Goal: Task Accomplishment & Management: Complete application form

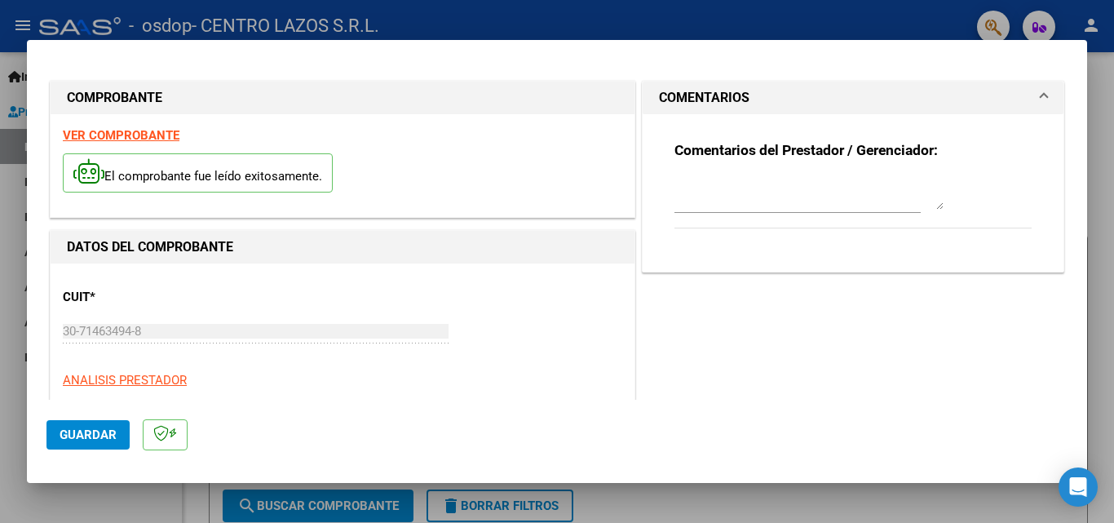
scroll to position [163, 0]
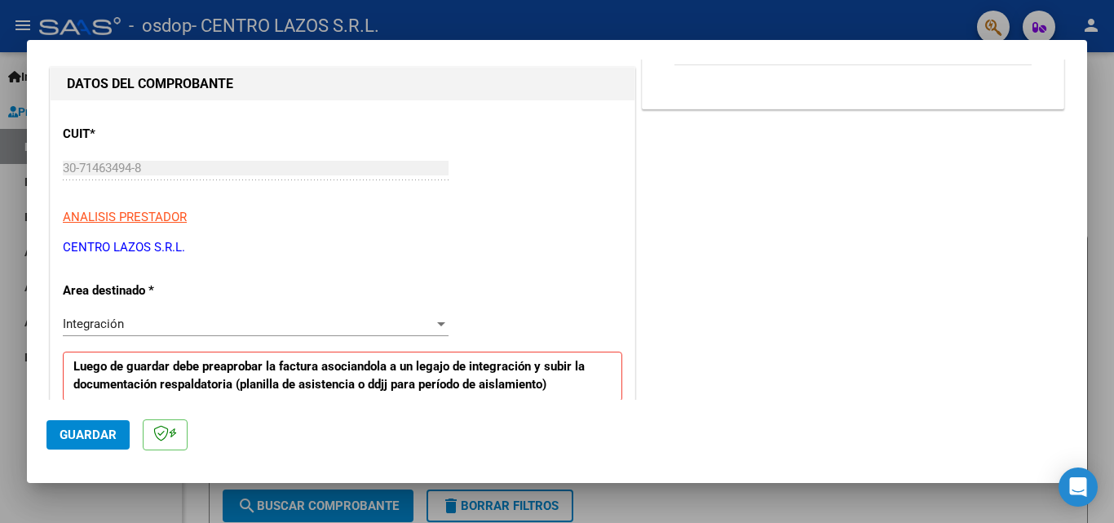
click at [20, 405] on div at bounding box center [557, 261] width 1114 height 523
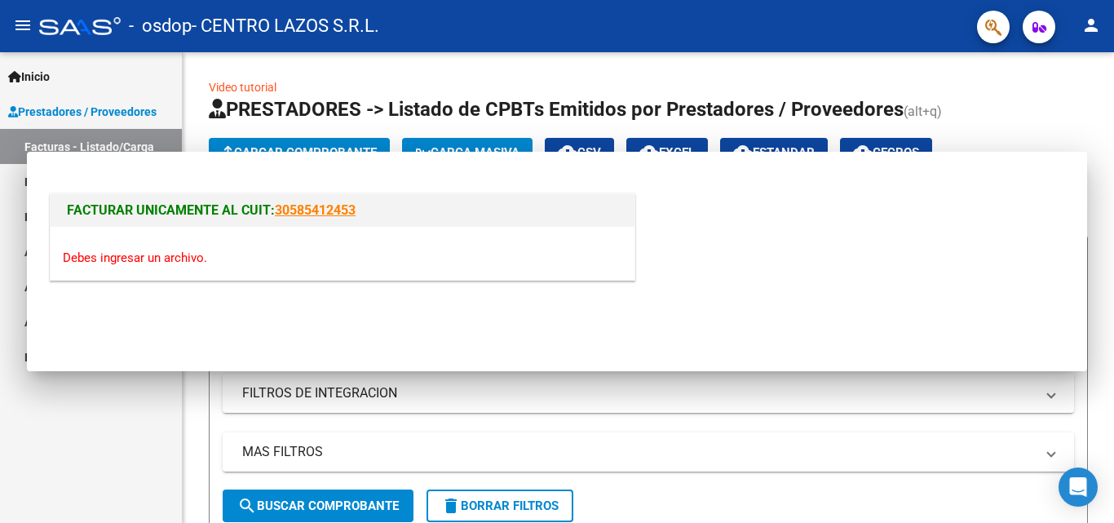
scroll to position [0, 0]
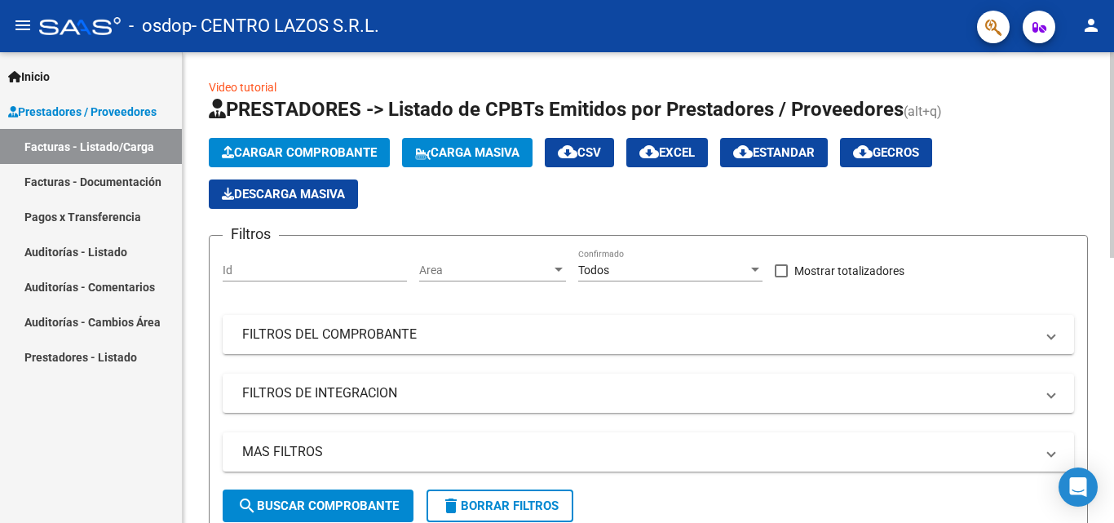
click at [351, 159] on span "Cargar Comprobante" at bounding box center [299, 152] width 155 height 15
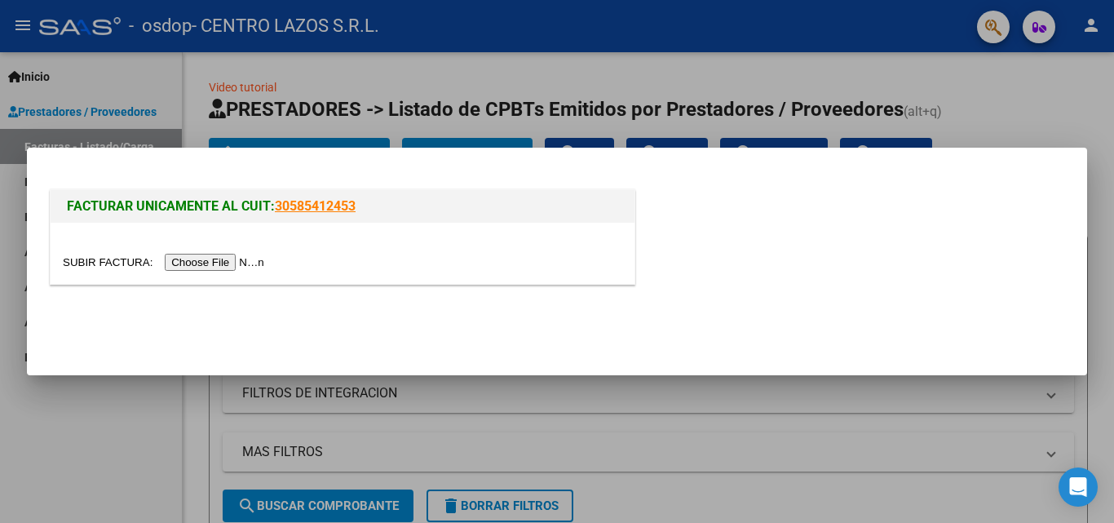
click at [269, 263] on input "file" at bounding box center [166, 262] width 206 height 17
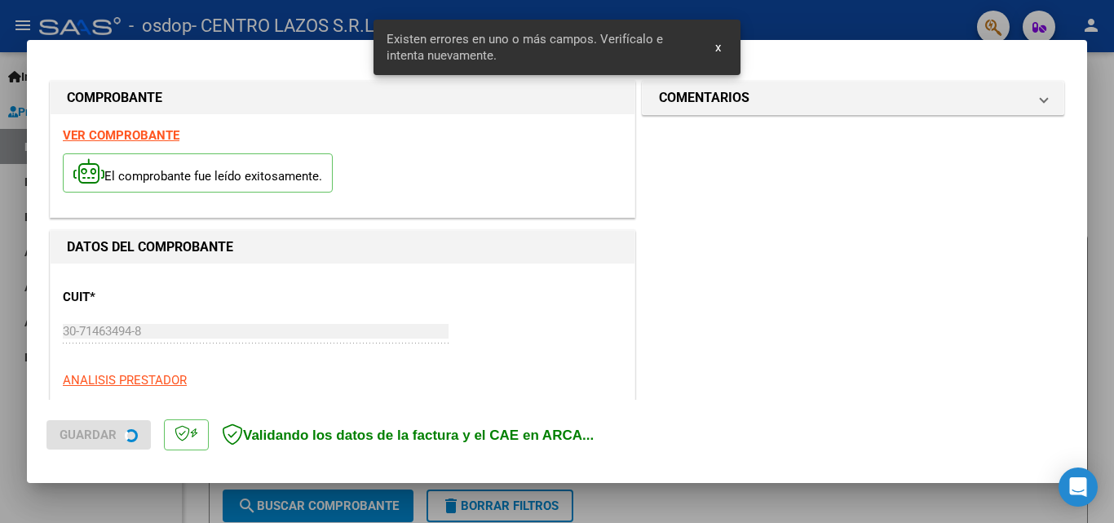
scroll to position [368, 0]
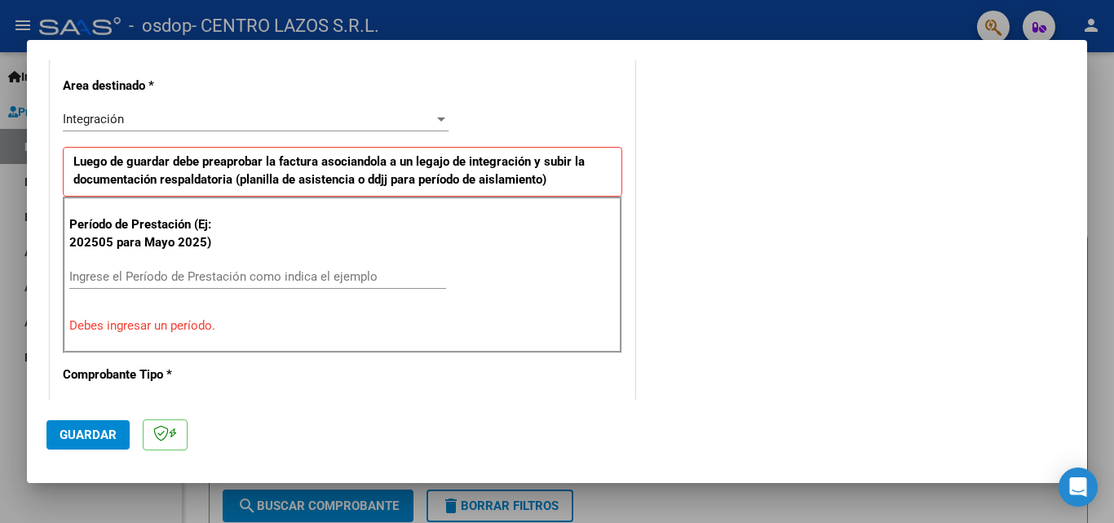
click at [10, 472] on div at bounding box center [557, 261] width 1114 height 523
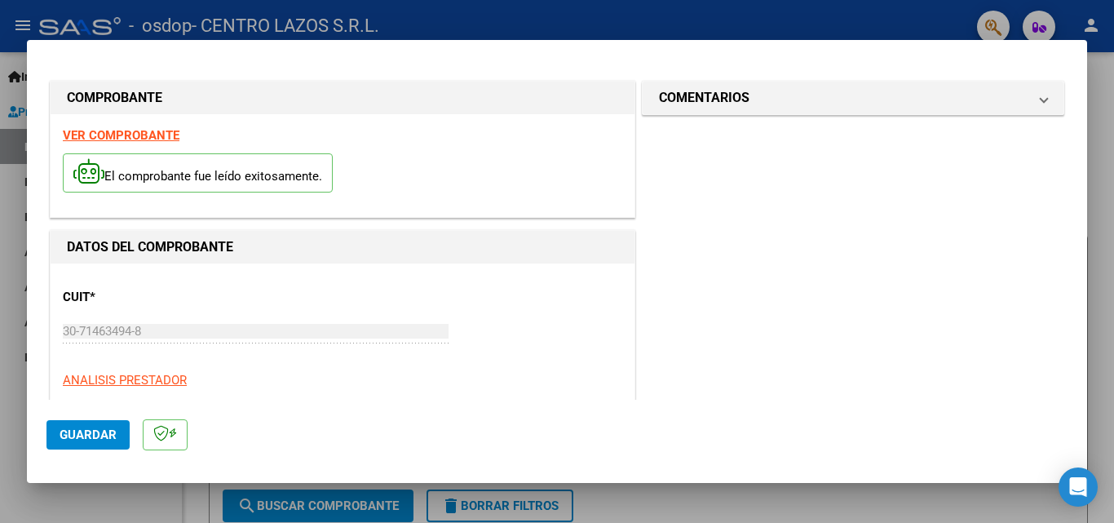
click at [11, 469] on div "Inicio Instructivos Contacto OS Prestadores / Proveedores Facturas - Listado/Ca…" at bounding box center [91, 287] width 182 height 471
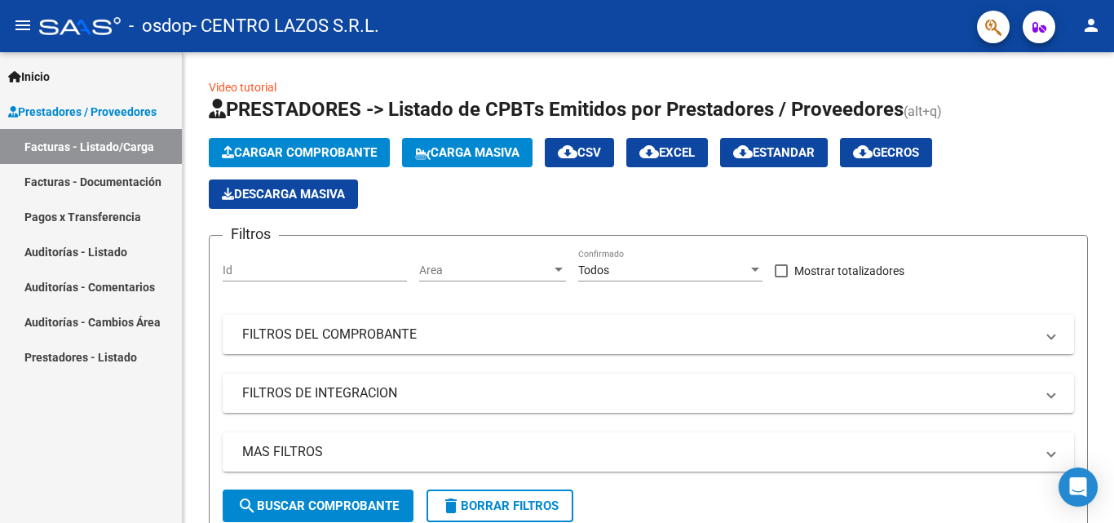
click at [109, 148] on link "Facturas - Listado/Carga" at bounding box center [91, 146] width 182 height 35
click at [348, 148] on span "Cargar Comprobante" at bounding box center [299, 152] width 155 height 15
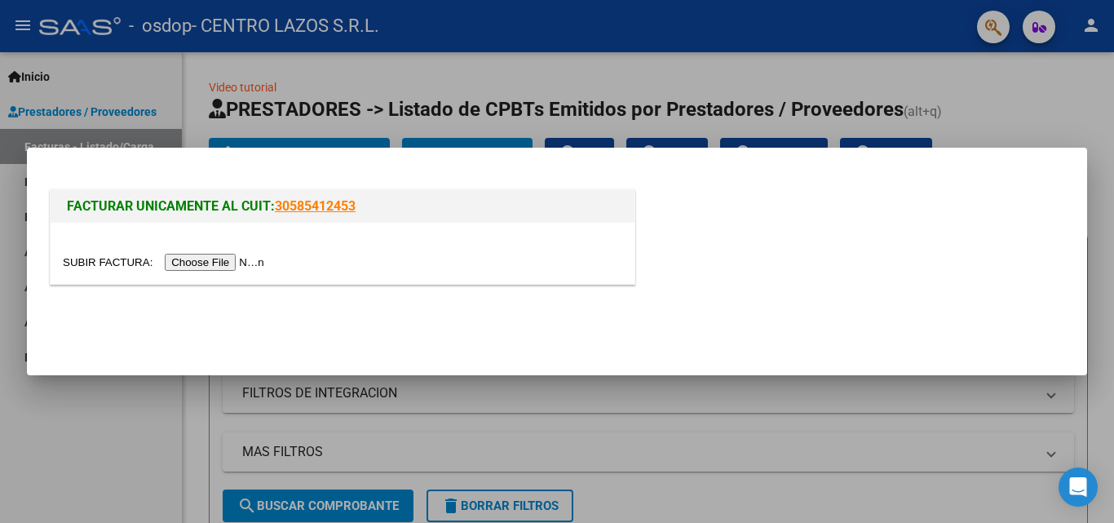
click at [250, 270] on input "file" at bounding box center [166, 262] width 206 height 17
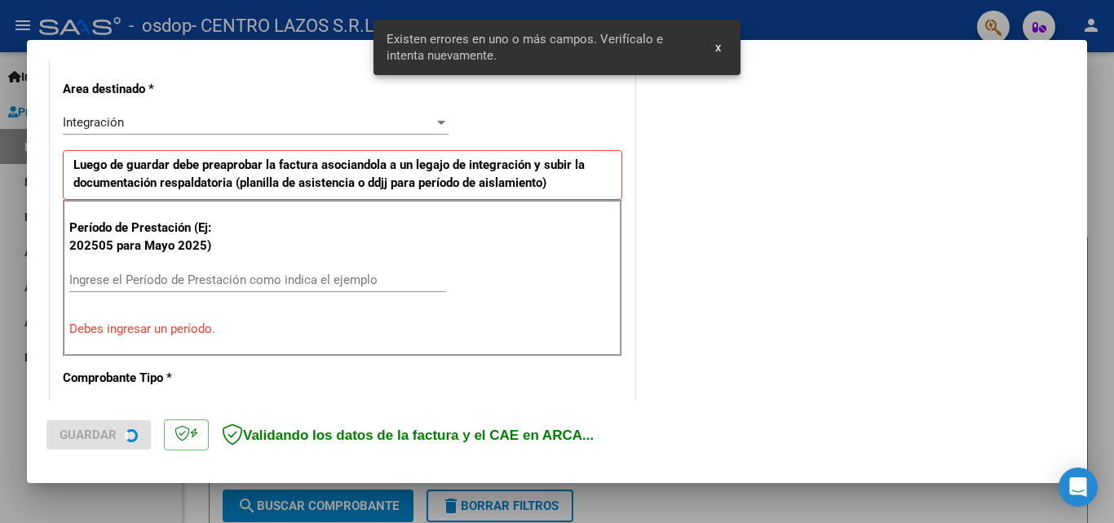
scroll to position [368, 0]
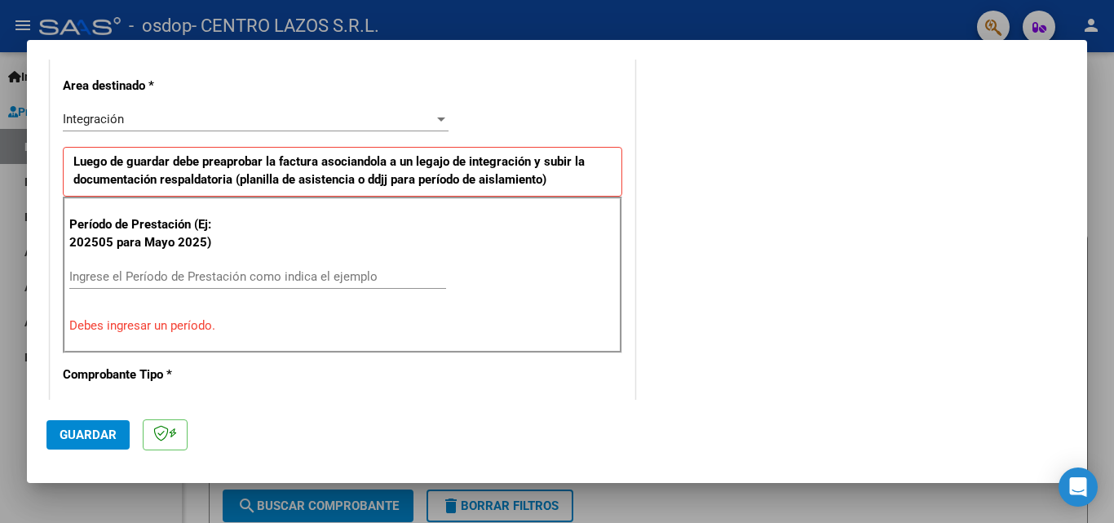
click at [140, 267] on div "Ingrese el Período de Prestación como indica el ejemplo" at bounding box center [257, 276] width 377 height 24
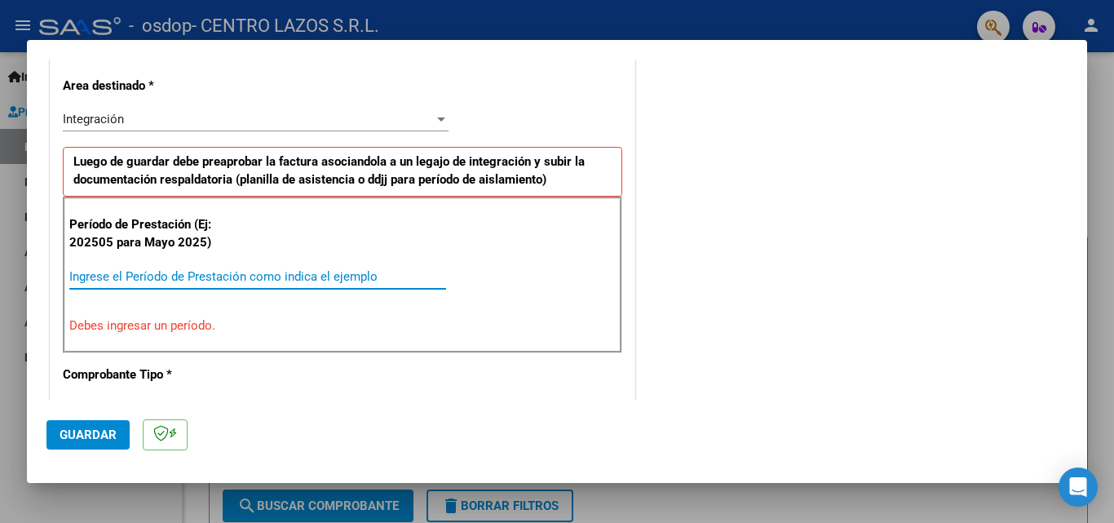
click at [134, 272] on input "Ingrese el Período de Prestación como indica el ejemplo" at bounding box center [257, 276] width 377 height 15
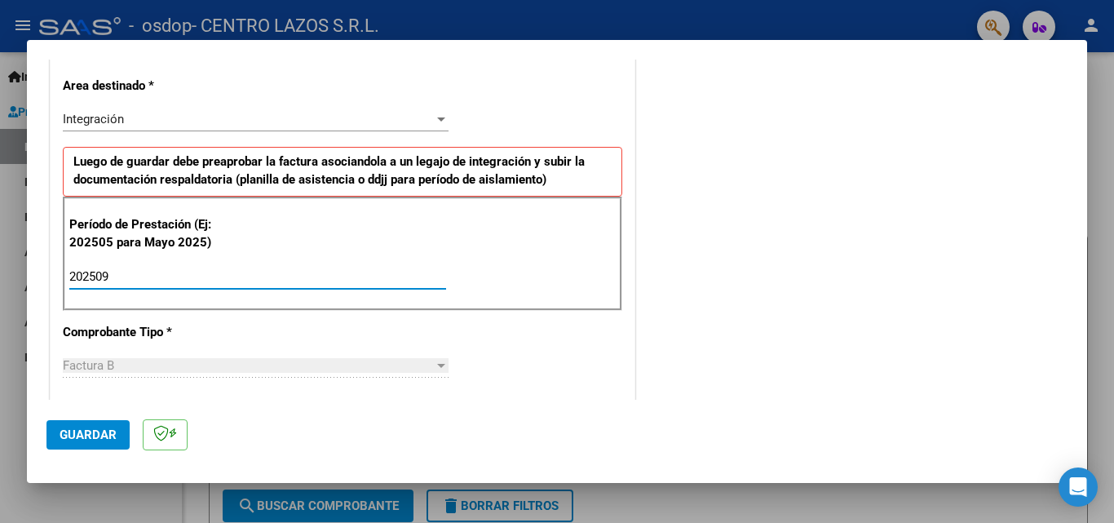
type input "202509"
click at [697, 345] on div "COMENTARIOS Comentarios del Prestador / Gerenciador:" at bounding box center [853, 419] width 429 height 1418
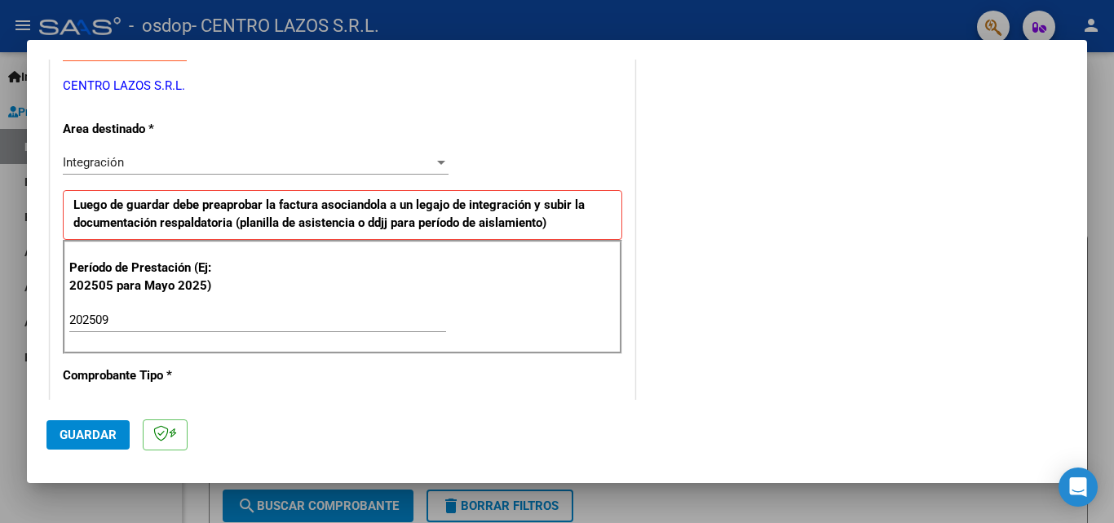
scroll to position [326, 0]
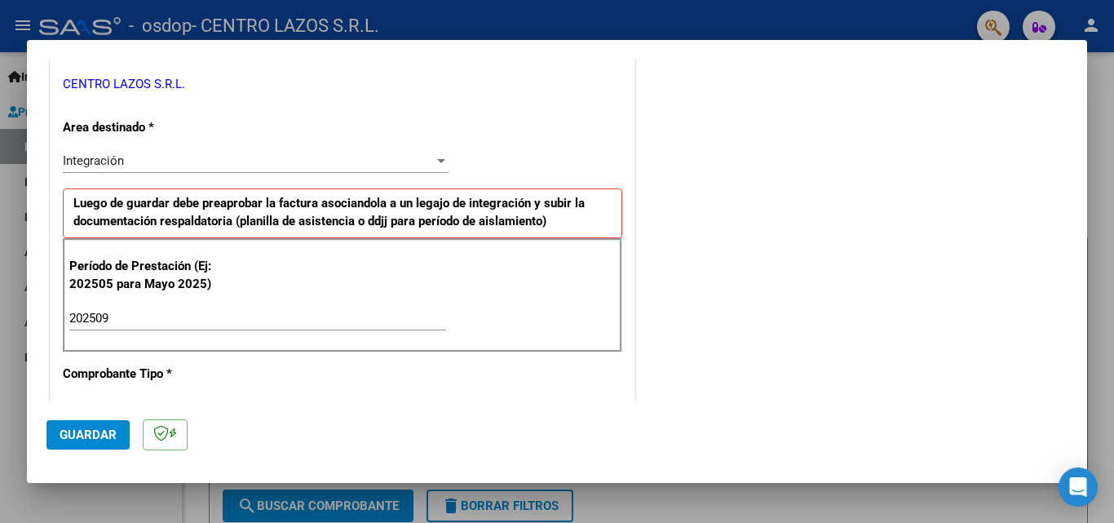
click at [132, 165] on div "Integración" at bounding box center [248, 160] width 371 height 15
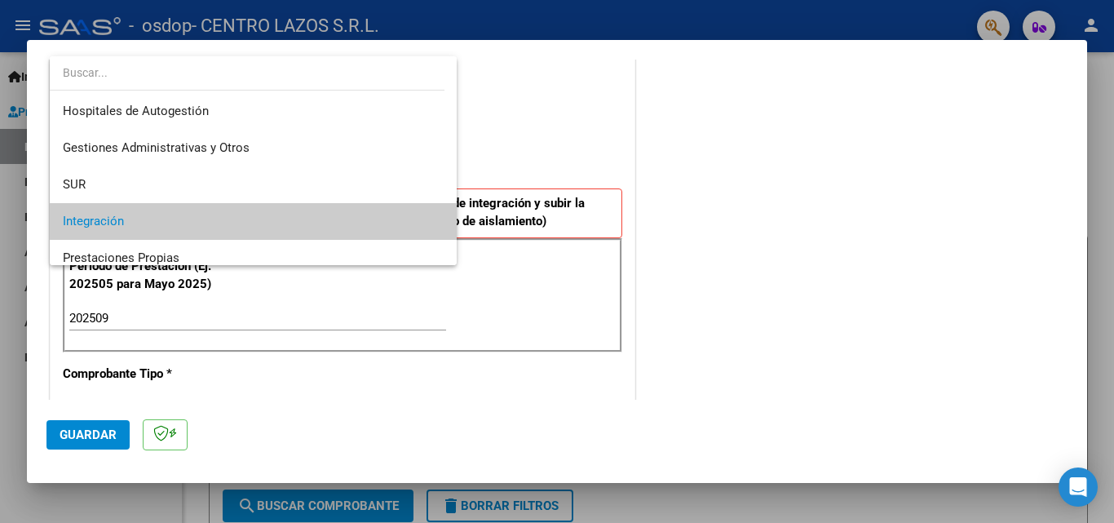
scroll to position [82, 0]
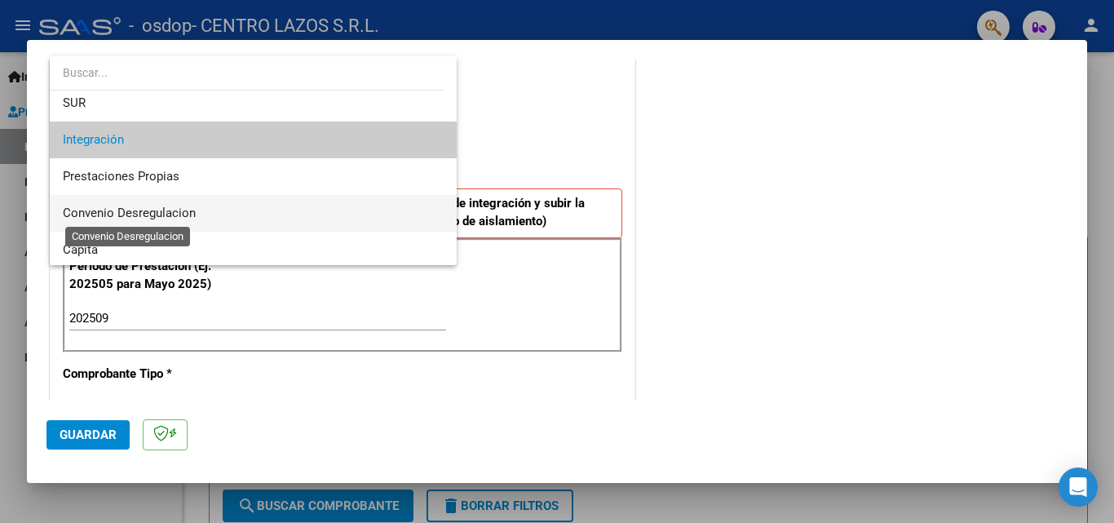
click at [153, 210] on span "Convenio Desregulacion" at bounding box center [129, 213] width 133 height 15
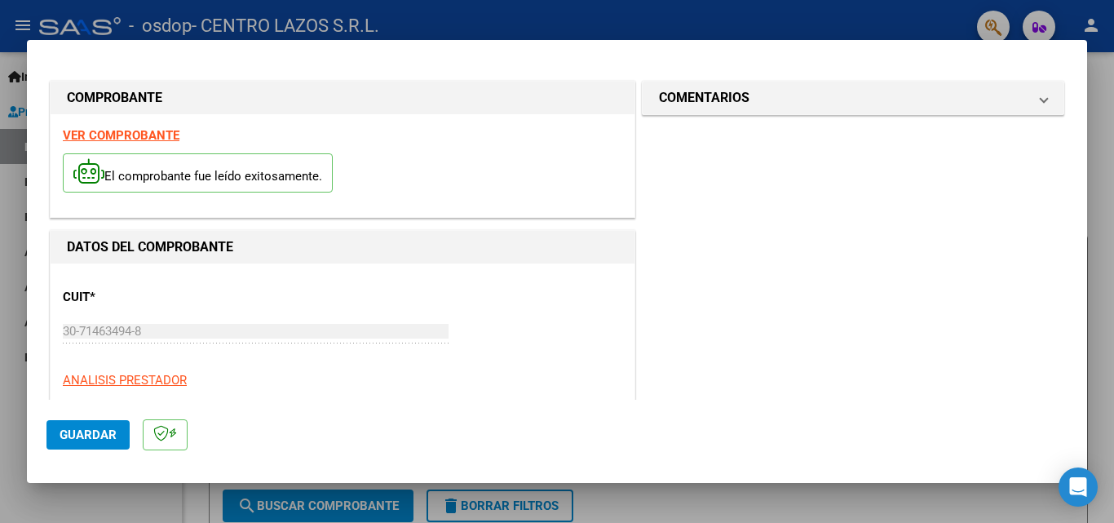
scroll to position [163, 0]
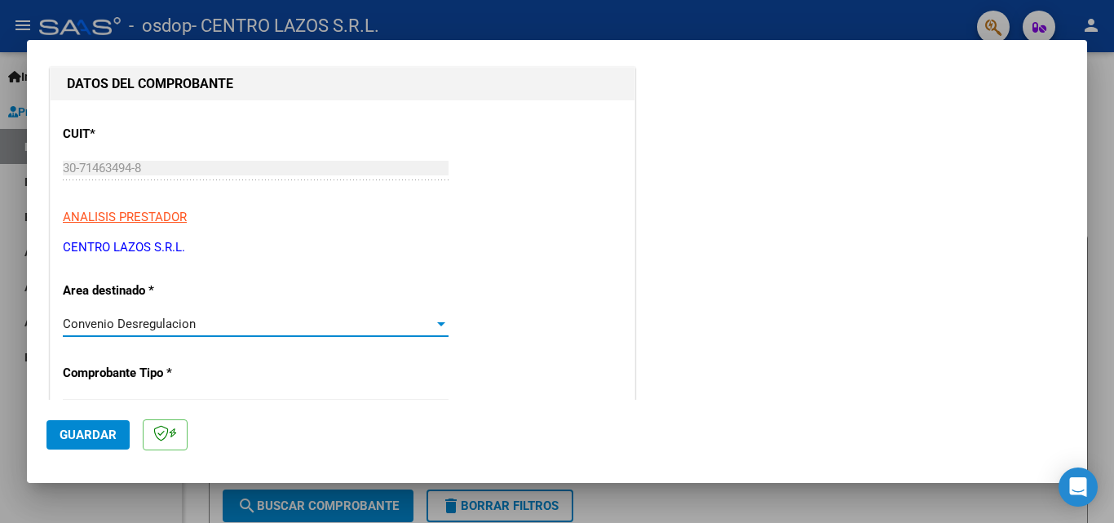
click at [148, 326] on span "Convenio Desregulacion" at bounding box center [129, 323] width 133 height 15
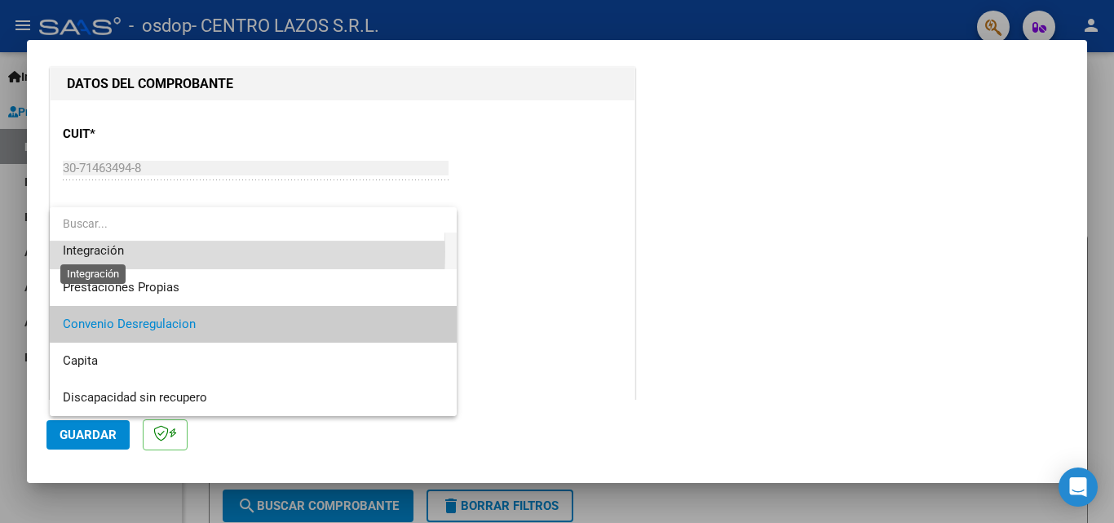
click at [106, 252] on span "Integración" at bounding box center [93, 250] width 61 height 15
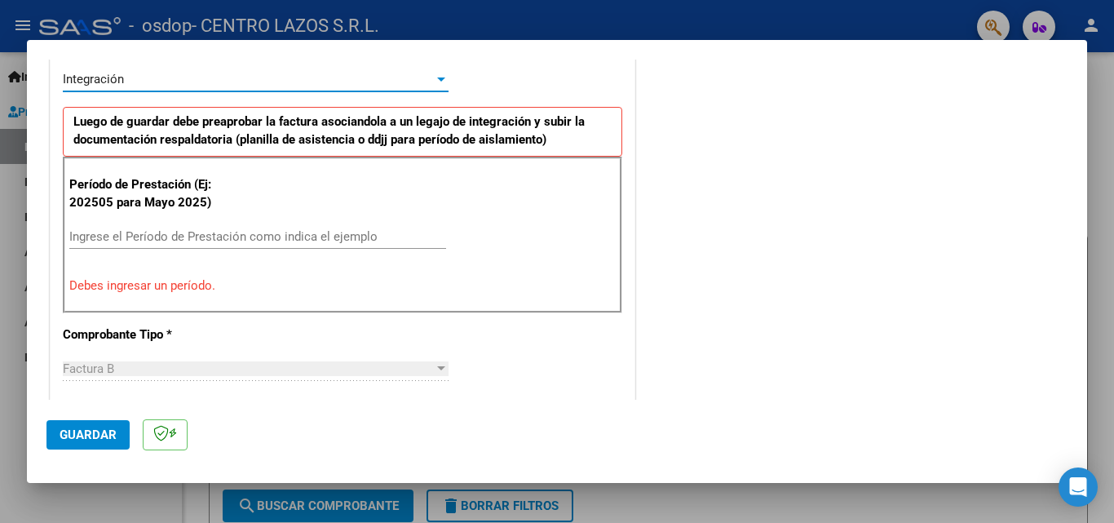
scroll to position [245, 0]
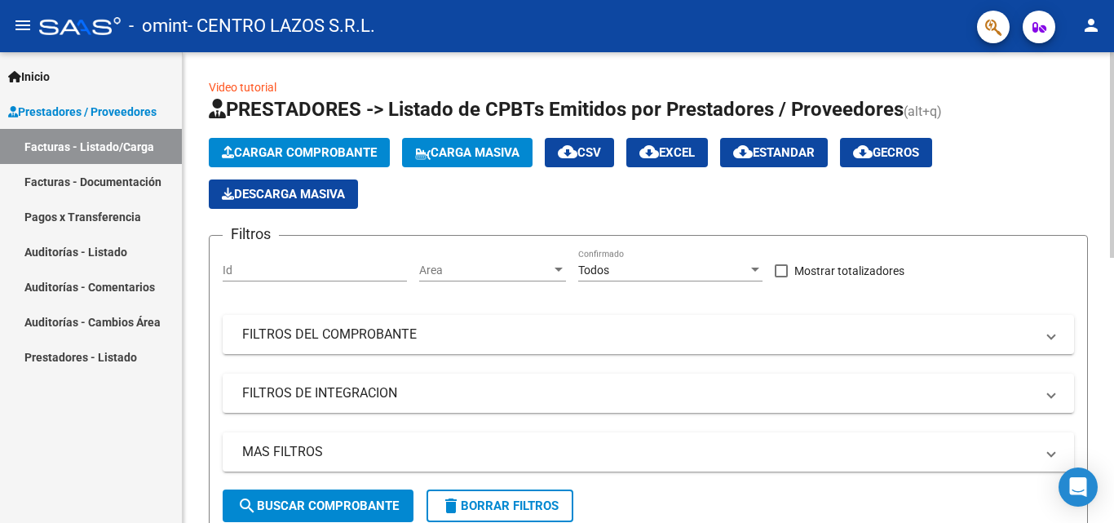
click at [324, 148] on span "Cargar Comprobante" at bounding box center [299, 152] width 155 height 15
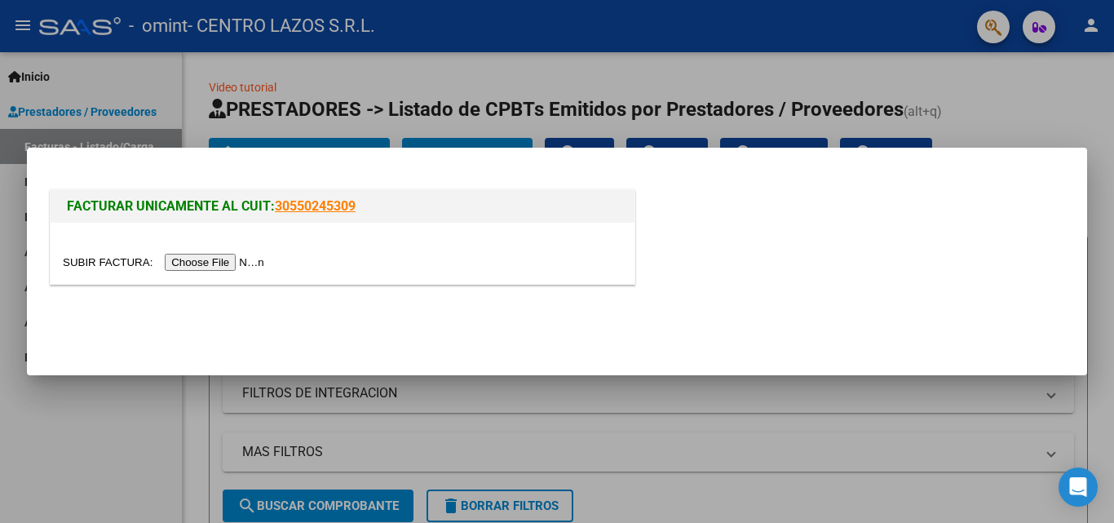
click at [269, 254] on input "file" at bounding box center [166, 262] width 206 height 17
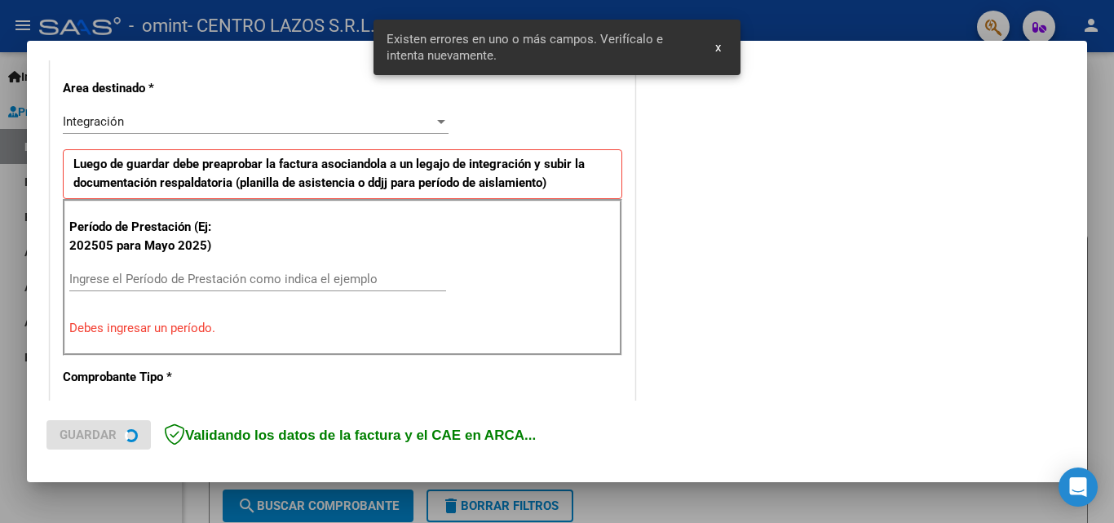
scroll to position [368, 0]
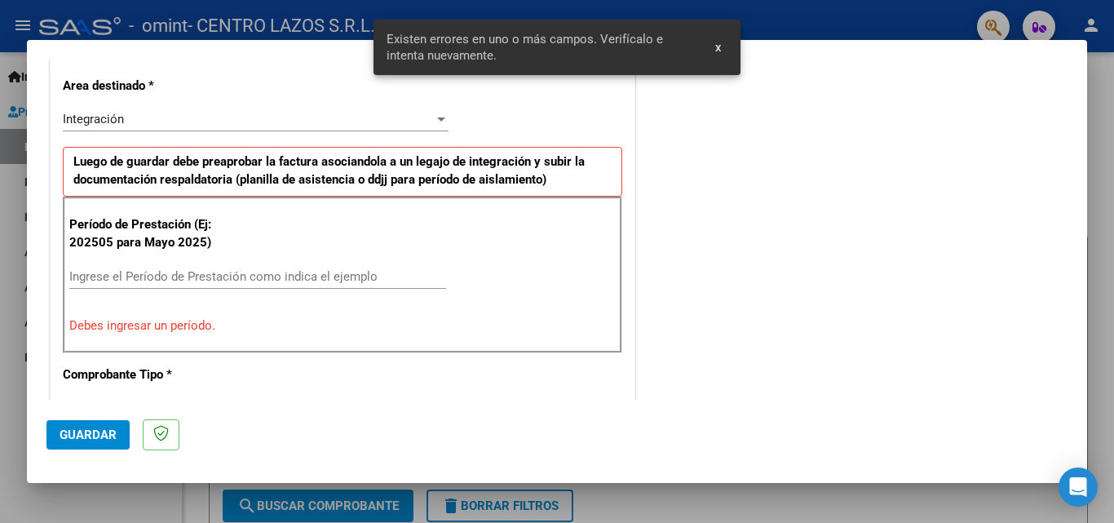
click at [723, 48] on button "x" at bounding box center [718, 47] width 32 height 29
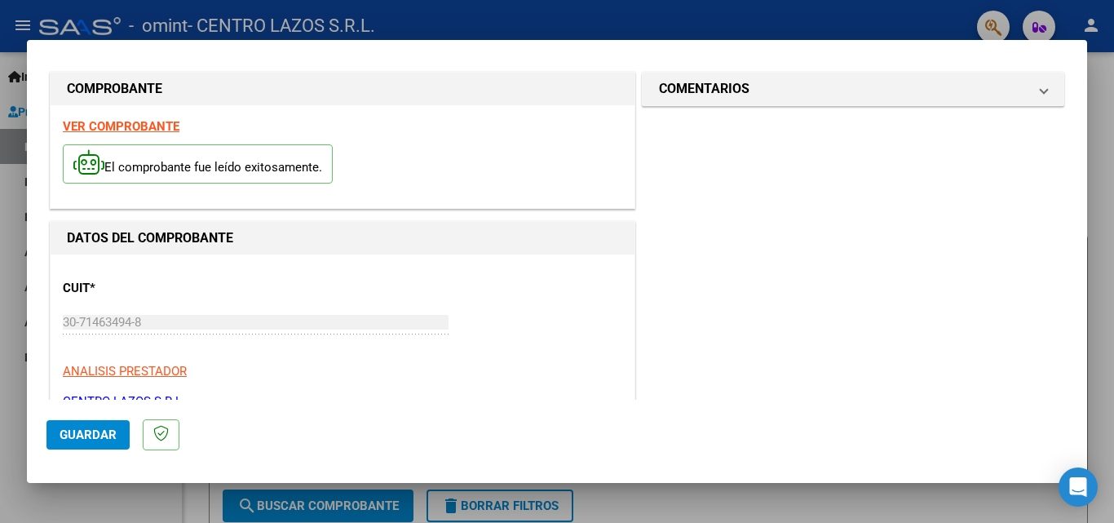
scroll to position [0, 0]
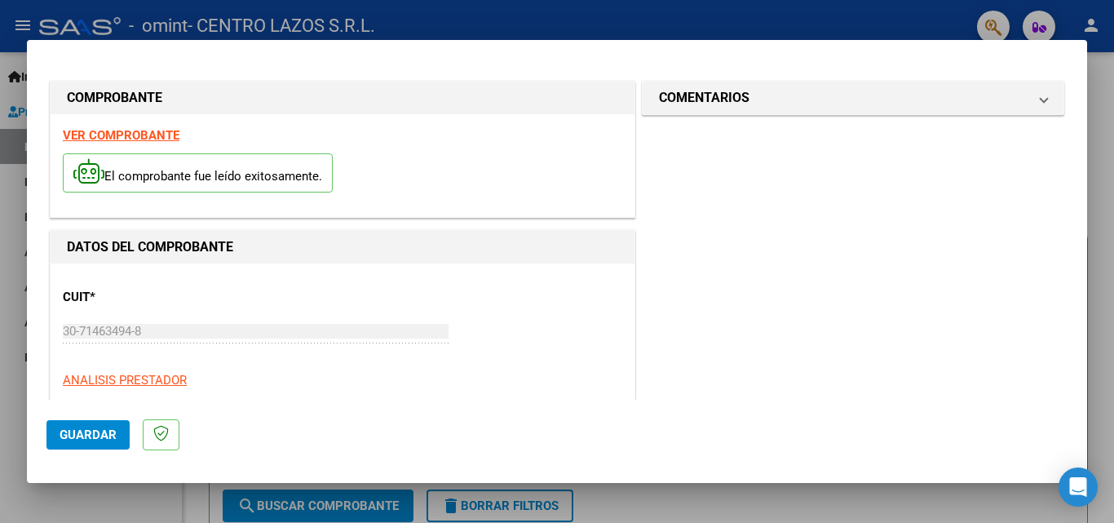
click at [285, 174] on p "El comprobante fue leído exitosamente." at bounding box center [198, 173] width 270 height 40
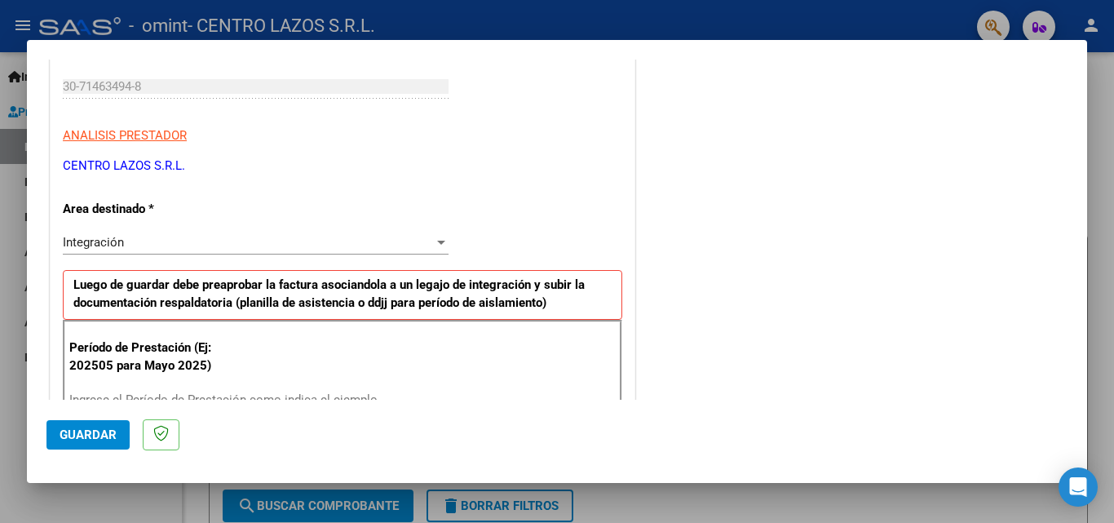
scroll to position [326, 0]
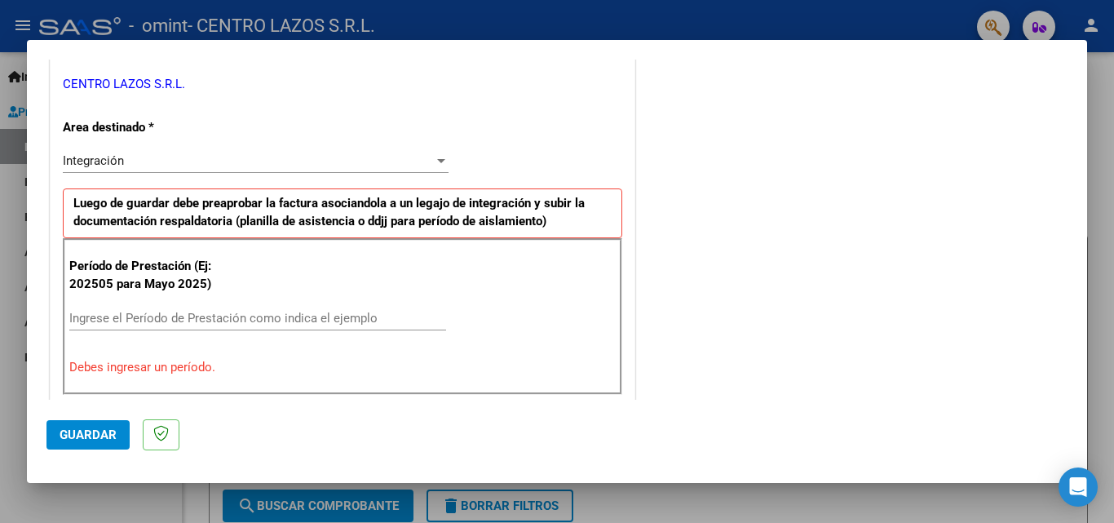
click at [137, 321] on input "Ingrese el Período de Prestación como indica el ejemplo" at bounding box center [257, 318] width 377 height 15
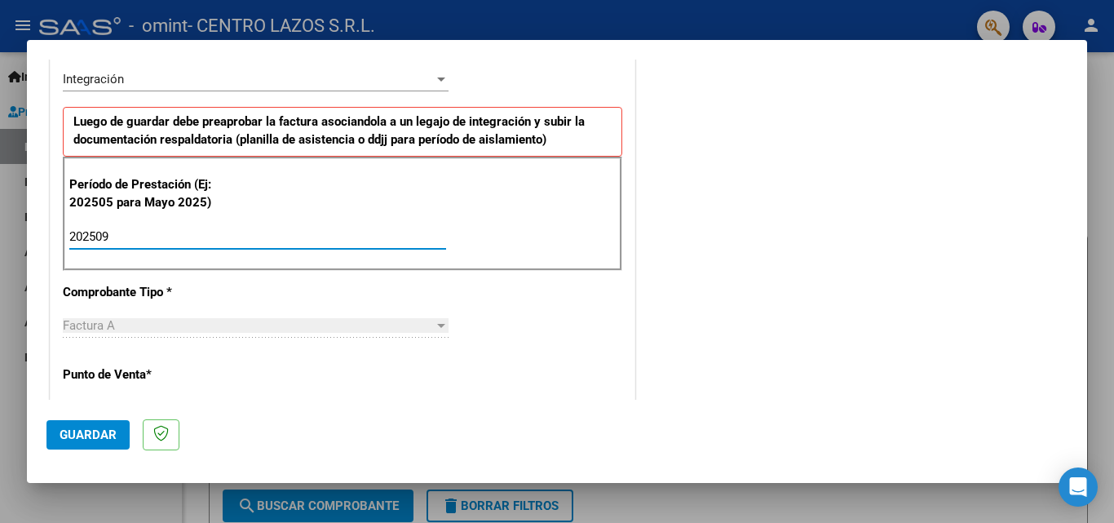
type input "202509"
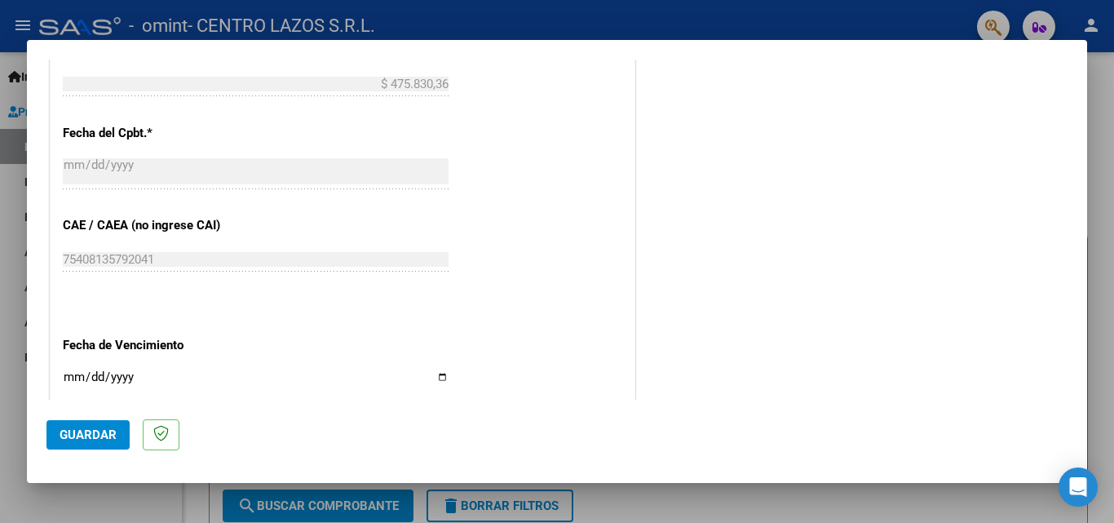
scroll to position [1060, 0]
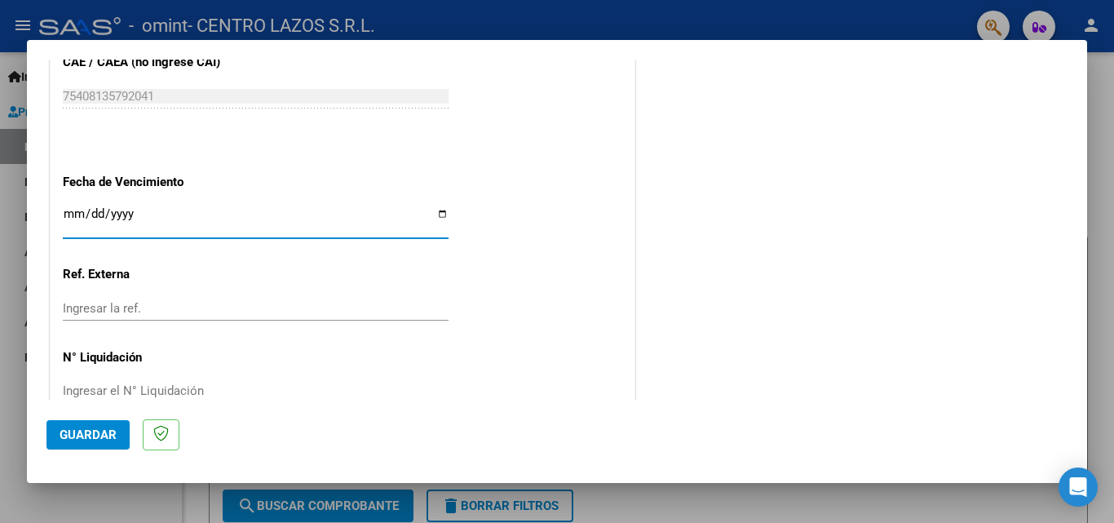
click at [431, 215] on input "Ingresar la fecha" at bounding box center [256, 220] width 386 height 26
type input "[DATE]"
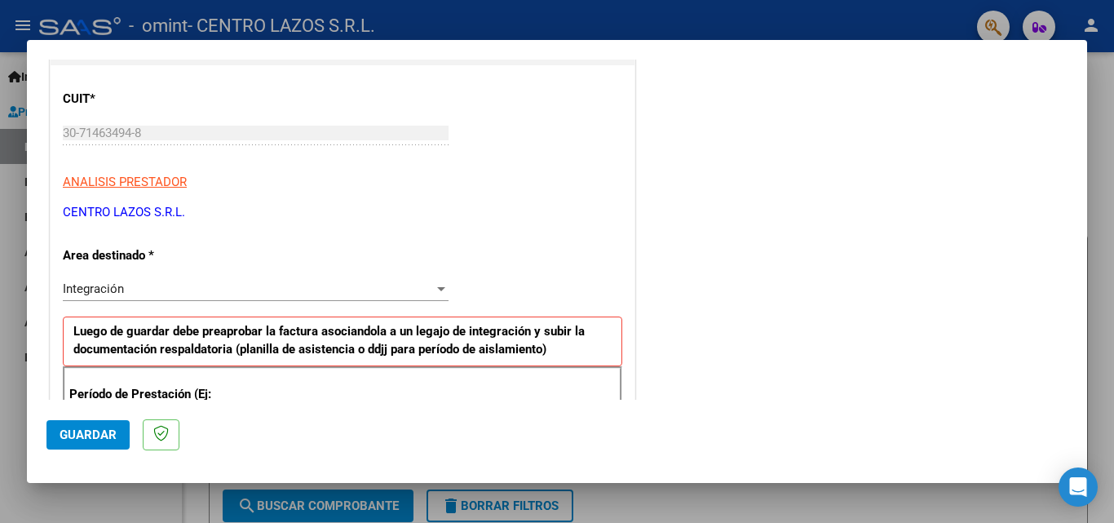
scroll to position [0, 0]
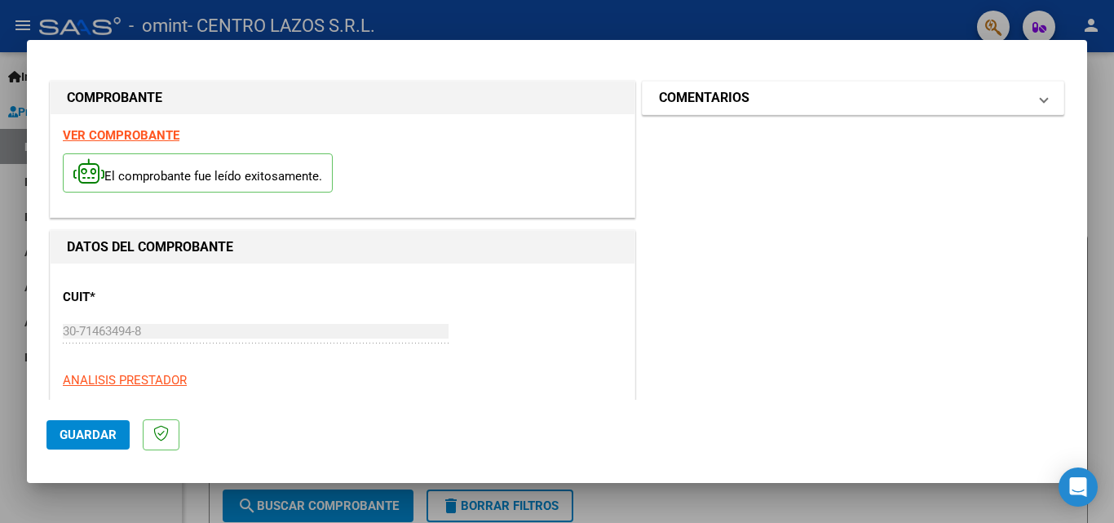
click at [719, 100] on h1 "COMENTARIOS" at bounding box center [704, 98] width 91 height 20
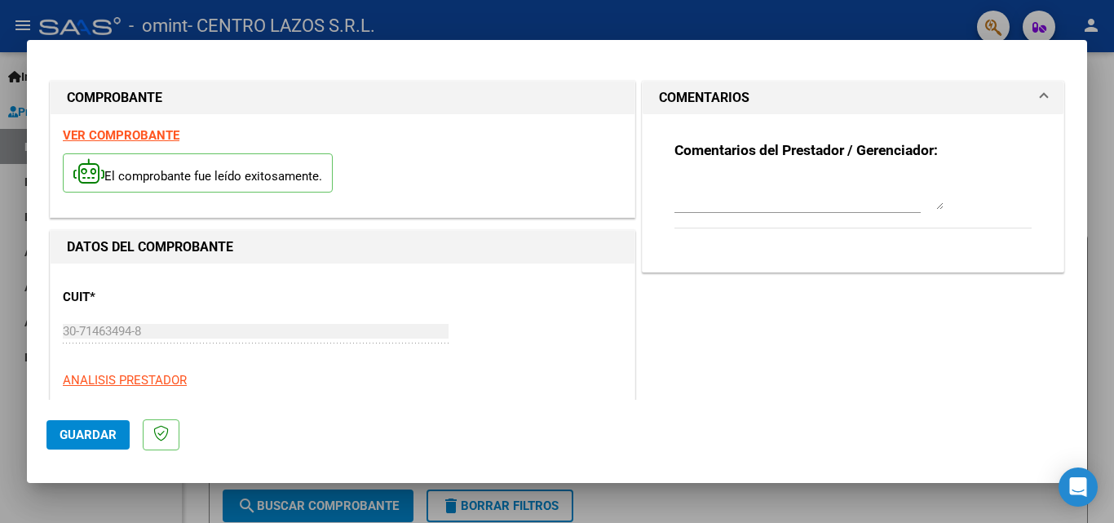
click at [706, 204] on textarea at bounding box center [809, 193] width 269 height 33
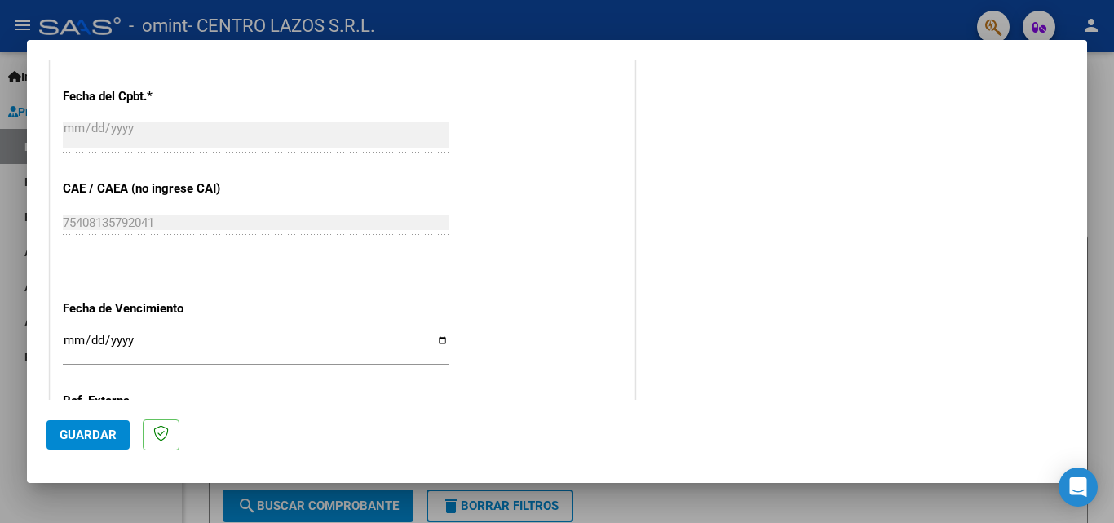
scroll to position [1095, 0]
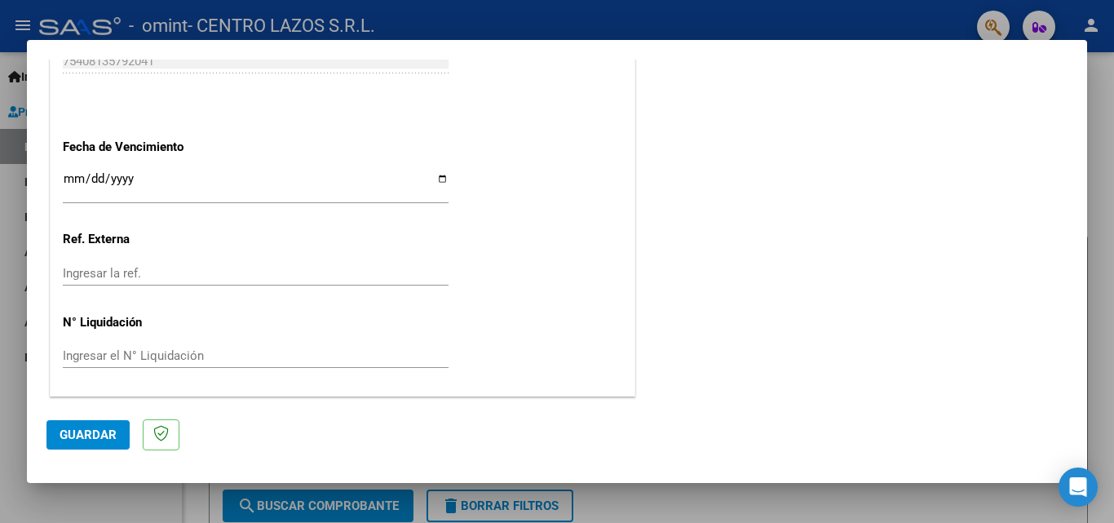
type textarea "[PERSON_NAME] FACT8482 [DATE] INTEGRACION ESCOLAR"
click at [87, 435] on span "Guardar" at bounding box center [88, 434] width 57 height 15
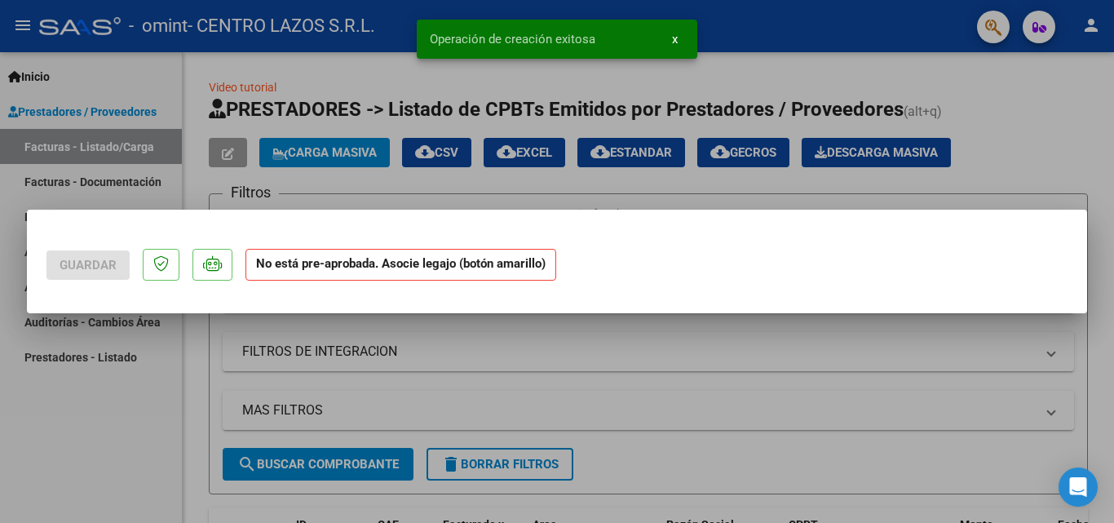
scroll to position [0, 0]
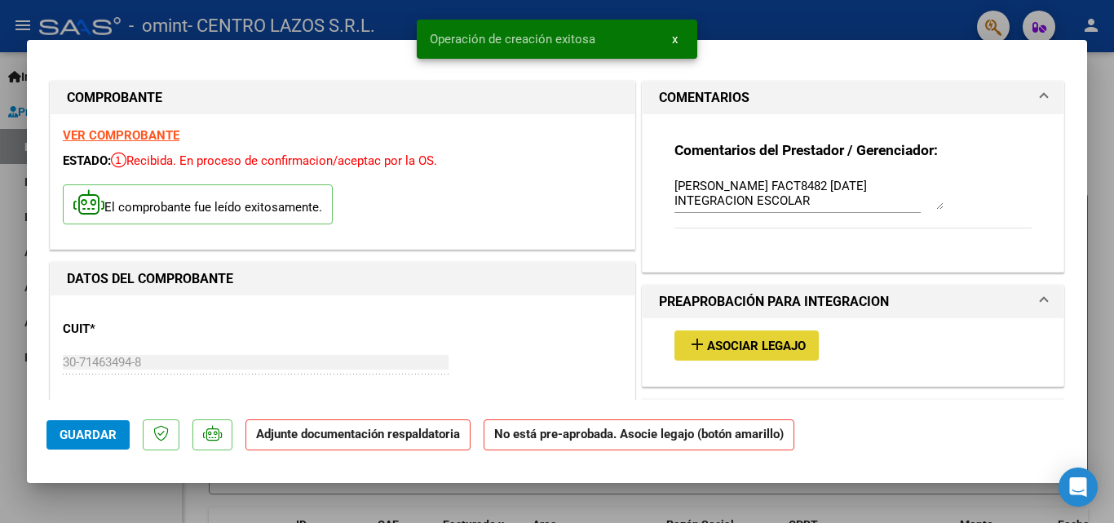
click at [796, 341] on span "Asociar Legajo" at bounding box center [756, 345] width 99 height 15
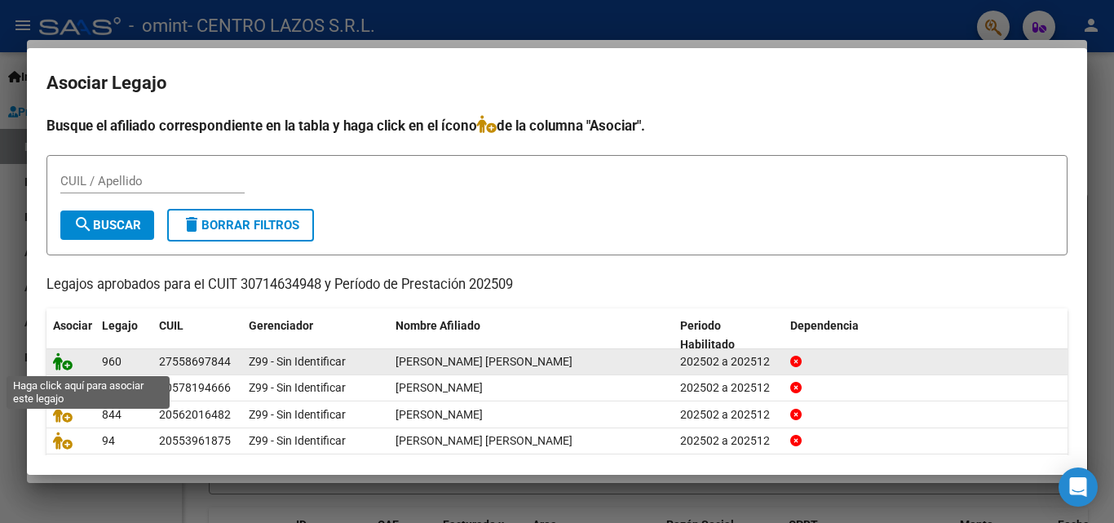
click at [66, 368] on icon at bounding box center [63, 361] width 20 height 18
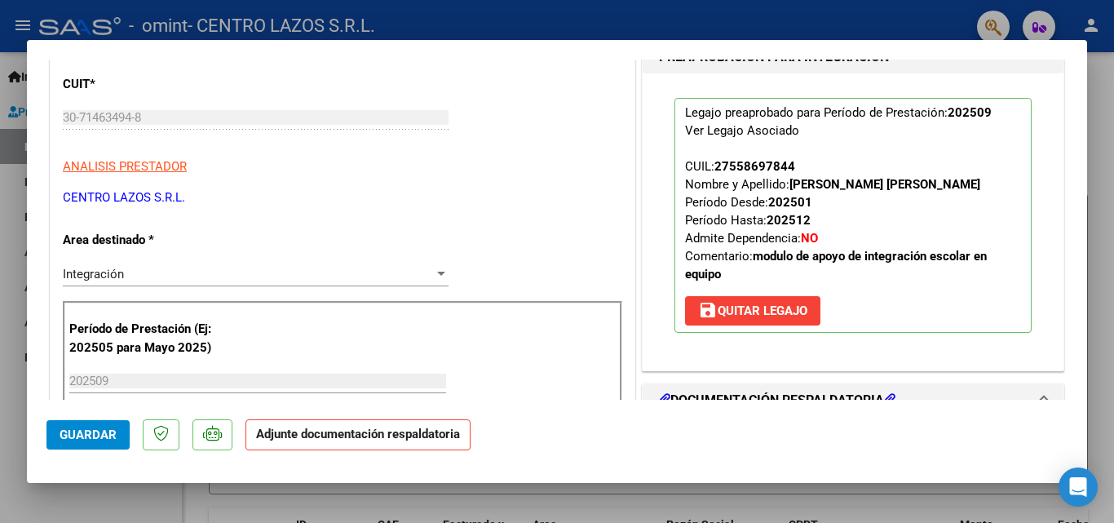
scroll to position [326, 0]
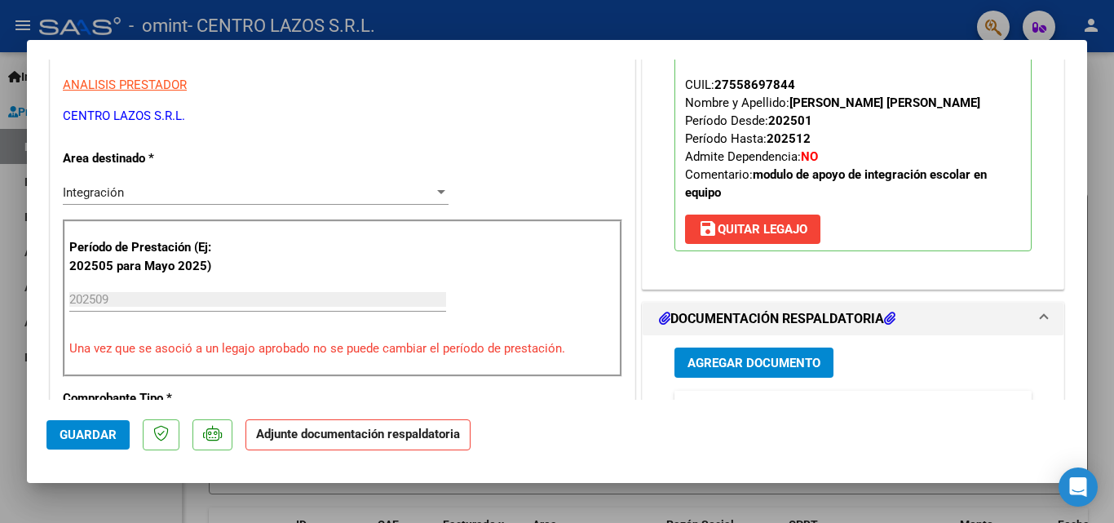
click at [741, 361] on span "Agregar Documento" at bounding box center [754, 363] width 133 height 15
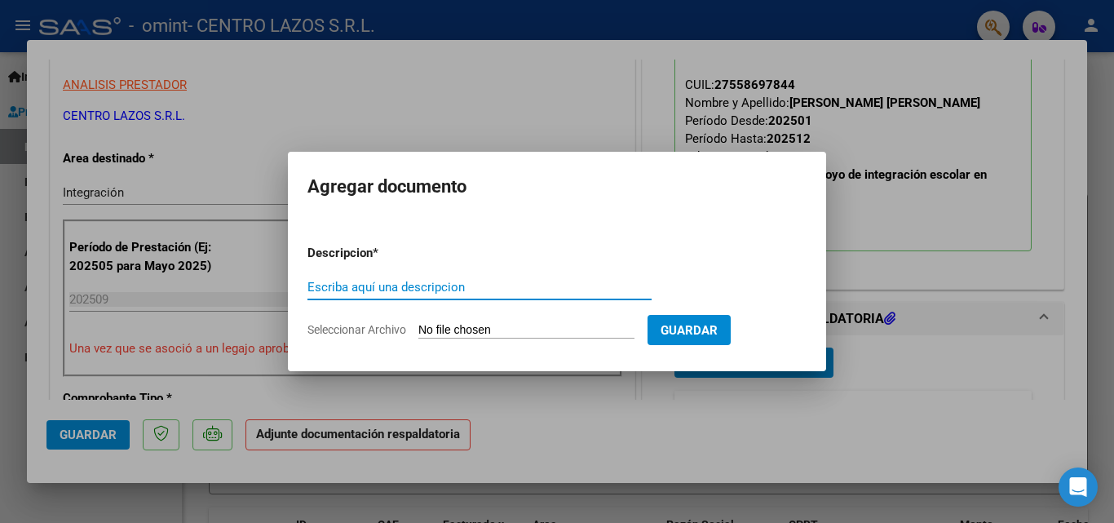
click at [338, 281] on input "Escriba aquí una descripcion" at bounding box center [479, 287] width 344 height 15
type input "[PERSON_NAME] PA [DATE]"
click at [477, 334] on input "Seleccionar Archivo" at bounding box center [526, 330] width 216 height 15
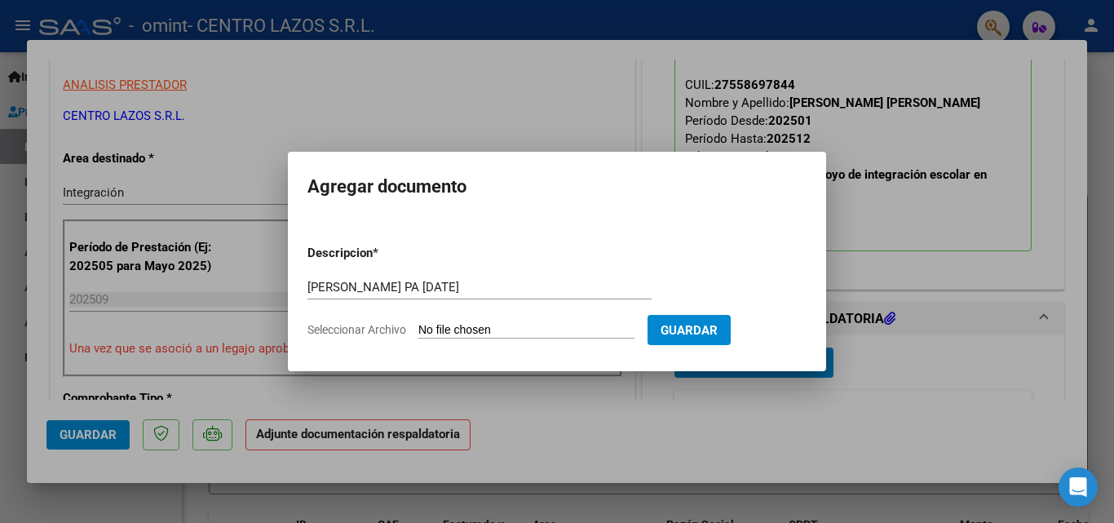
type input "C:\fakepath\[PERSON_NAME] PA [DATE].pdf"
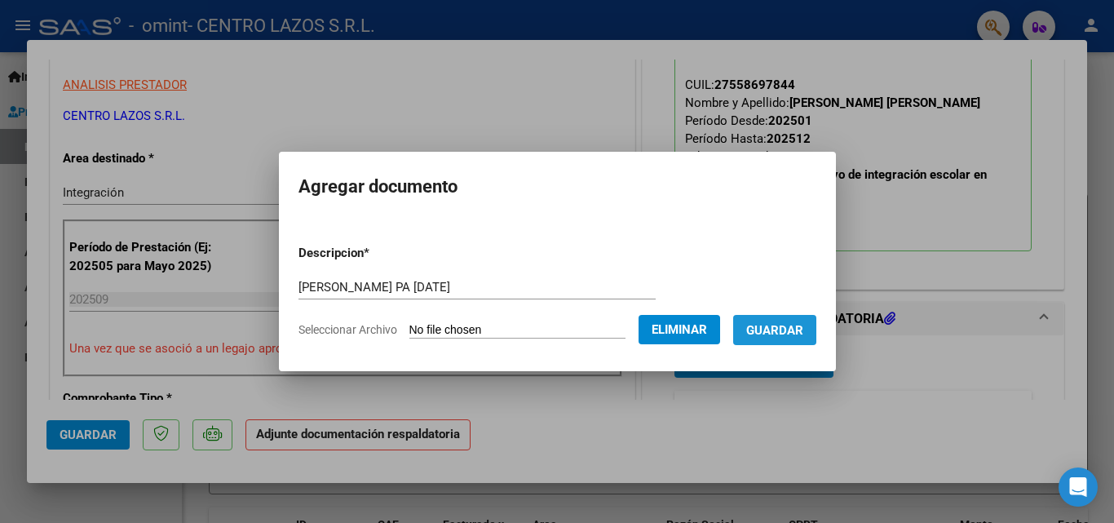
click at [797, 343] on button "Guardar" at bounding box center [774, 330] width 83 height 30
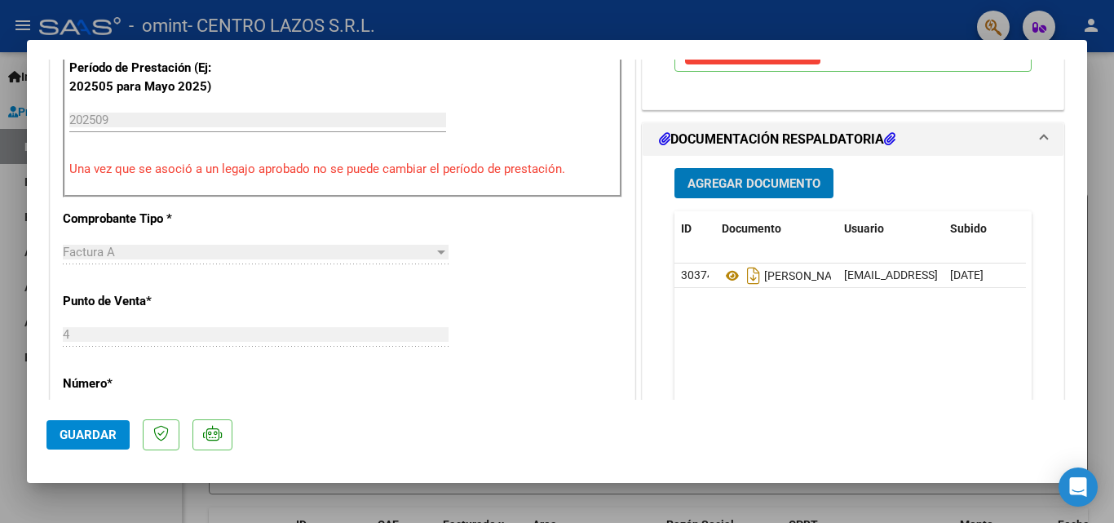
scroll to position [571, 0]
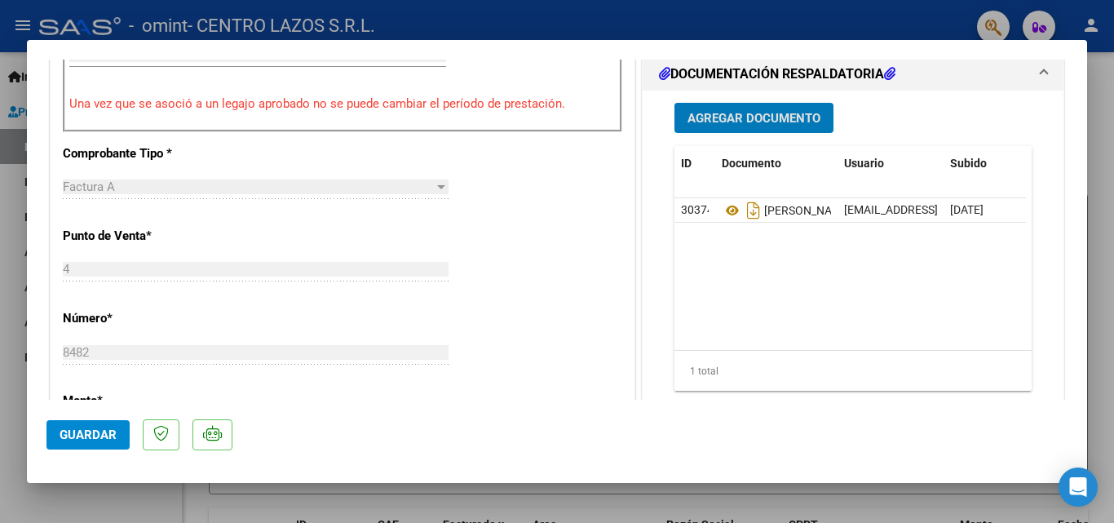
click at [70, 433] on span "Guardar" at bounding box center [88, 434] width 57 height 15
drag, startPoint x: 116, startPoint y: 445, endPoint x: 98, endPoint y: 471, distance: 31.7
click at [115, 445] on button "Guardar" at bounding box center [87, 434] width 83 height 29
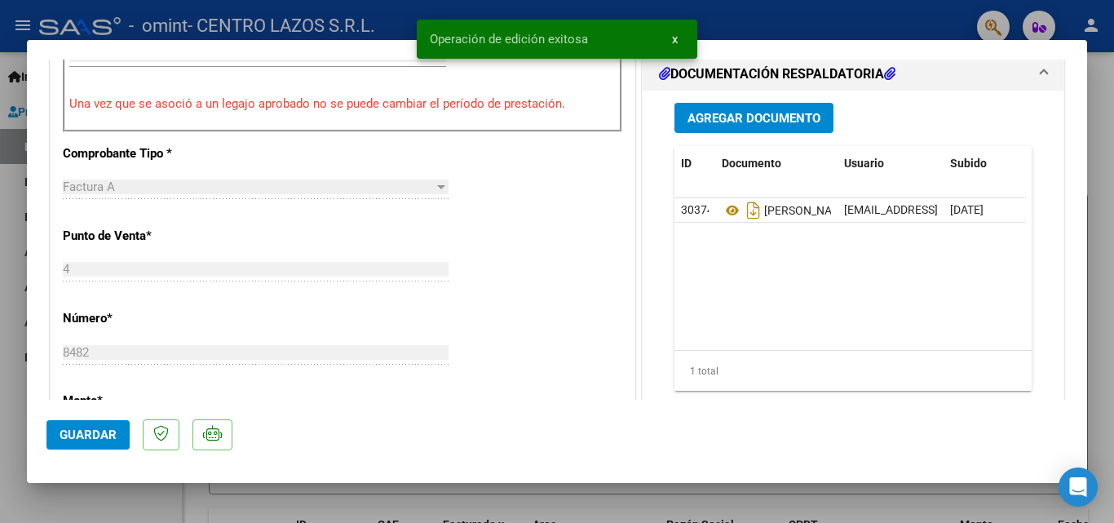
click at [86, 503] on div at bounding box center [557, 261] width 1114 height 523
type input "$ 0,00"
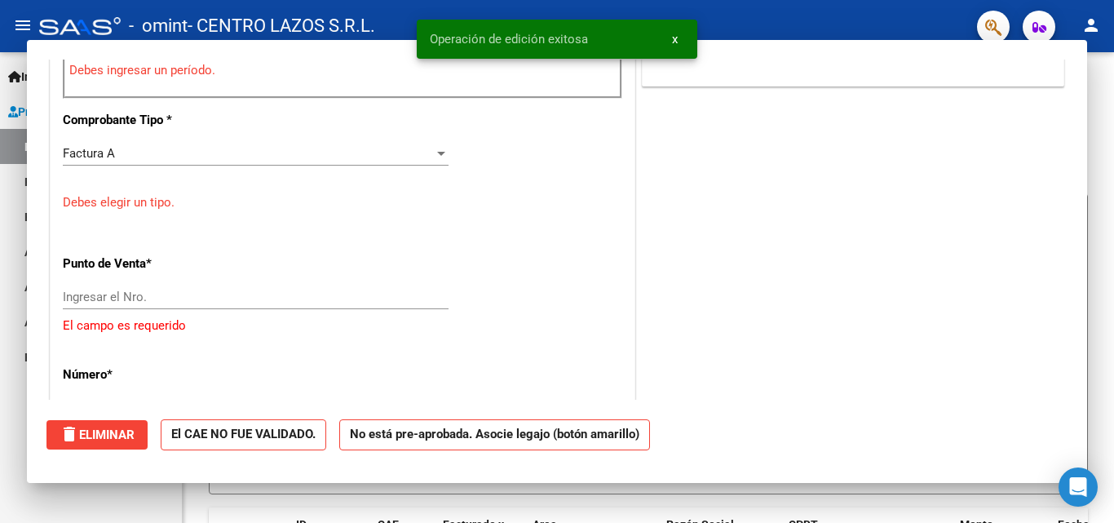
scroll to position [537, 0]
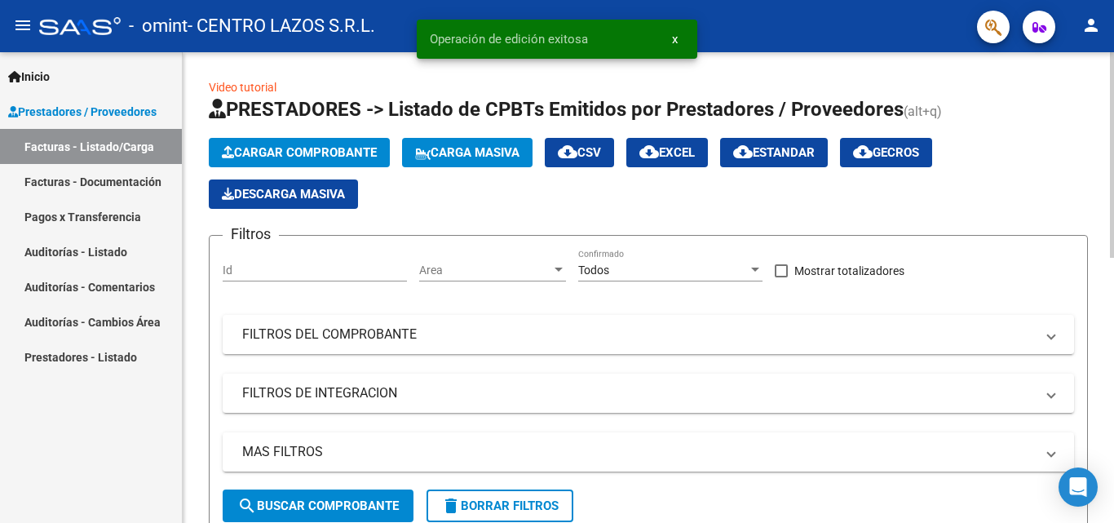
click at [278, 142] on button "Cargar Comprobante" at bounding box center [299, 152] width 181 height 29
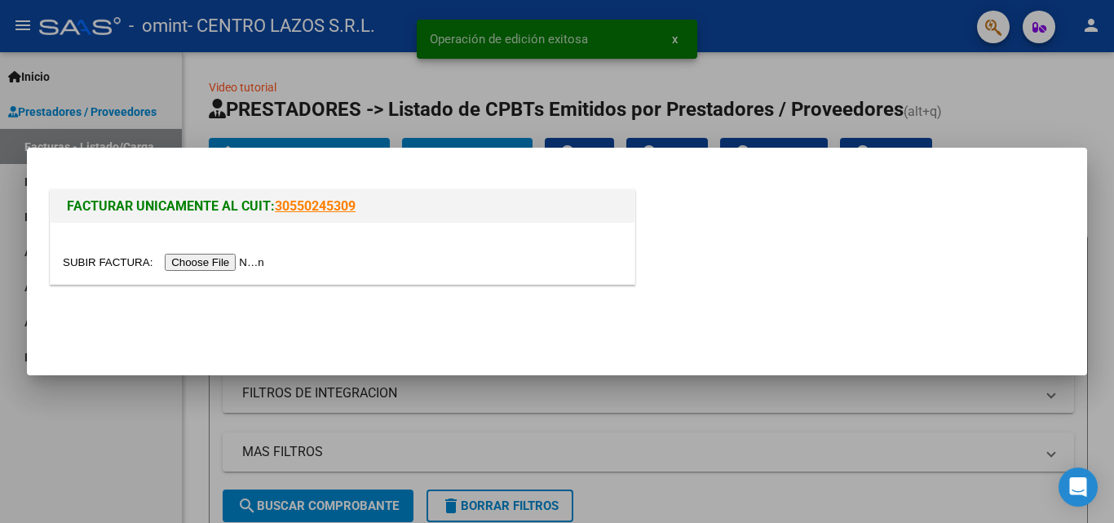
click at [269, 263] on input "file" at bounding box center [166, 262] width 206 height 17
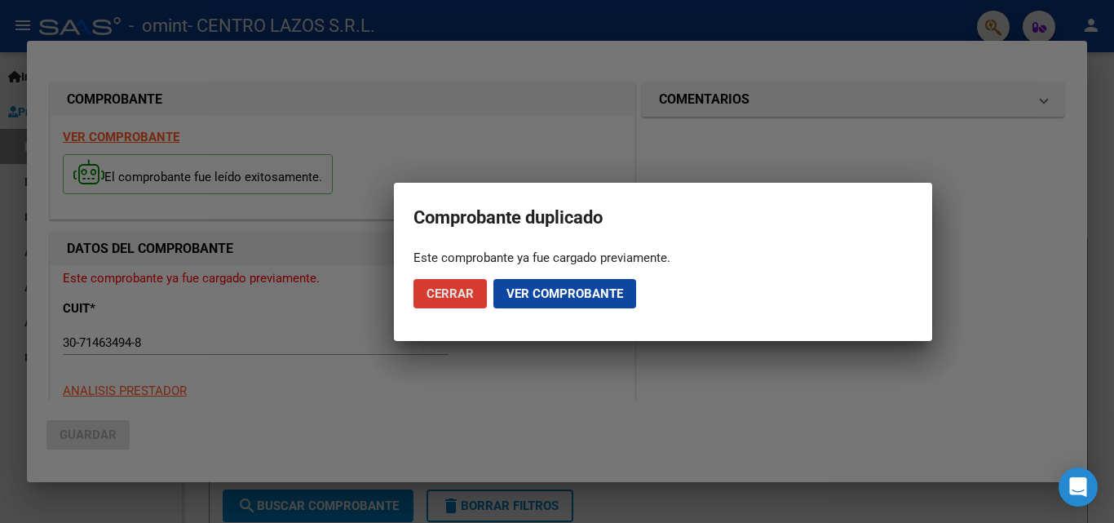
click at [461, 294] on span "Cerrar" at bounding box center [450, 293] width 47 height 15
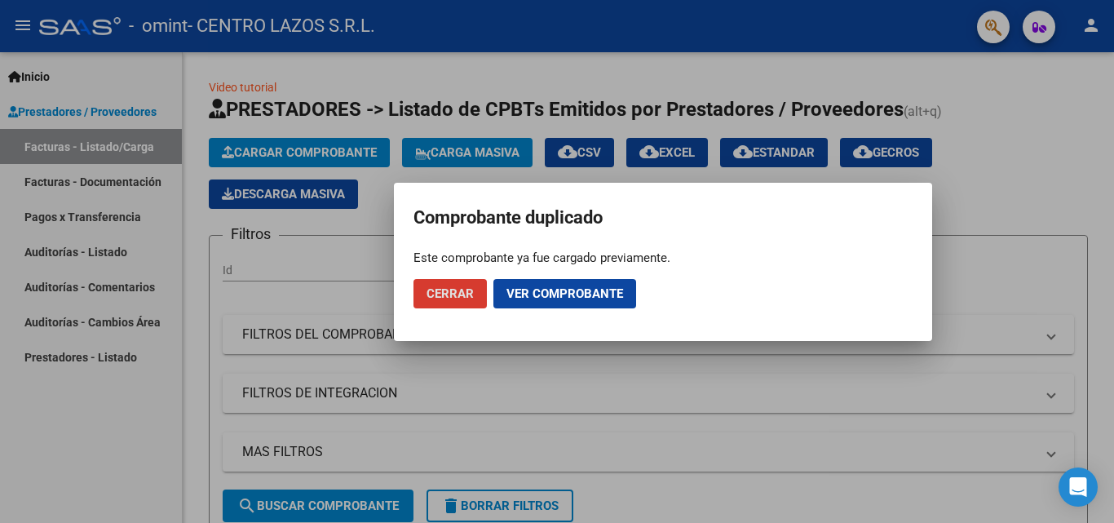
click at [568, 297] on span "Ver comprobante" at bounding box center [564, 293] width 117 height 15
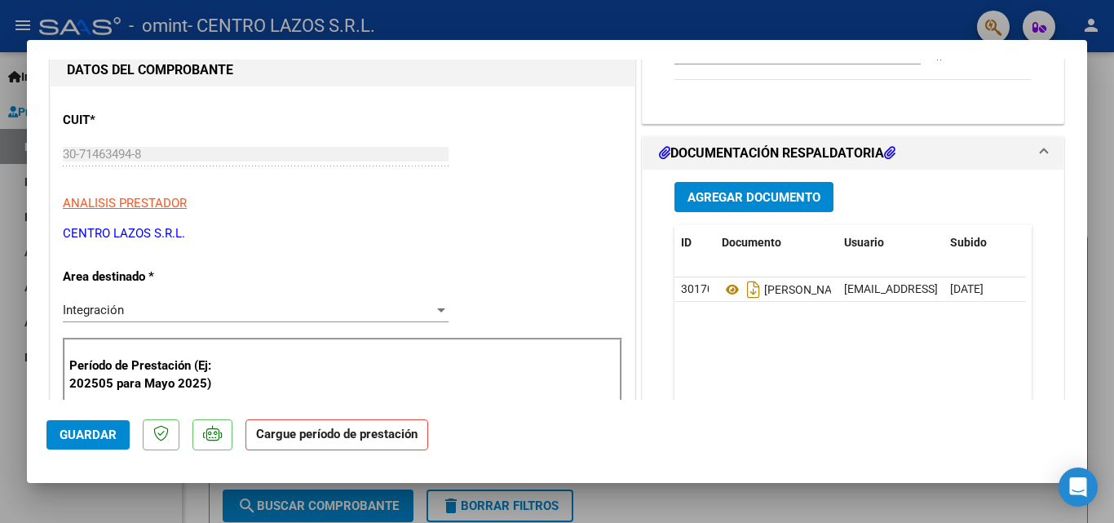
scroll to position [163, 0]
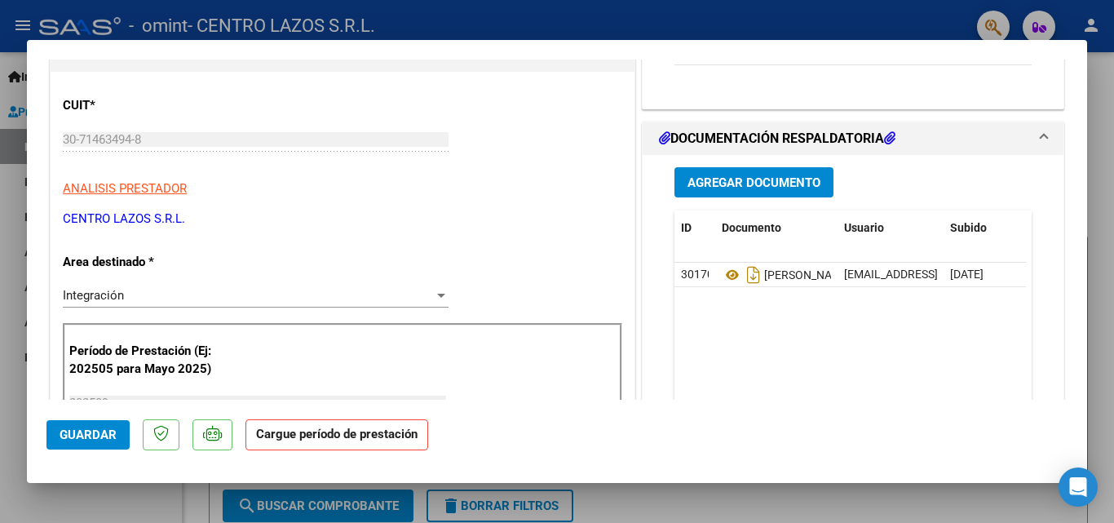
click at [143, 297] on div "Integración" at bounding box center [248, 295] width 371 height 15
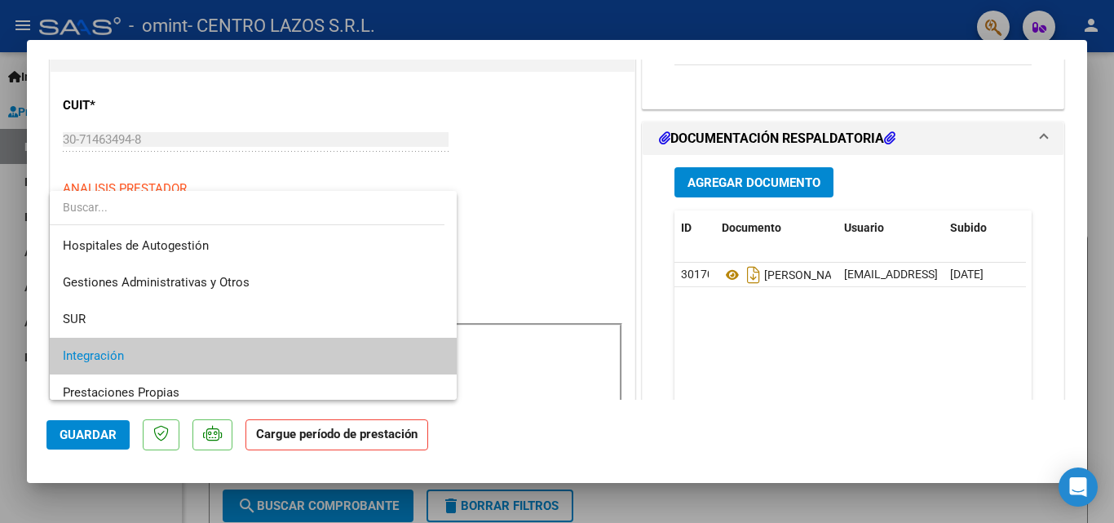
scroll to position [61, 0]
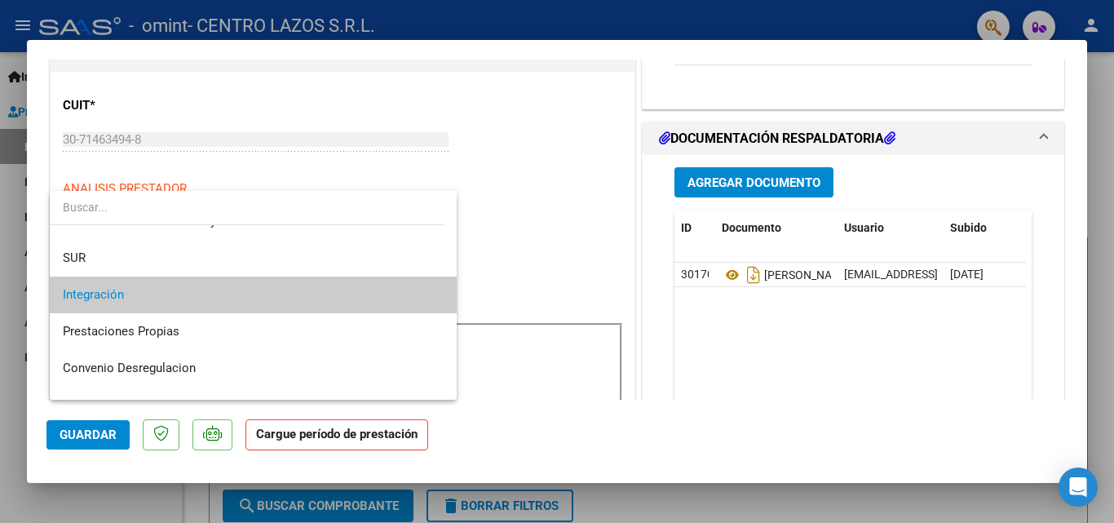
click at [143, 297] on span "Integración" at bounding box center [253, 294] width 381 height 37
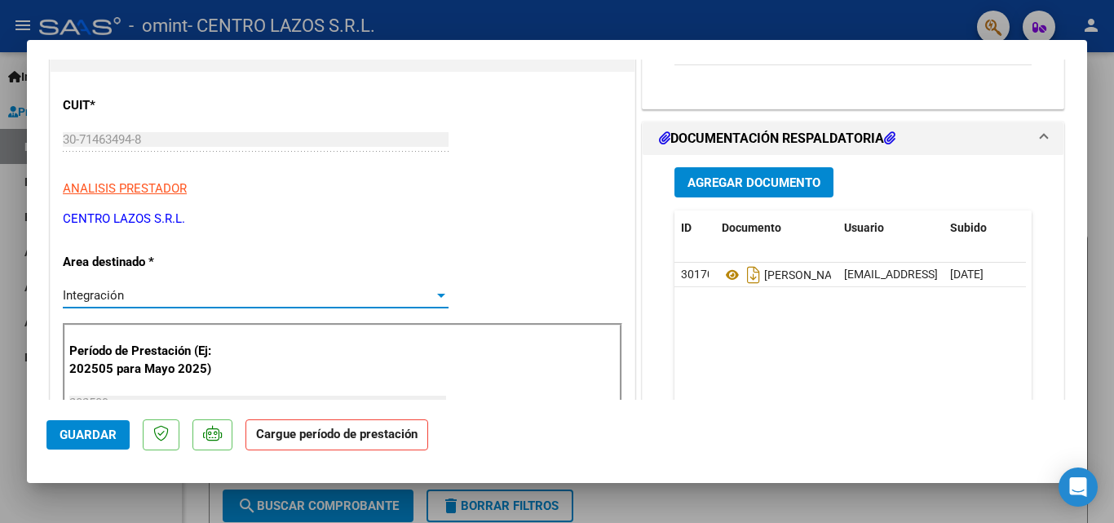
scroll to position [245, 0]
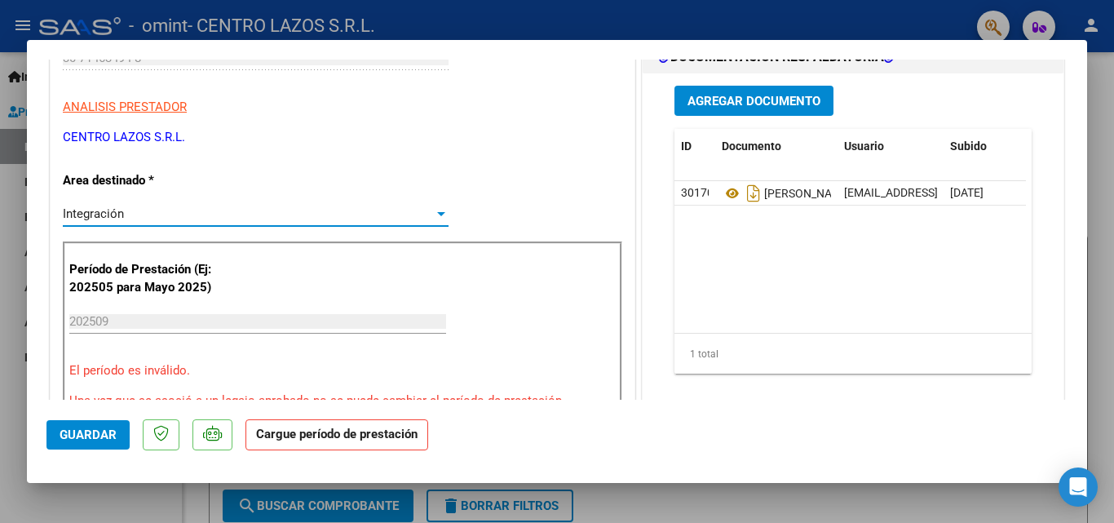
click at [135, 321] on input "202509" at bounding box center [257, 321] width 377 height 15
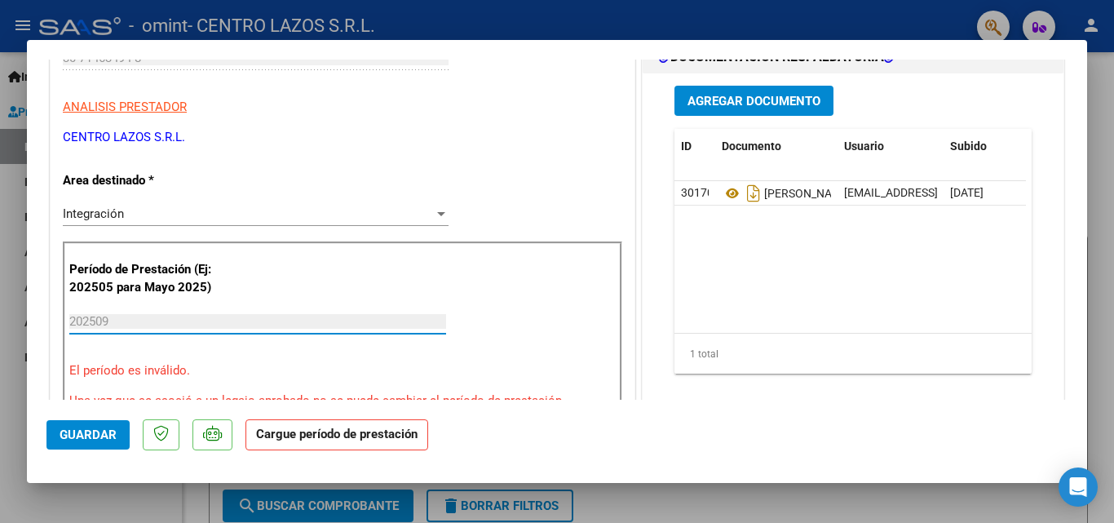
click at [135, 321] on input "202509" at bounding box center [257, 321] width 377 height 15
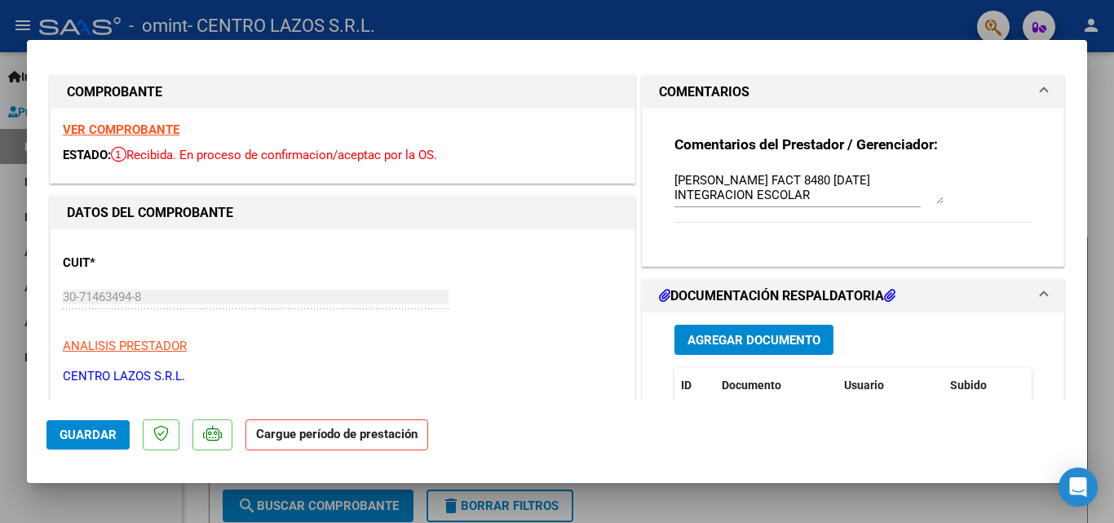
scroll to position [0, 0]
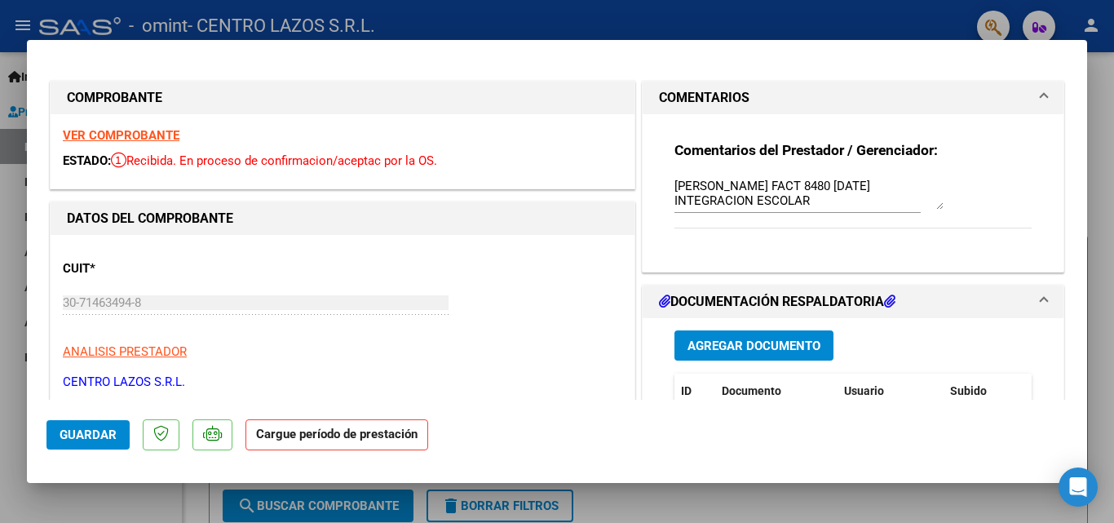
click at [922, 198] on textarea "[PERSON_NAME] FACT 8480 [DATE] INTEGRACION ESCOLAR" at bounding box center [809, 193] width 269 height 33
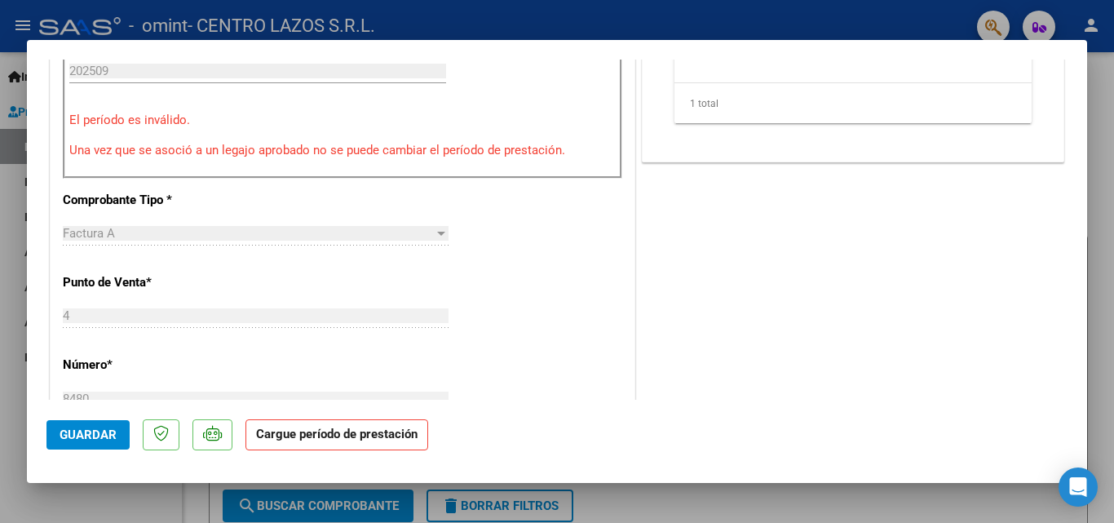
scroll to position [571, 0]
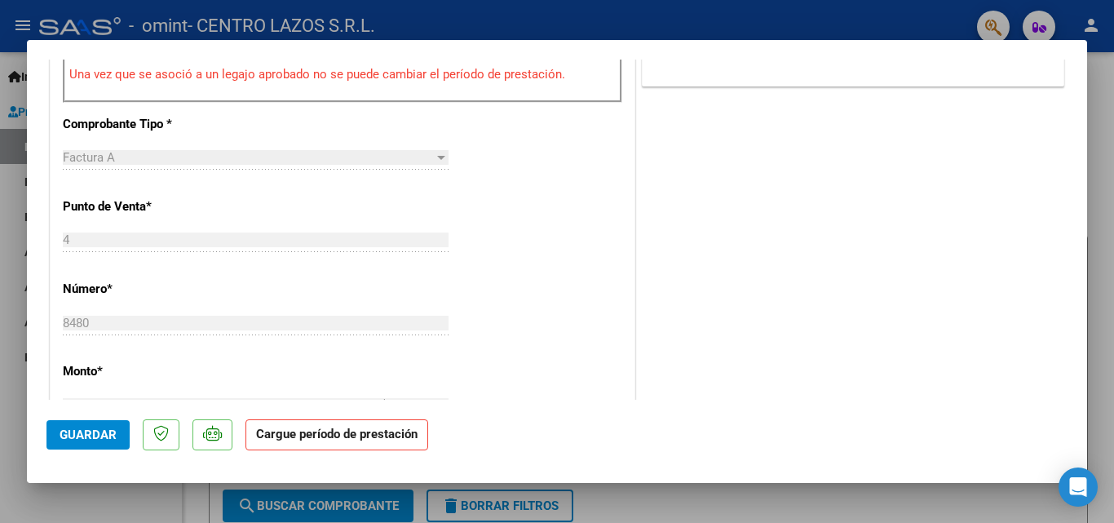
type textarea "[PERSON_NAME] FACT 8480 [DATE] INTEGRACION ESCOLAR --- NO APARECE LA OPCION DE …"
click at [81, 433] on span "Guardar" at bounding box center [88, 434] width 57 height 15
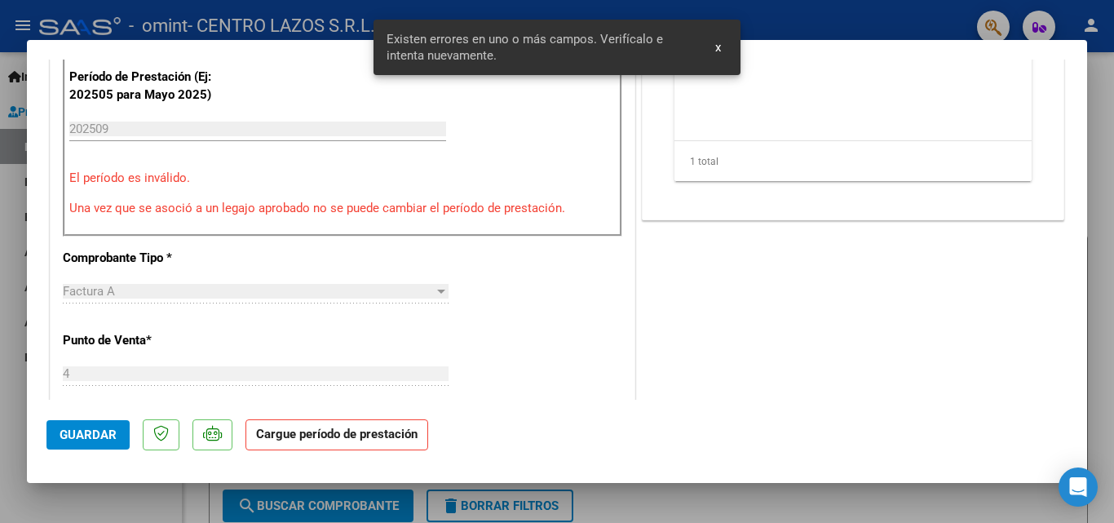
scroll to position [320, 0]
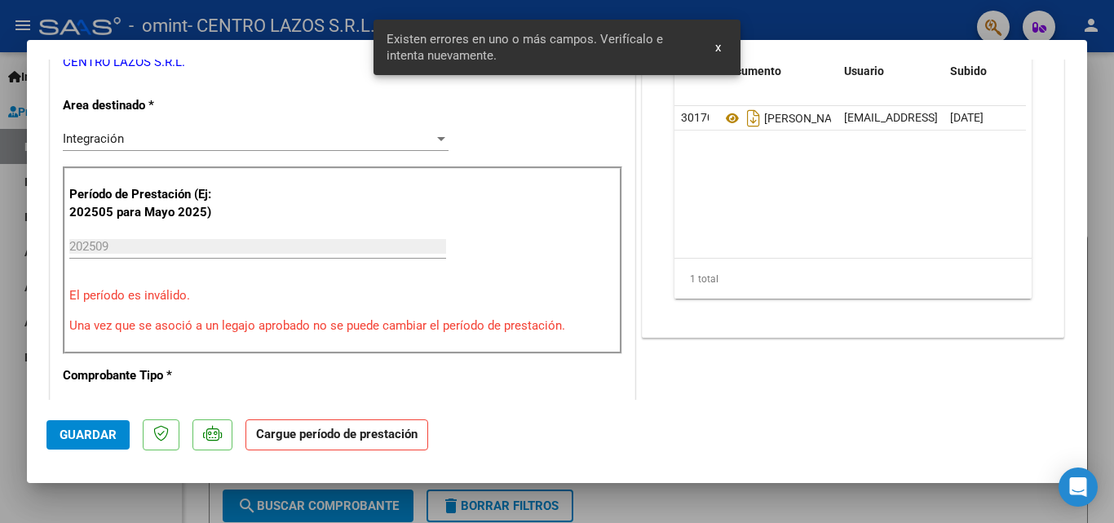
click at [83, 430] on span "Guardar" at bounding box center [88, 434] width 57 height 15
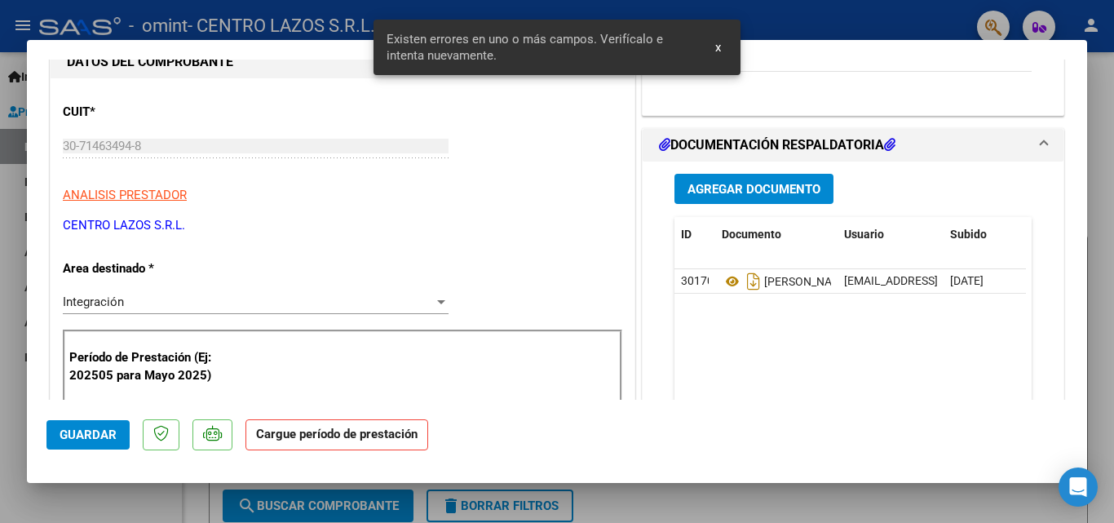
scroll to position [75, 0]
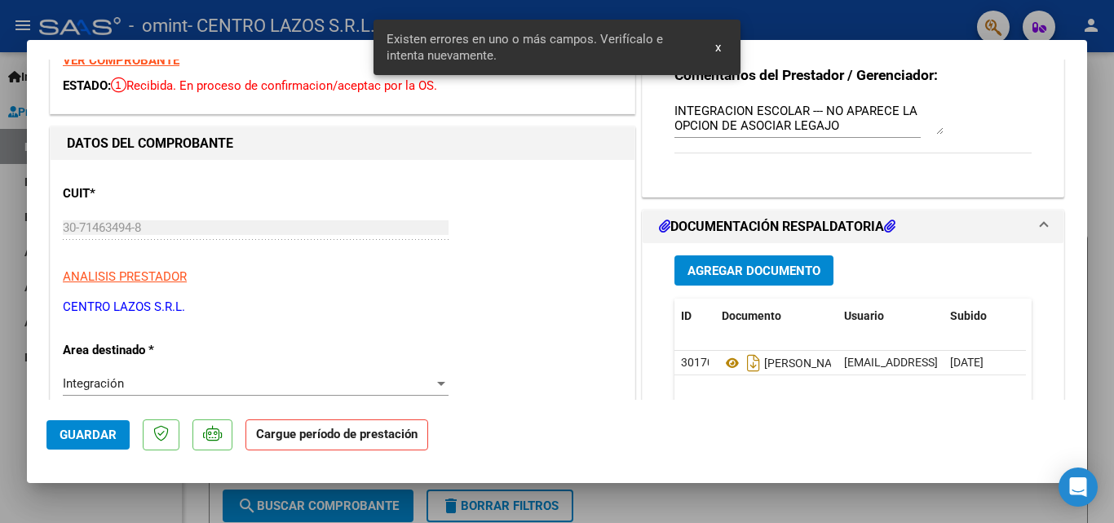
click at [193, 388] on div "Integración" at bounding box center [248, 383] width 371 height 15
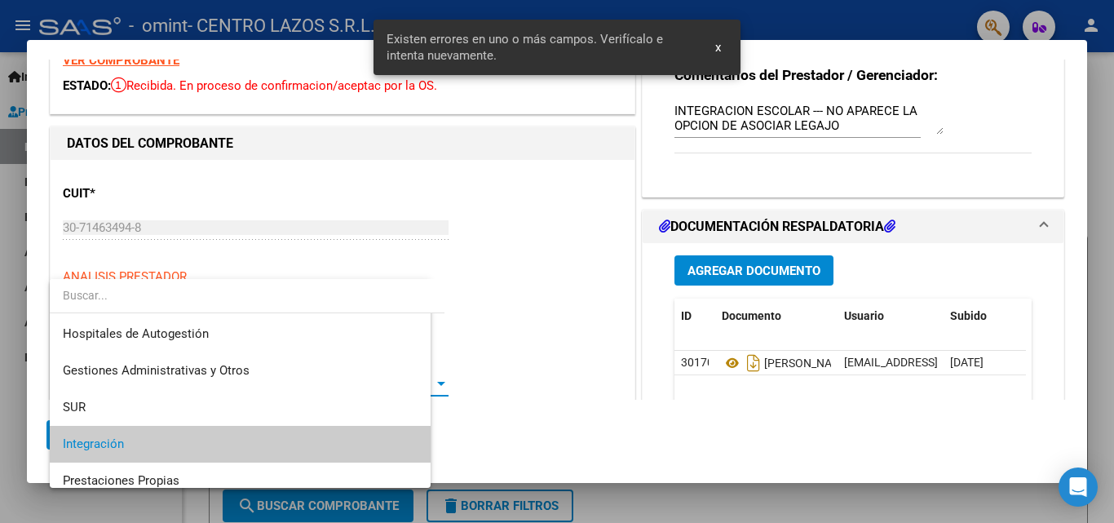
scroll to position [61, 0]
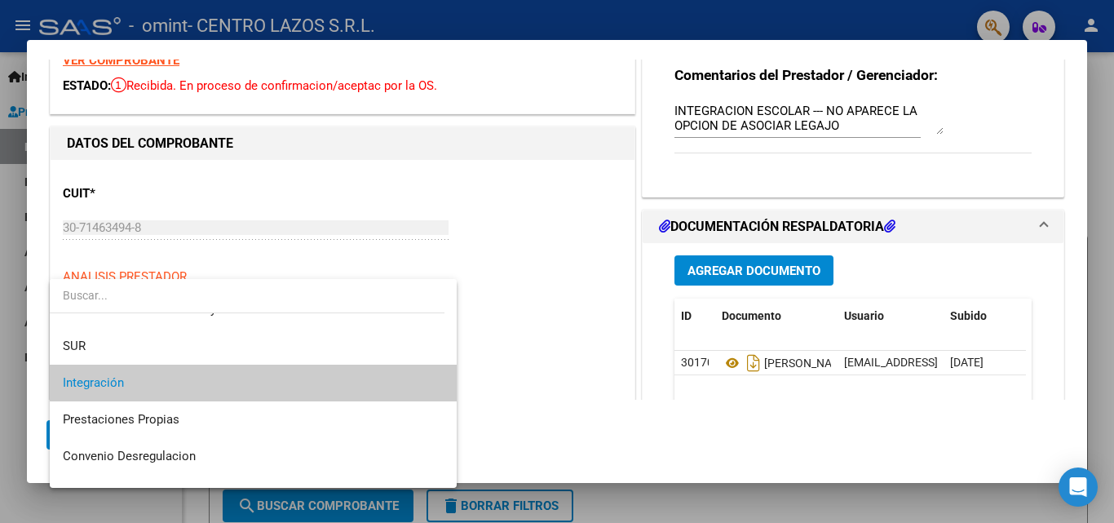
click at [194, 388] on span "Integración" at bounding box center [253, 383] width 381 height 37
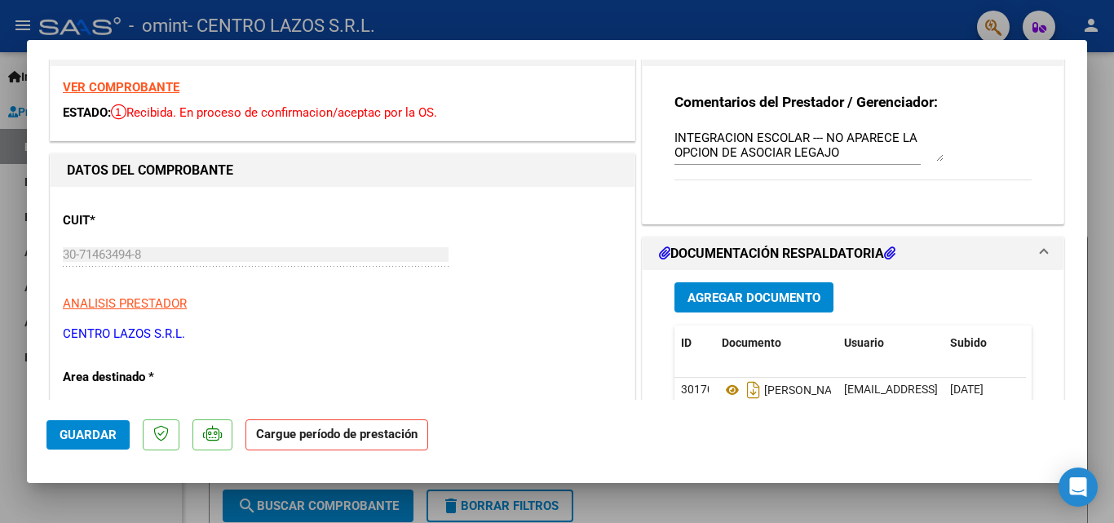
scroll to position [0, 0]
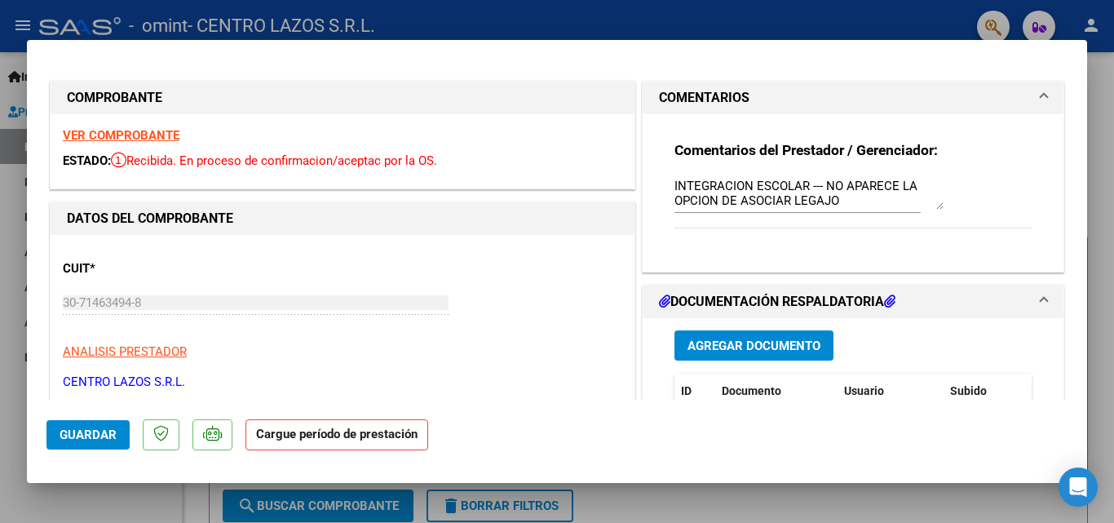
click at [932, 210] on div "[PERSON_NAME] FACT 8480 [DATE] INTEGRACION ESCOLAR --- NO APARECE LA OPCION DE …" at bounding box center [809, 193] width 269 height 39
click at [915, 97] on mat-panel-title "COMENTARIOS" at bounding box center [843, 98] width 369 height 20
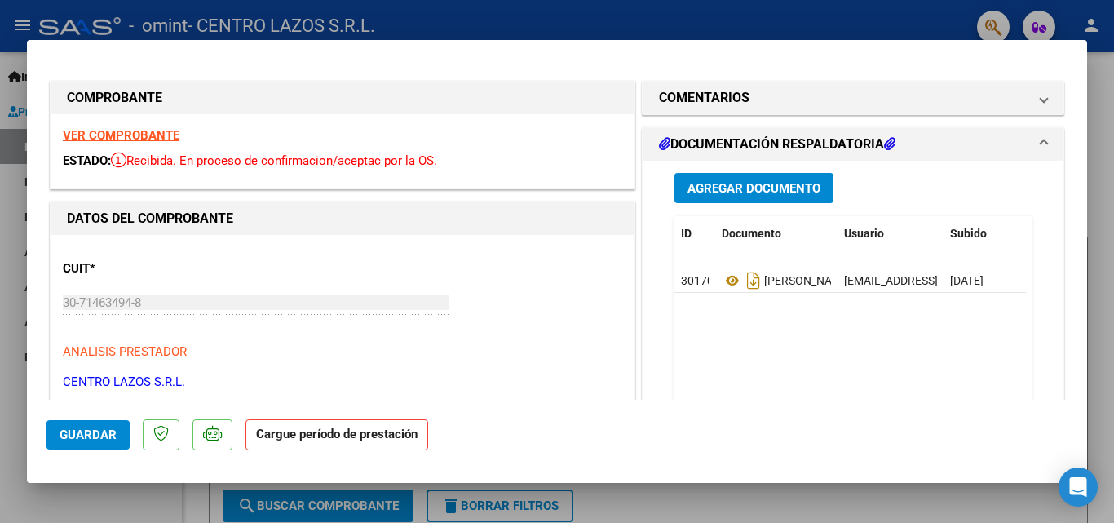
click at [843, 153] on h1 "DOCUMENTACIÓN RESPALDATORIA" at bounding box center [777, 145] width 237 height 20
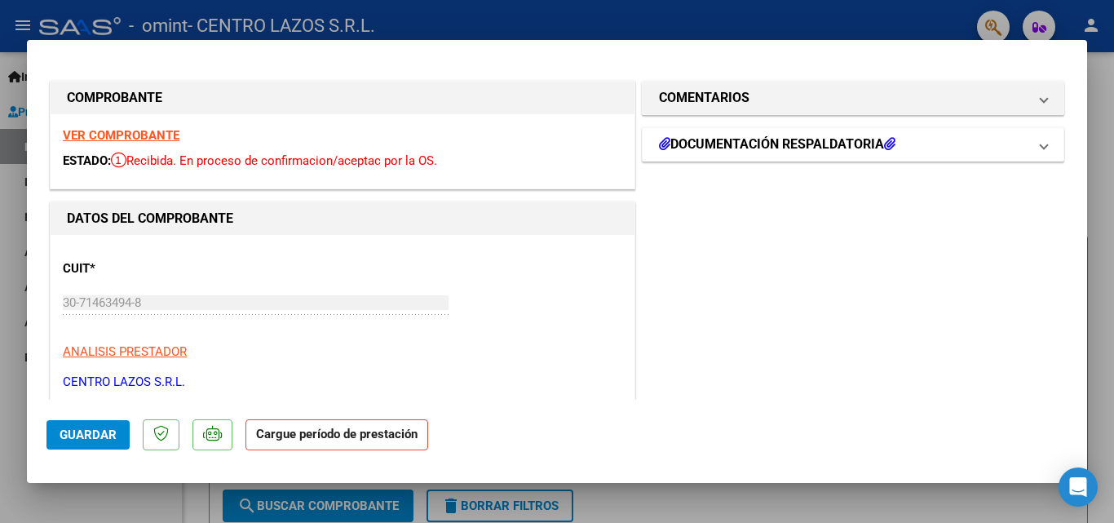
click at [843, 153] on h1 "DOCUMENTACIÓN RESPALDATORIA" at bounding box center [777, 145] width 237 height 20
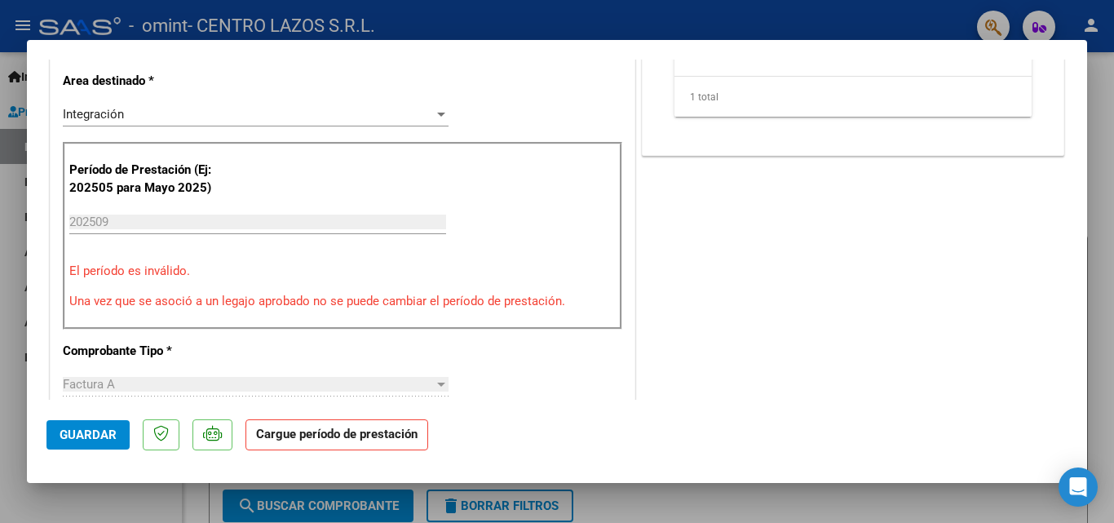
scroll to position [326, 0]
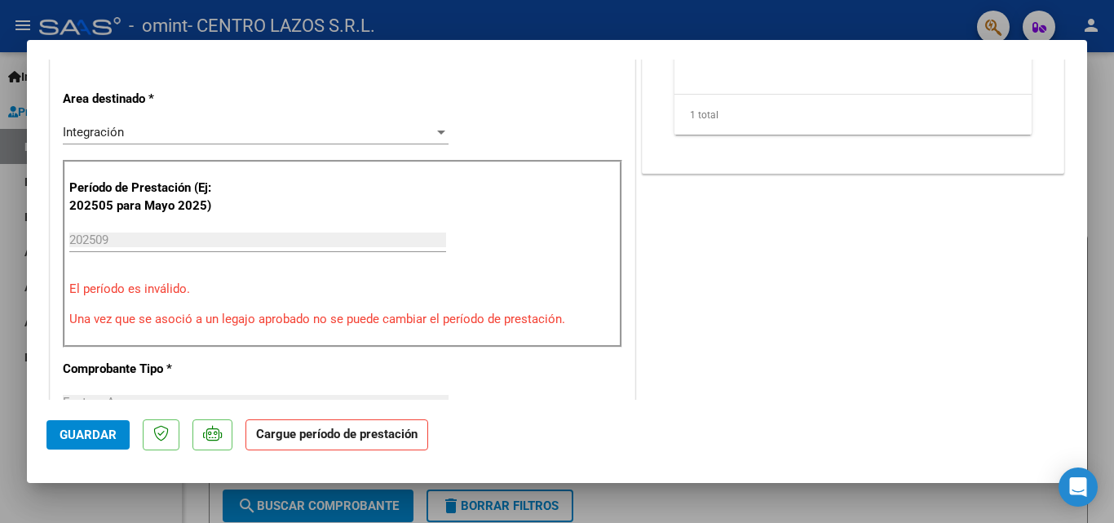
click at [149, 232] on input "202509" at bounding box center [257, 239] width 377 height 15
click at [231, 121] on div "Integración Seleccionar Area" at bounding box center [256, 132] width 386 height 24
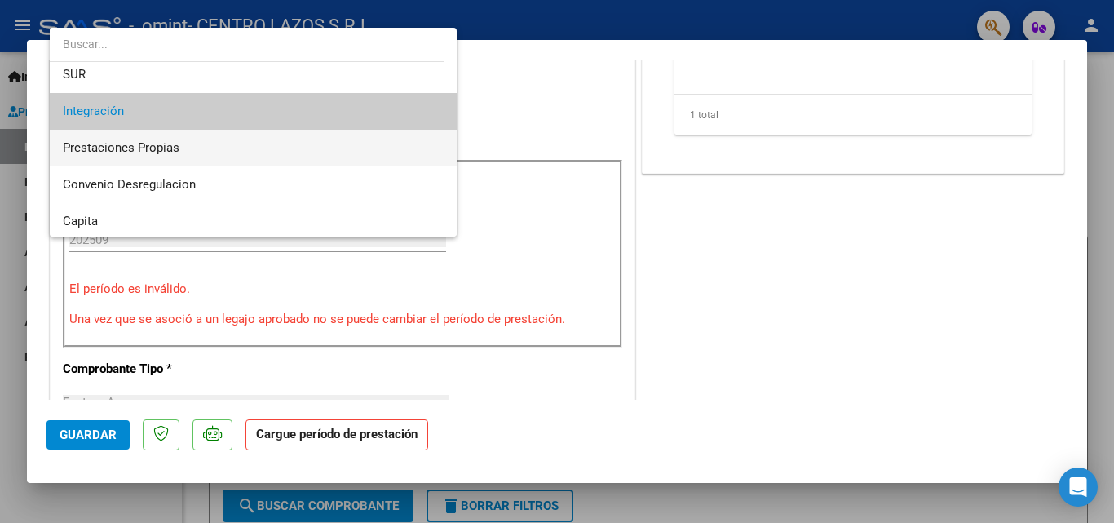
scroll to position [122, 0]
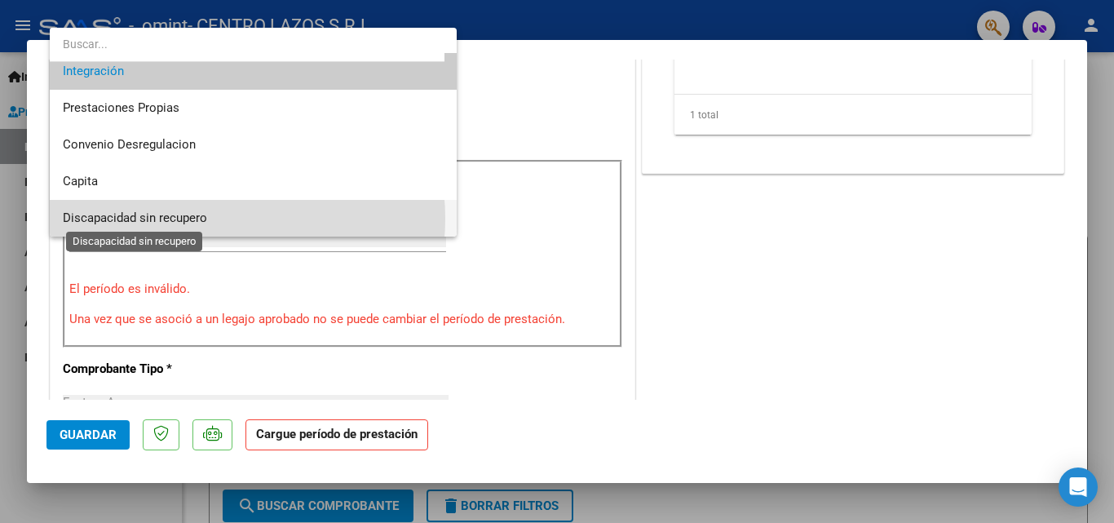
click at [200, 219] on span "Discapacidad sin recupero" at bounding box center [135, 217] width 144 height 15
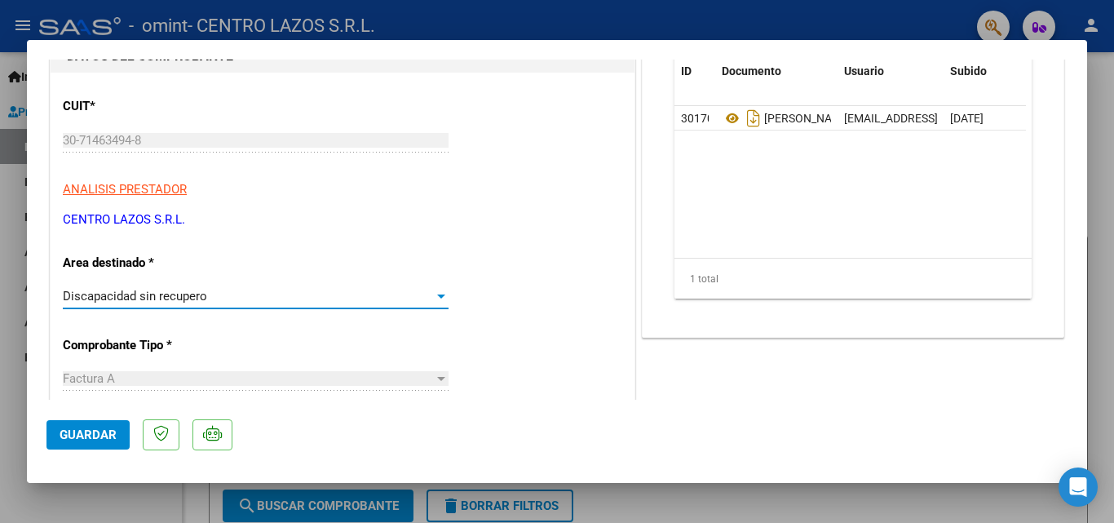
scroll to position [163, 0]
click at [212, 303] on div "Discapacidad sin recupero Seleccionar Area" at bounding box center [256, 295] width 386 height 24
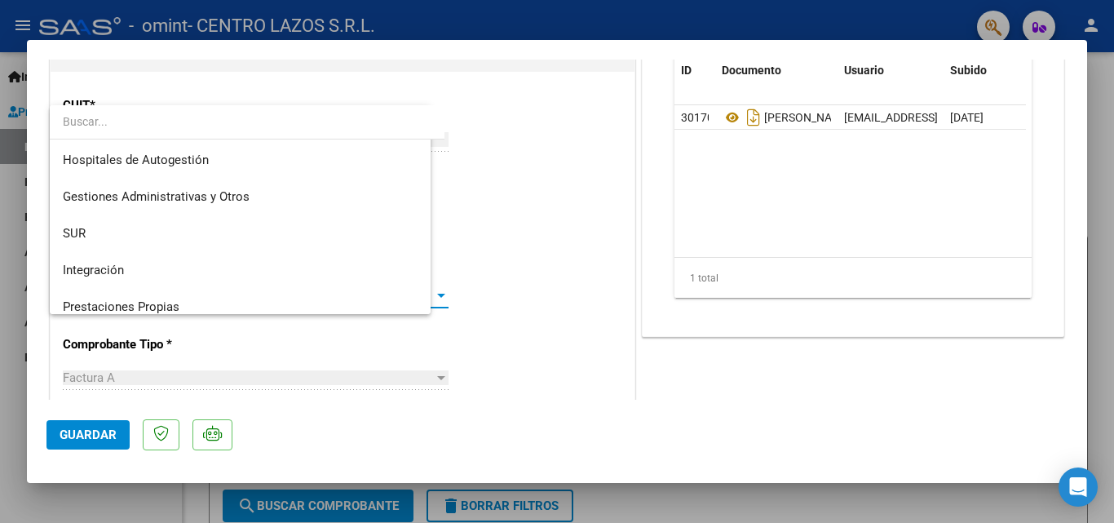
scroll to position [122, 0]
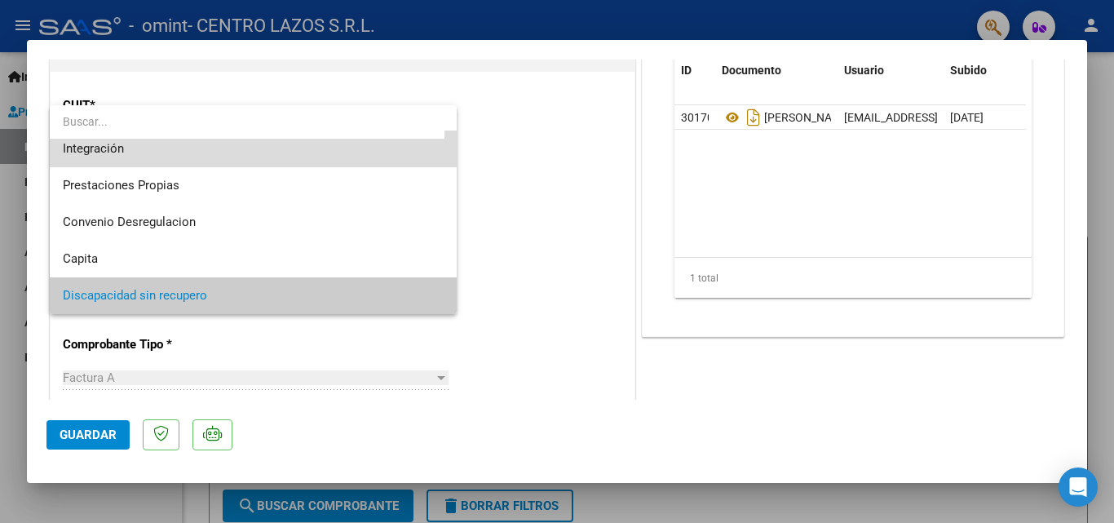
click at [286, 153] on span "Integración" at bounding box center [253, 148] width 381 height 37
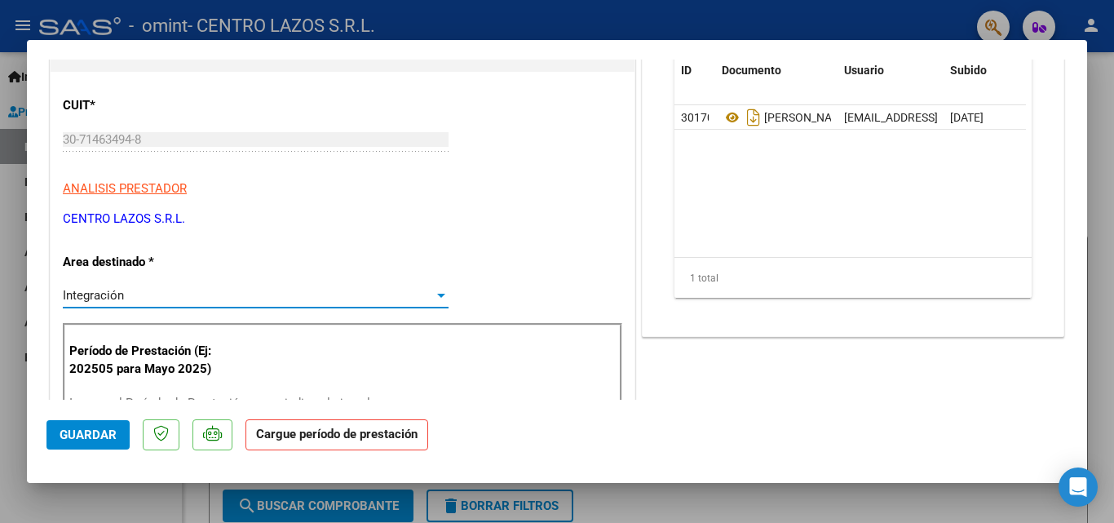
scroll to position [245, 0]
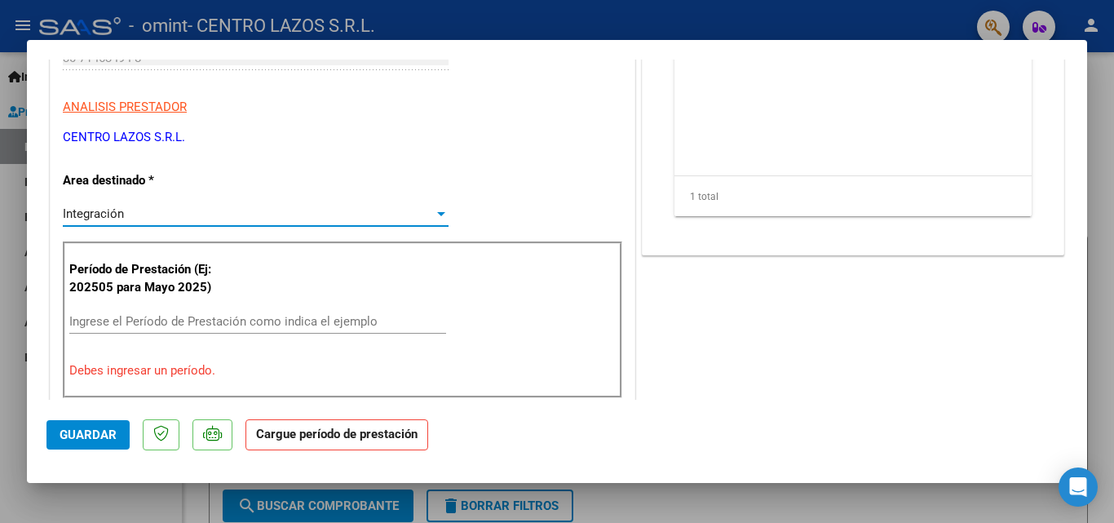
click at [165, 320] on input "Ingrese el Período de Prestación como indica el ejemplo" at bounding box center [257, 321] width 377 height 15
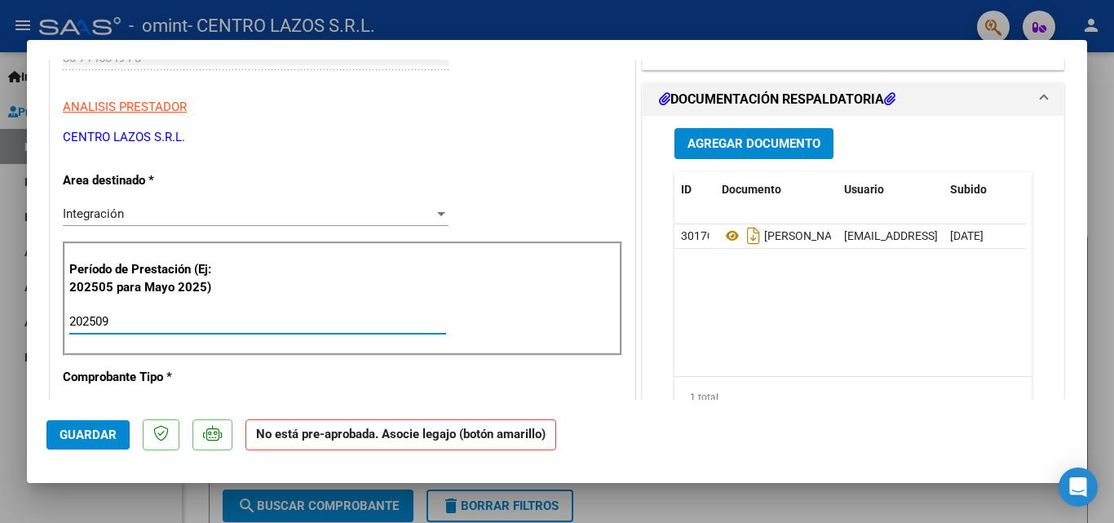
type input "202509"
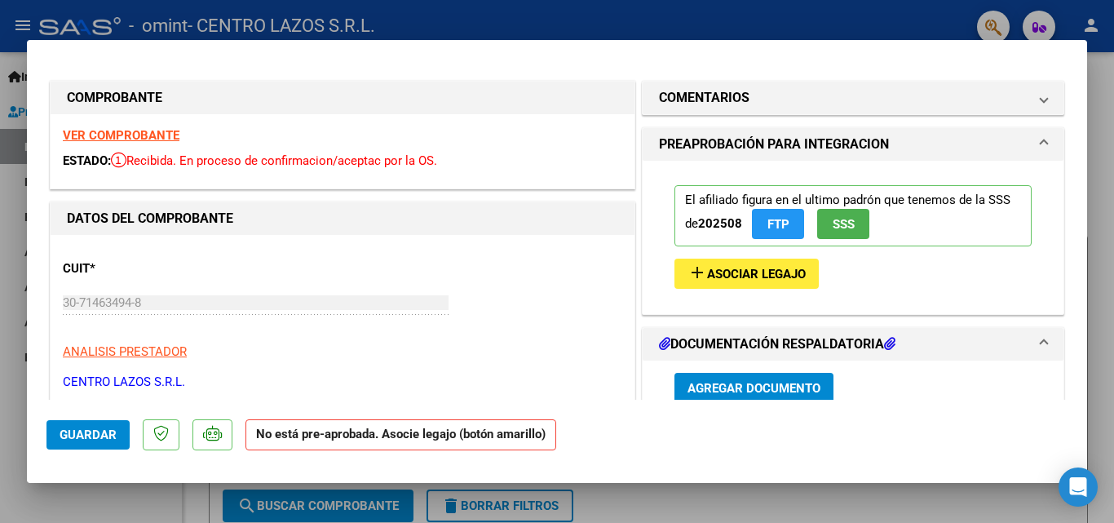
scroll to position [163, 0]
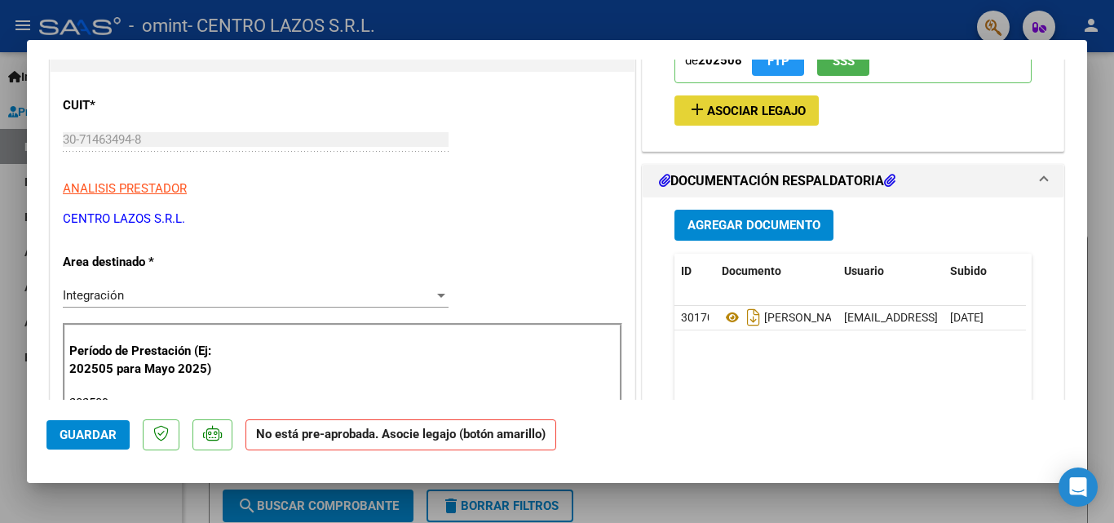
click at [754, 116] on span "Asociar Legajo" at bounding box center [756, 111] width 99 height 15
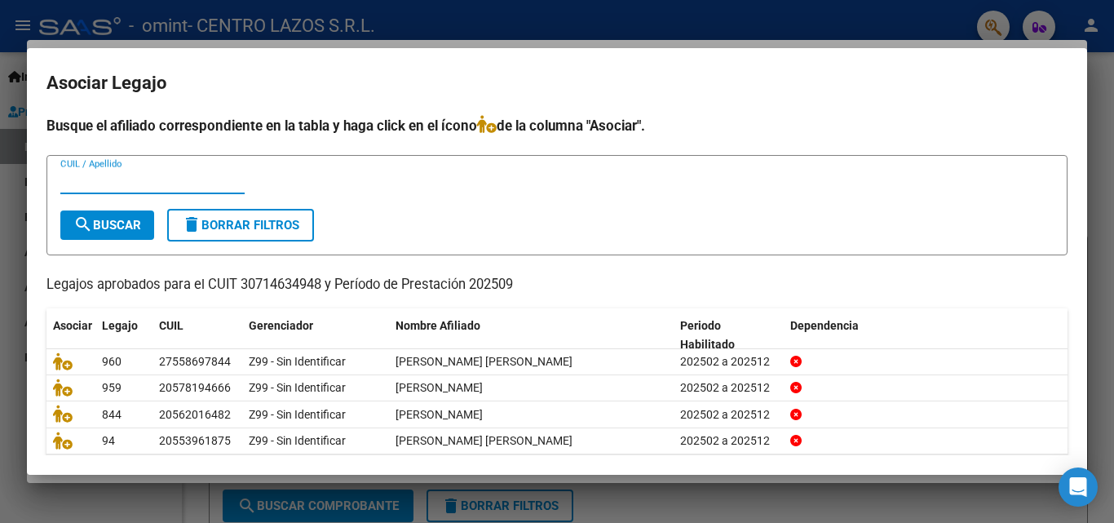
scroll to position [82, 0]
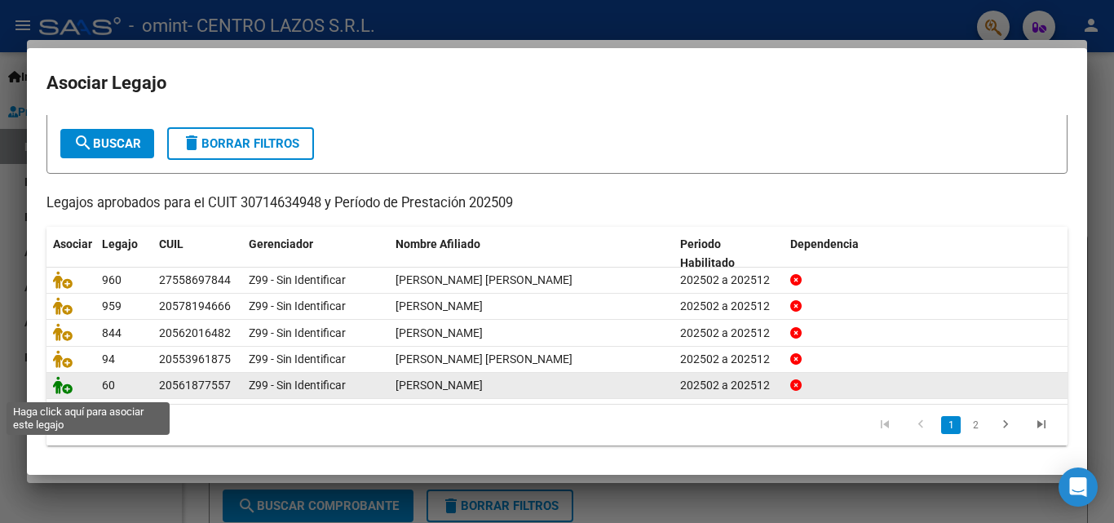
click at [60, 394] on icon at bounding box center [63, 385] width 20 height 18
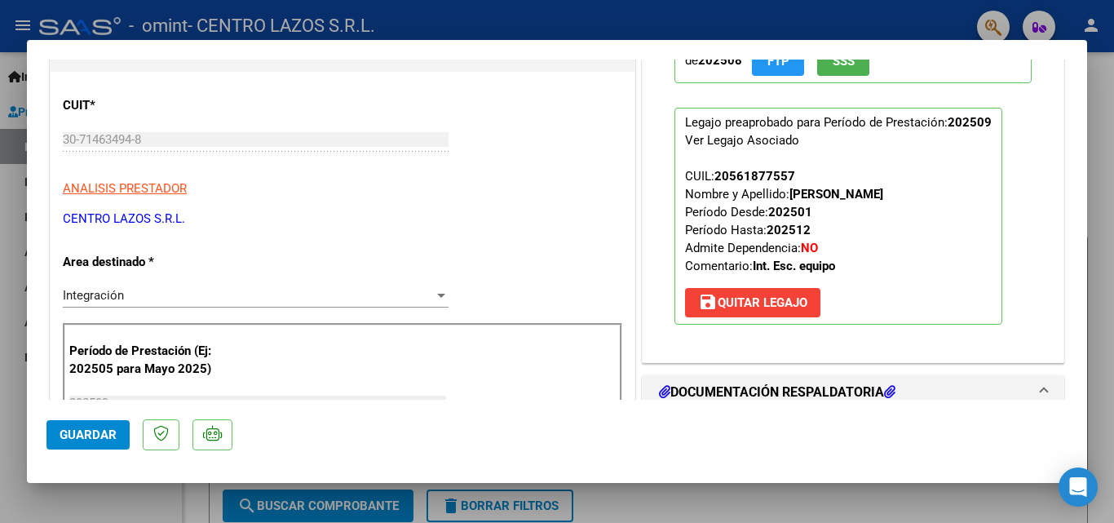
scroll to position [245, 0]
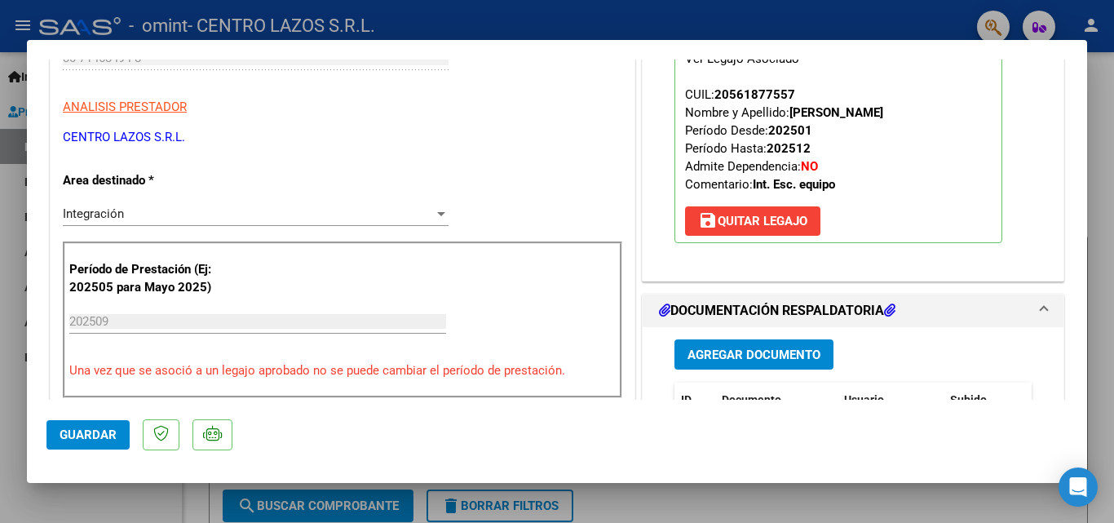
click at [792, 321] on h1 "DOCUMENTACIÓN RESPALDATORIA" at bounding box center [777, 311] width 237 height 20
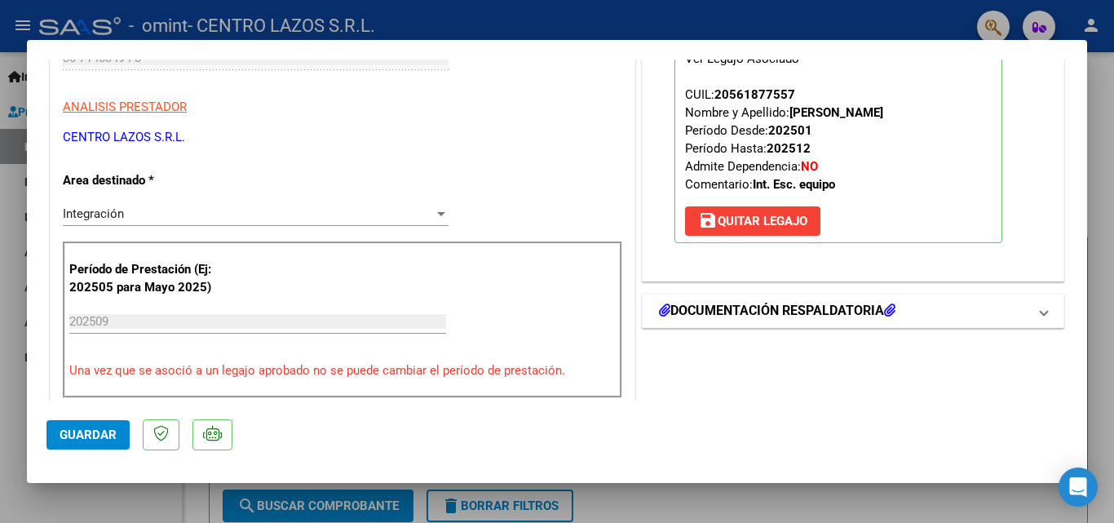
click at [792, 321] on h1 "DOCUMENTACIÓN RESPALDATORIA" at bounding box center [777, 311] width 237 height 20
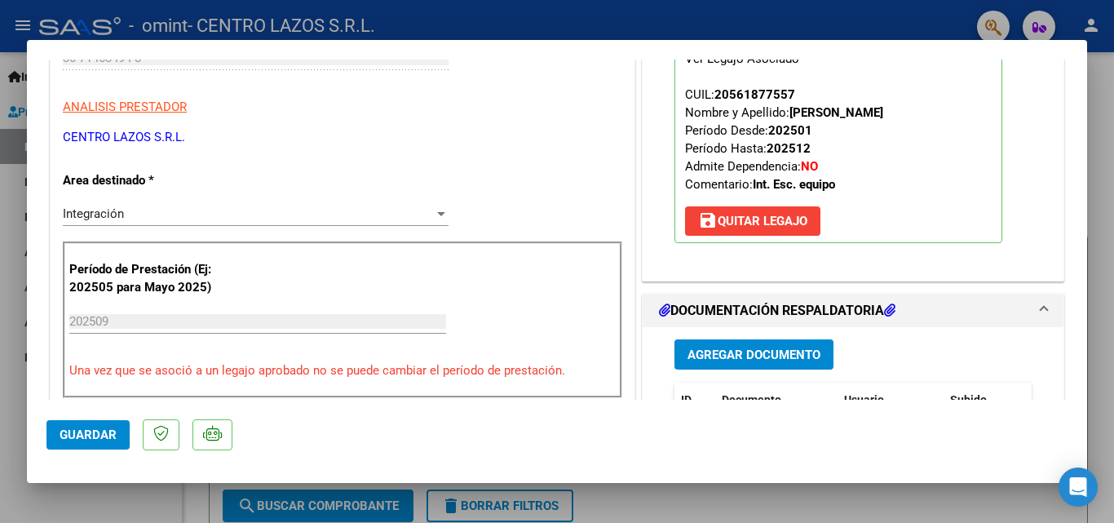
click at [752, 362] on span "Agregar Documento" at bounding box center [754, 354] width 133 height 15
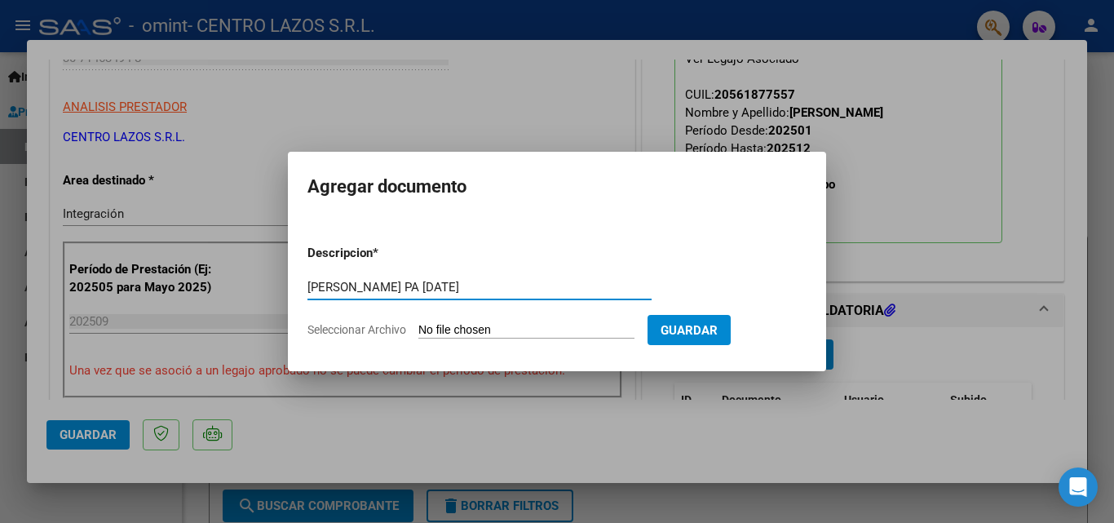
type input "[PERSON_NAME] PA [DATE]"
click at [500, 325] on input "Seleccionar Archivo" at bounding box center [526, 330] width 216 height 15
type input "C:\fakepath\[PERSON_NAME] [GEOGRAPHIC_DATA] [DATE].pdf"
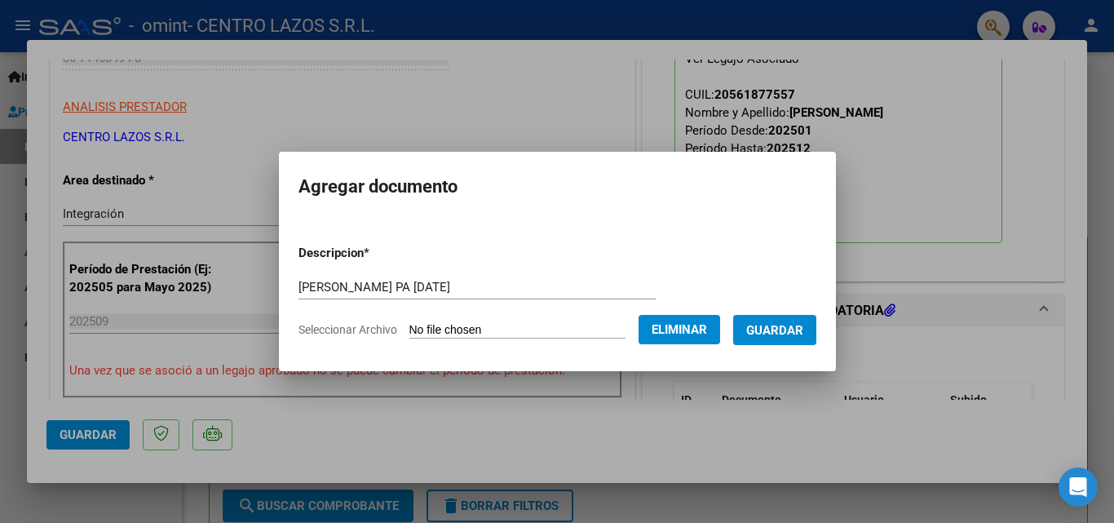
click at [782, 323] on span "Guardar" at bounding box center [774, 330] width 57 height 15
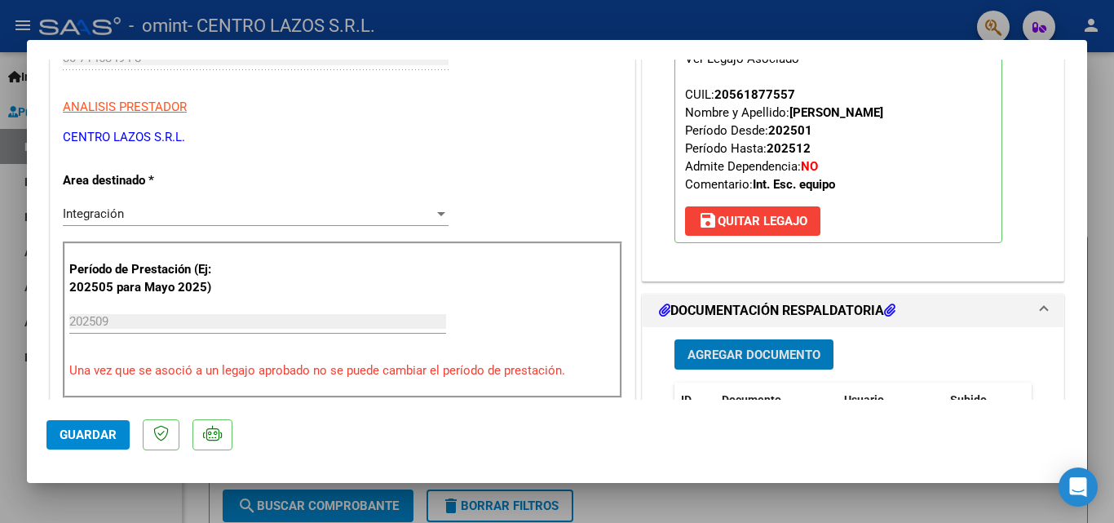
scroll to position [408, 0]
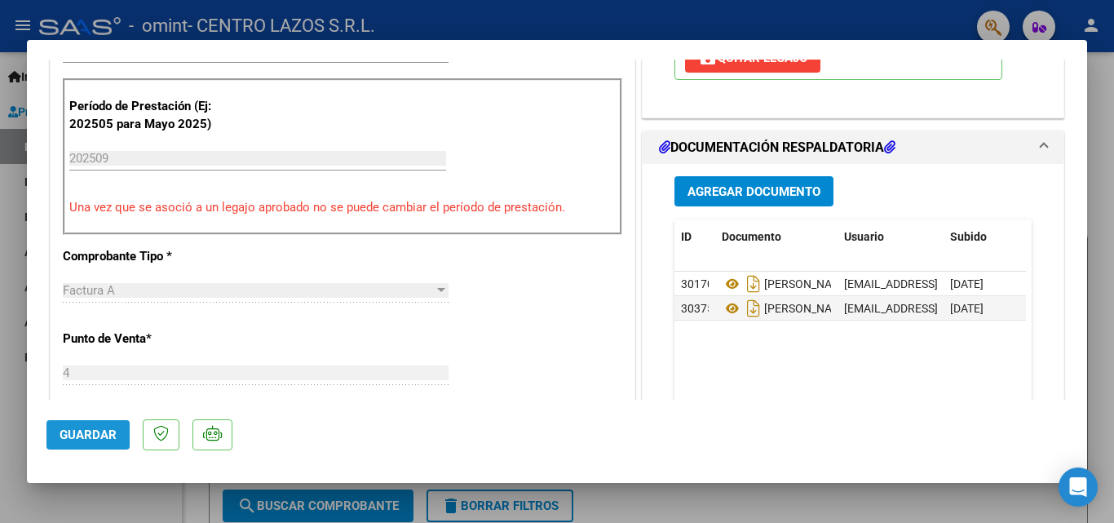
click at [81, 428] on span "Guardar" at bounding box center [88, 434] width 57 height 15
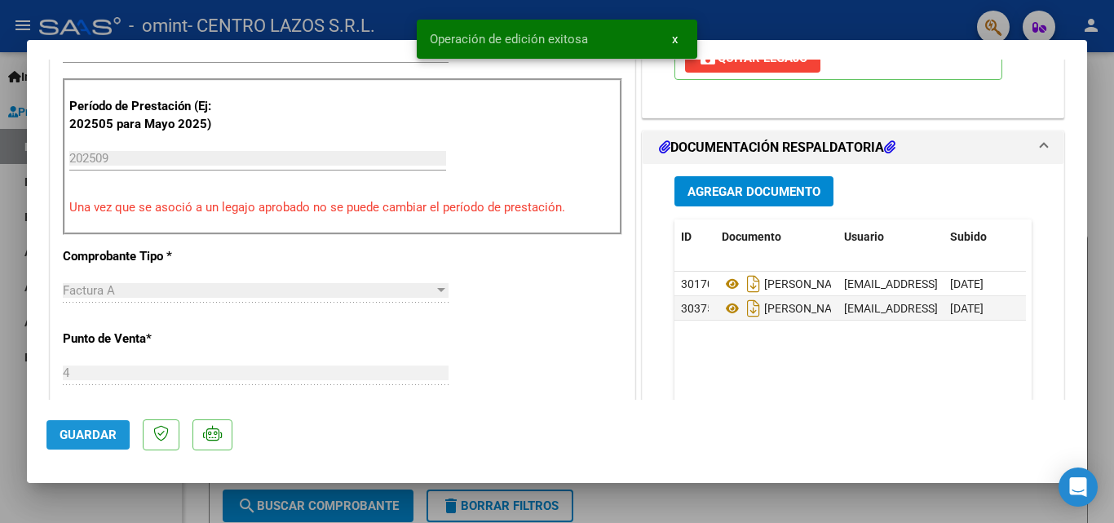
click at [81, 428] on span "Guardar" at bounding box center [88, 434] width 57 height 15
click at [11, 509] on div at bounding box center [557, 261] width 1114 height 523
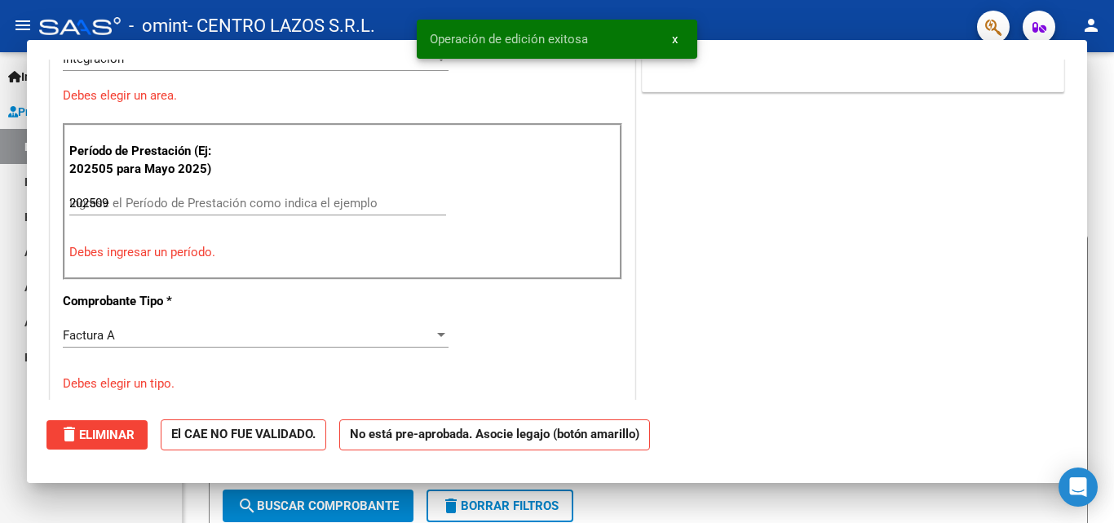
type input "$ 0,00"
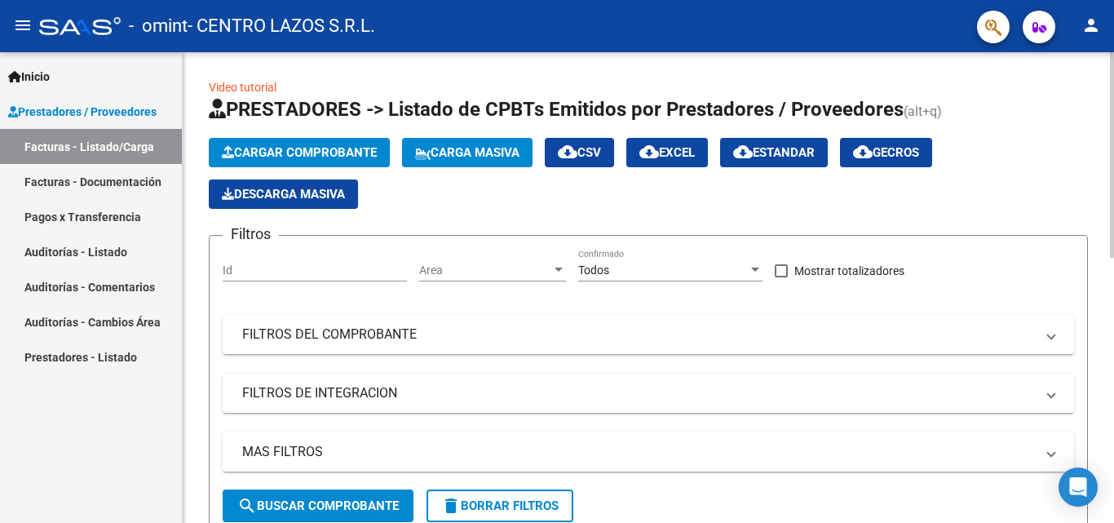
click at [292, 157] on span "Cargar Comprobante" at bounding box center [299, 152] width 155 height 15
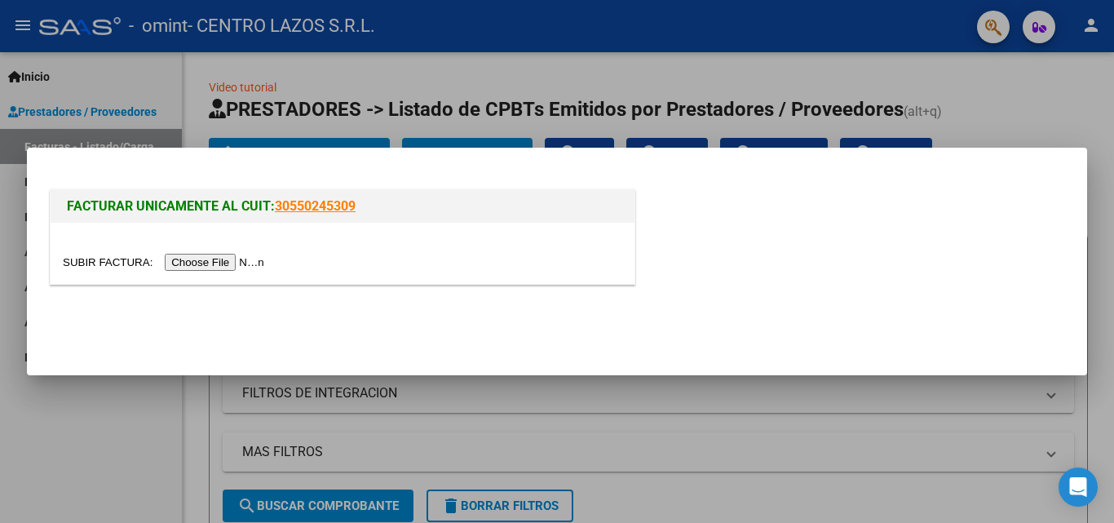
click at [127, 443] on div at bounding box center [557, 261] width 1114 height 523
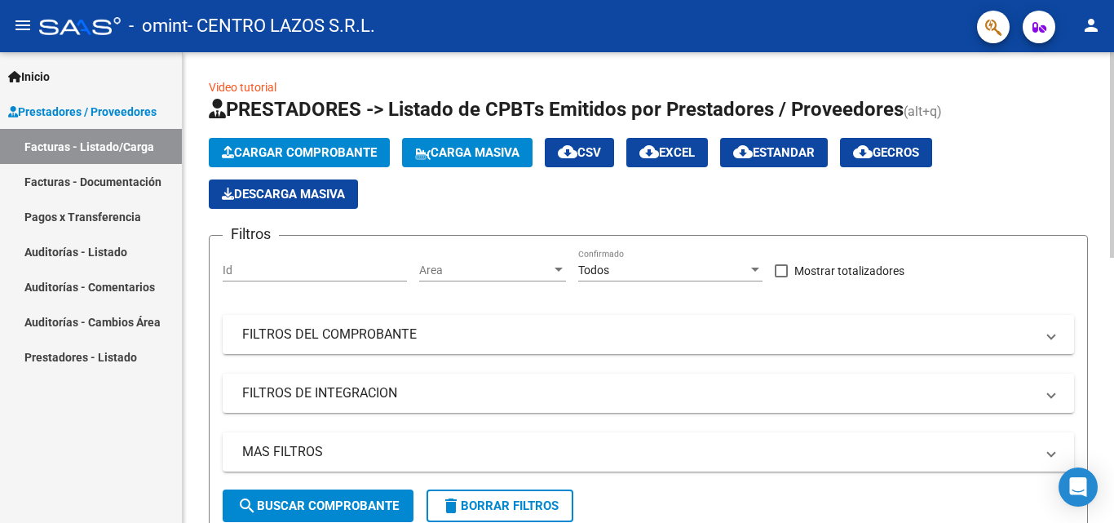
click at [343, 160] on button "Cargar Comprobante" at bounding box center [299, 152] width 181 height 29
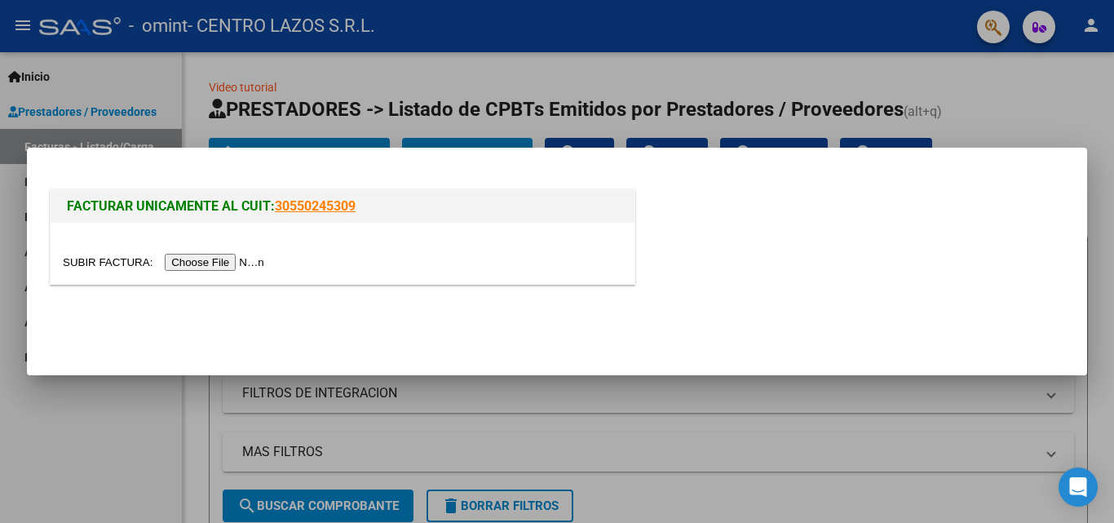
click at [250, 268] on input "file" at bounding box center [166, 262] width 206 height 17
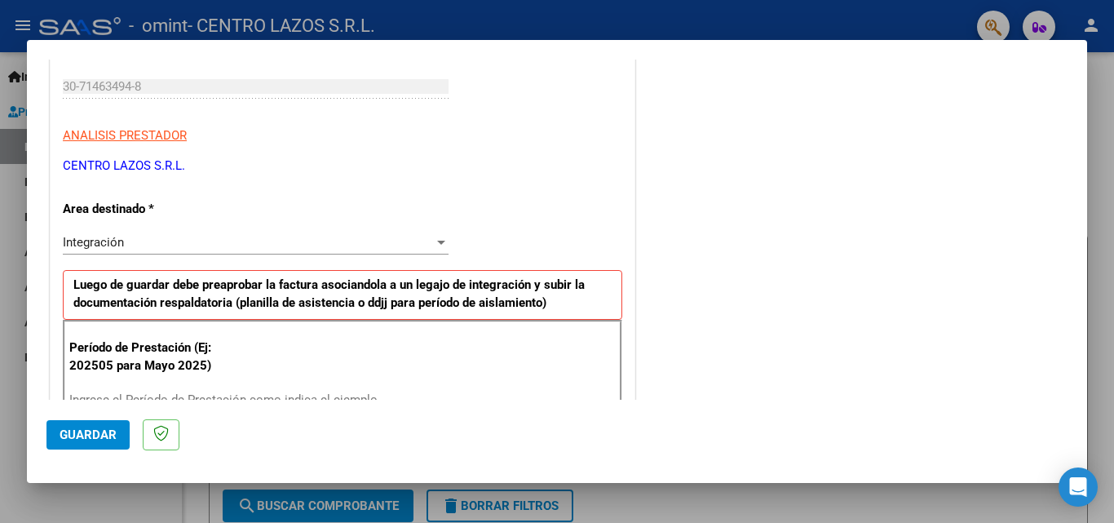
scroll to position [326, 0]
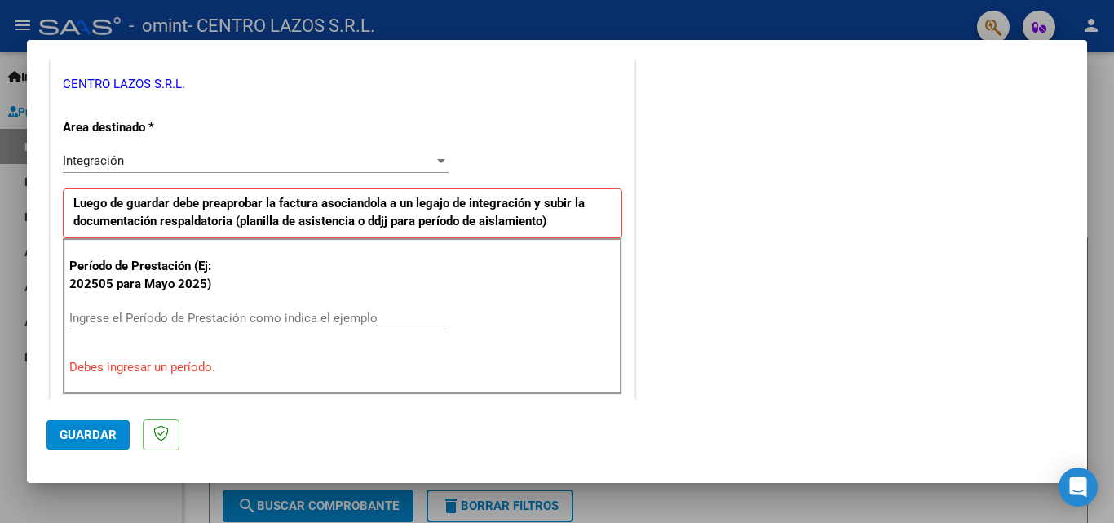
click at [97, 167] on span "Integración" at bounding box center [93, 160] width 61 height 15
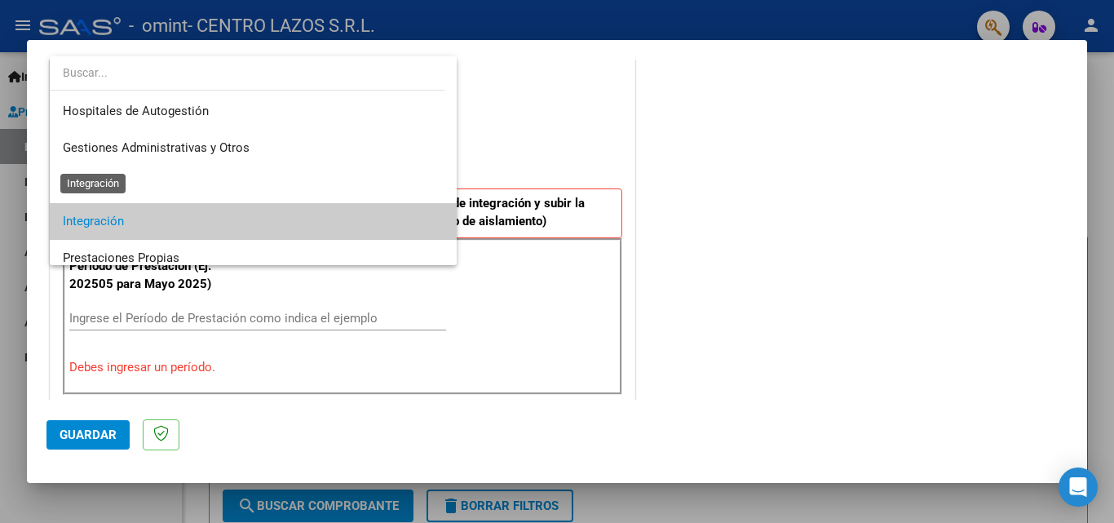
scroll to position [61, 0]
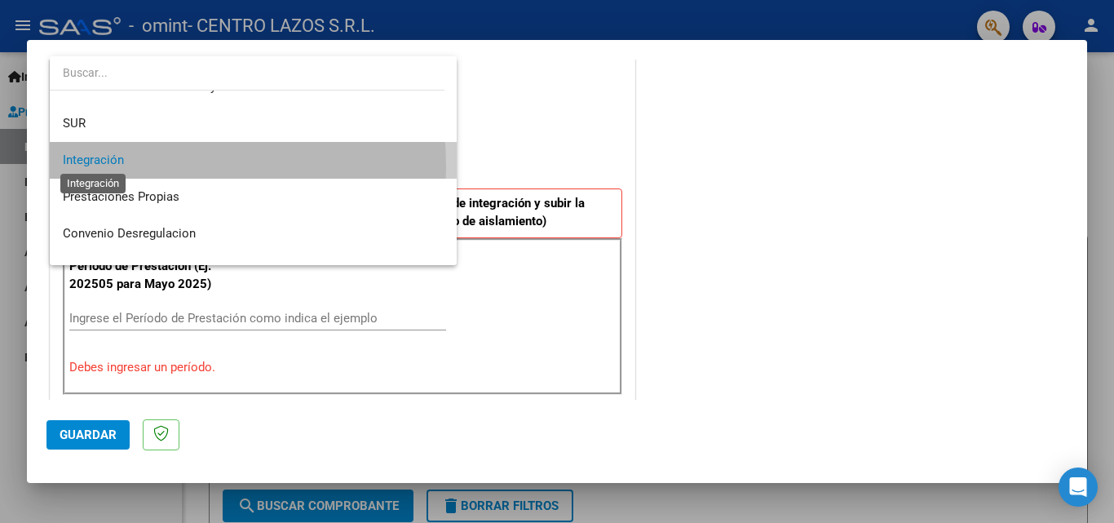
click at [97, 167] on span "Integración" at bounding box center [93, 160] width 61 height 15
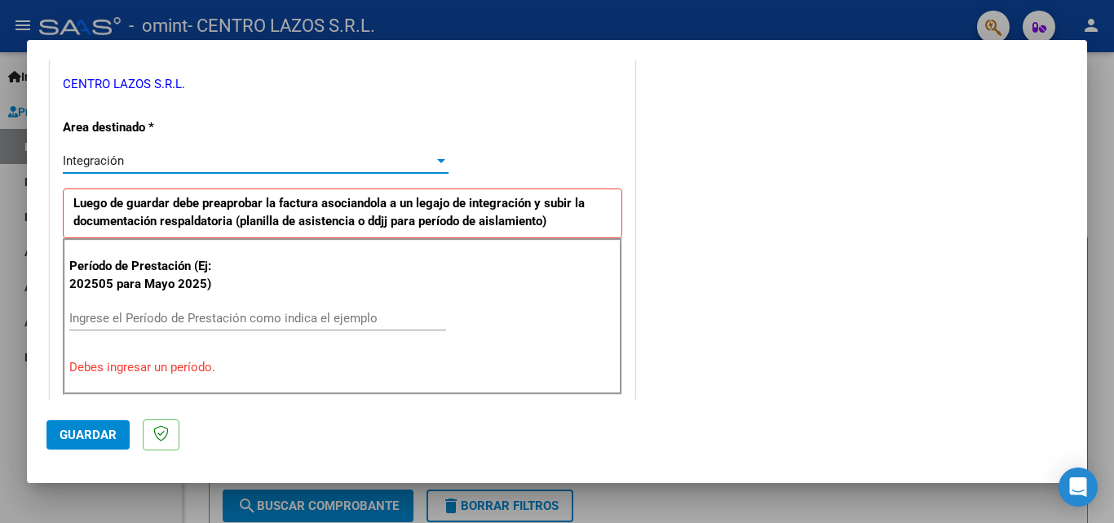
click at [131, 317] on input "Ingrese el Período de Prestación como indica el ejemplo" at bounding box center [257, 318] width 377 height 15
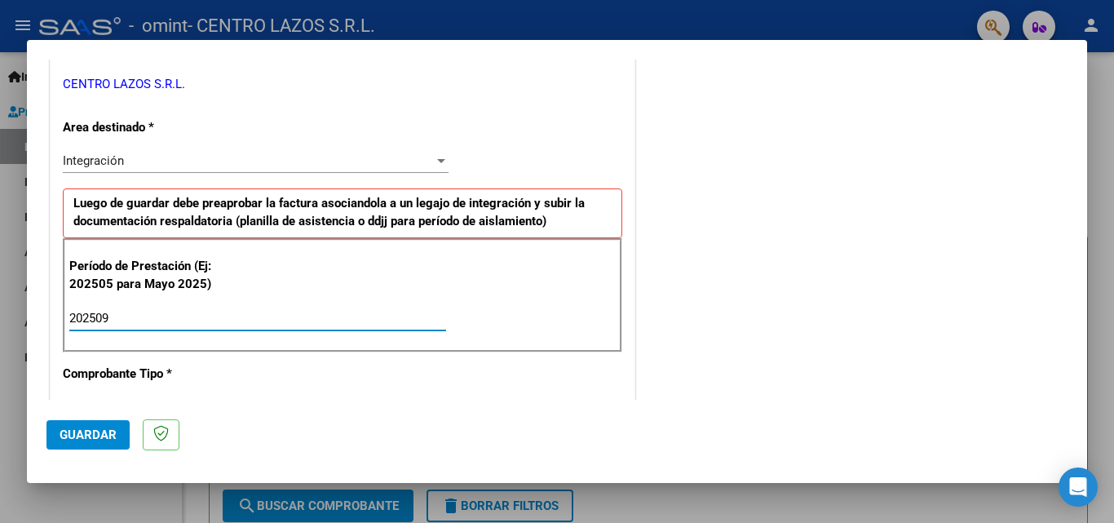
type input "202509"
click at [763, 457] on mat-dialog-actions "Guardar" at bounding box center [556, 432] width 1021 height 64
drag, startPoint x: 609, startPoint y: 442, endPoint x: 693, endPoint y: 362, distance: 116.0
click at [648, 415] on mat-dialog-actions "Guardar" at bounding box center [556, 432] width 1021 height 64
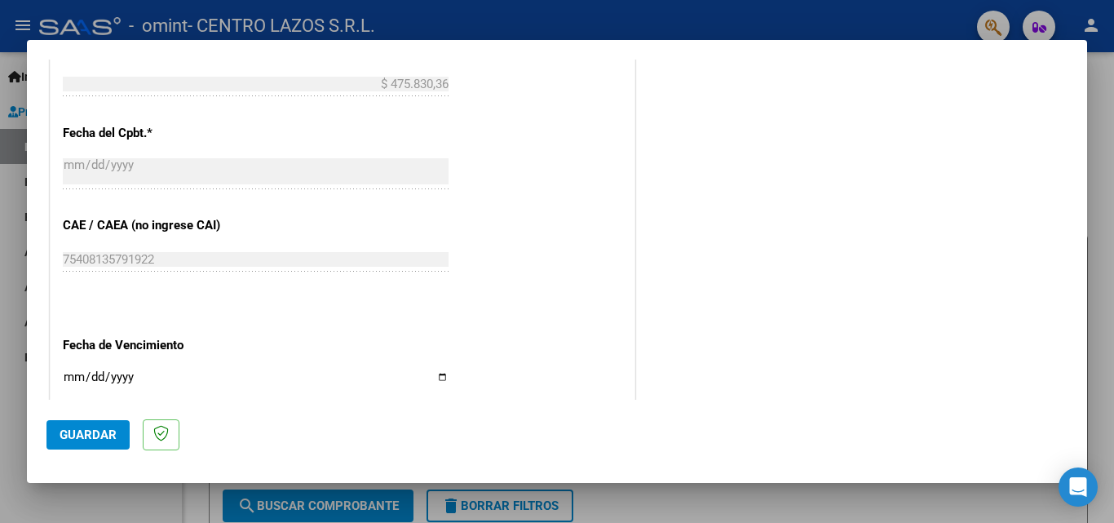
scroll to position [979, 0]
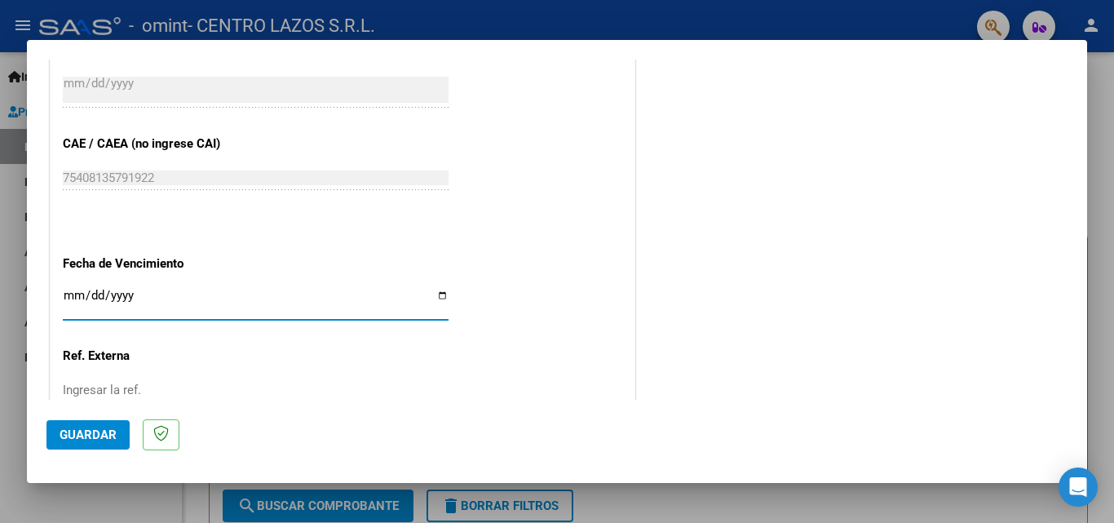
click at [438, 298] on input "Ingresar la fecha" at bounding box center [256, 302] width 386 height 26
type input "[DATE]"
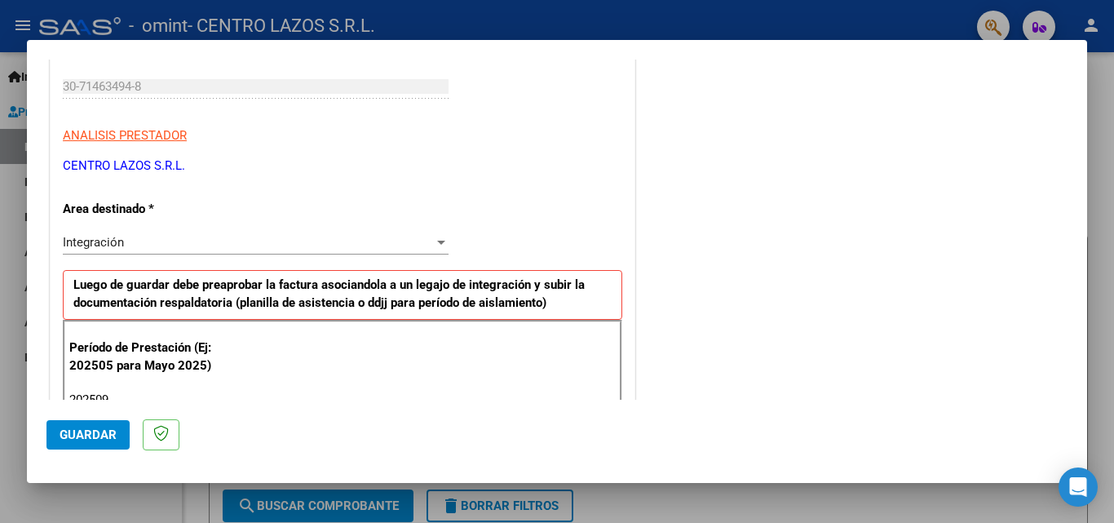
scroll to position [0, 0]
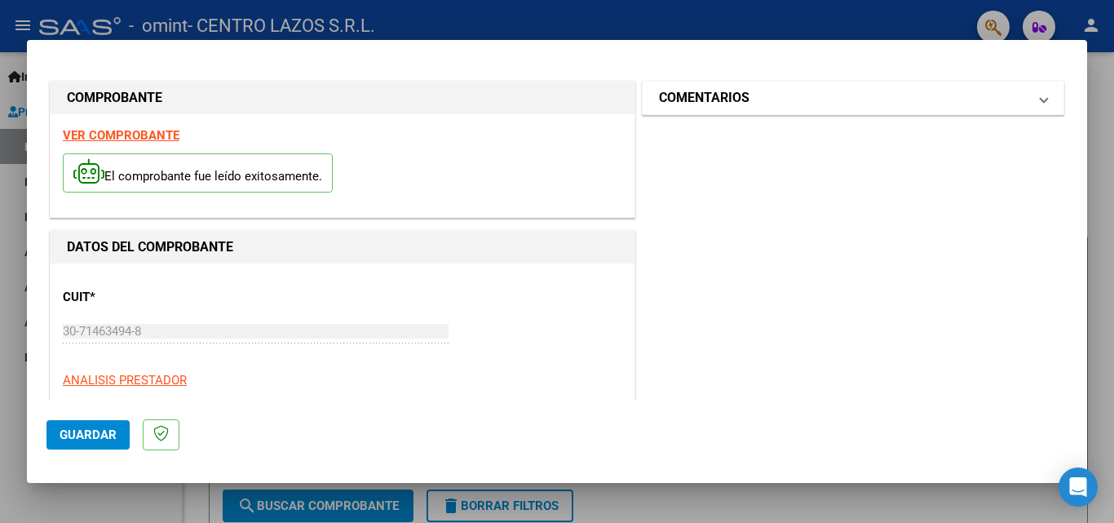
click at [780, 97] on mat-panel-title "COMENTARIOS" at bounding box center [843, 98] width 369 height 20
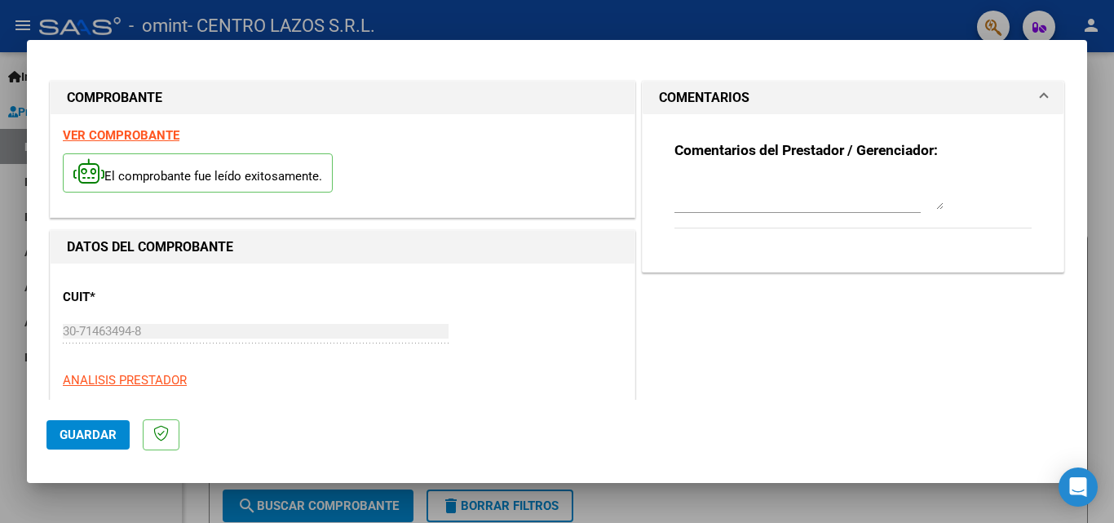
click at [730, 193] on textarea at bounding box center [809, 193] width 269 height 33
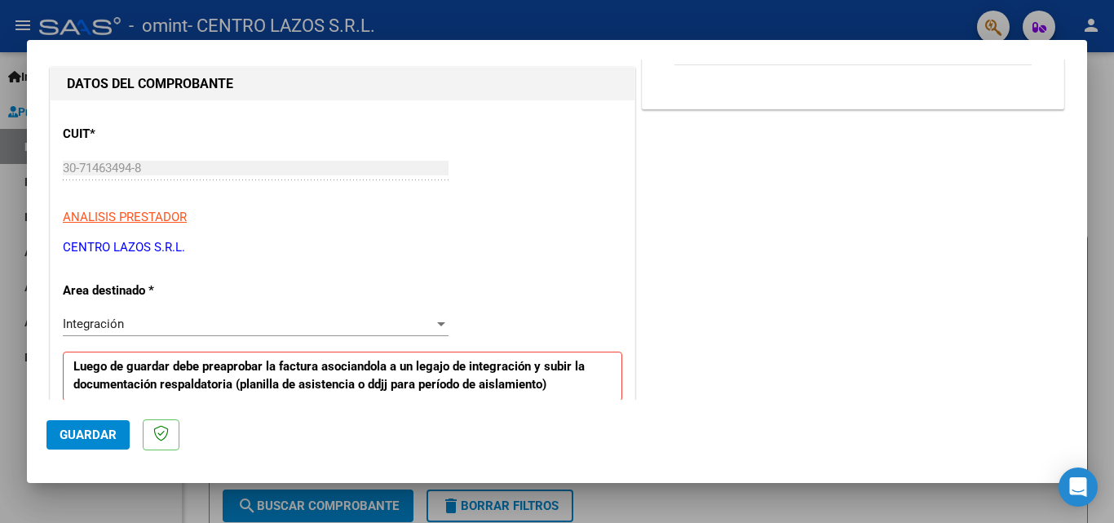
scroll to position [245, 0]
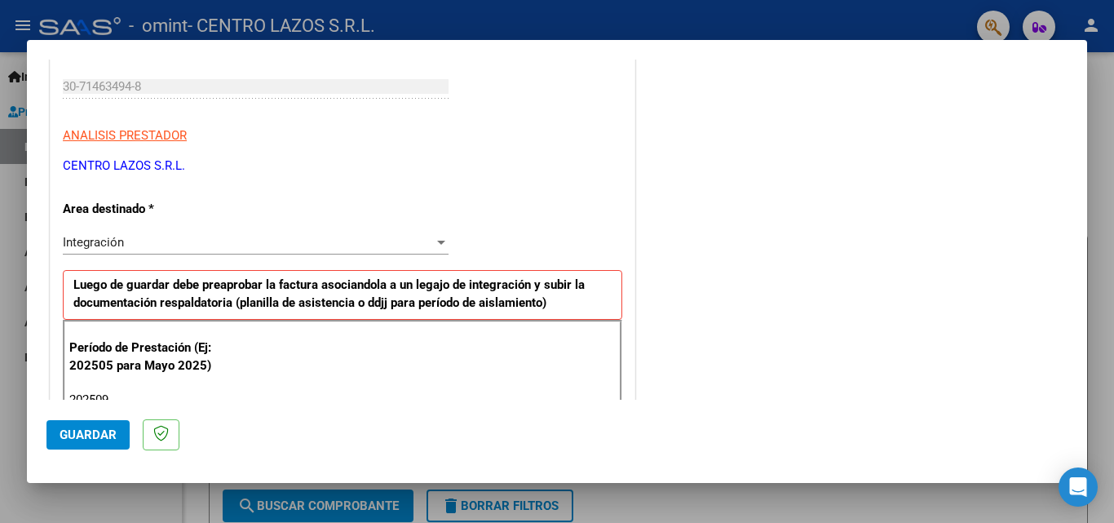
type textarea "[PERSON_NAME] FACT 8481 [DATE] INETGRACION ESCOLAR"
click at [105, 237] on span "Integración" at bounding box center [93, 242] width 61 height 15
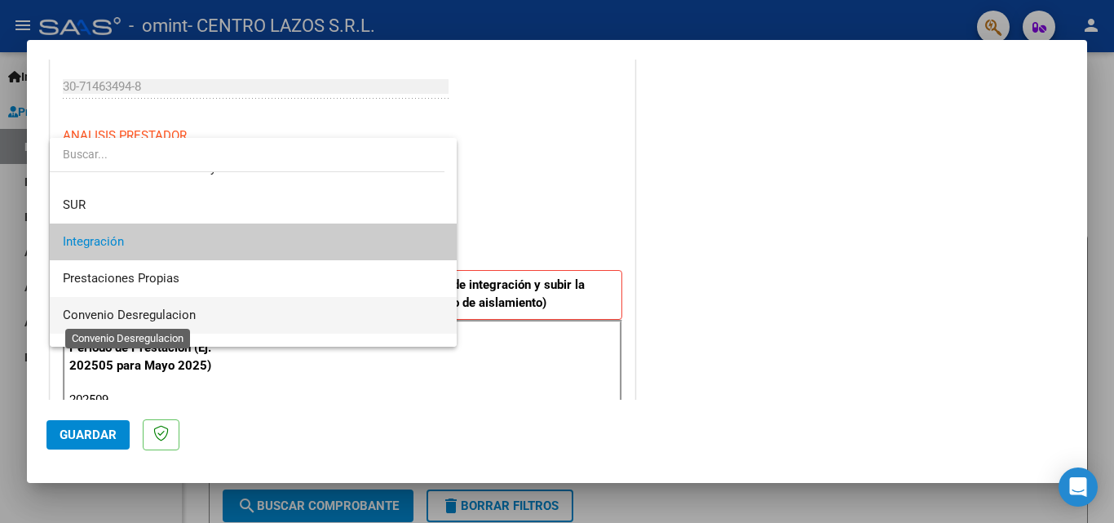
scroll to position [122, 0]
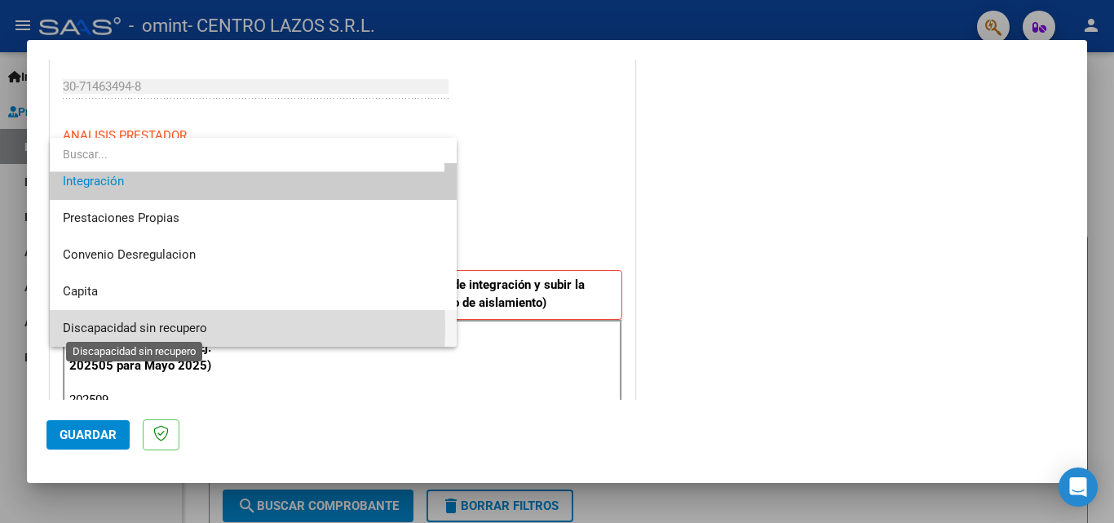
click at [118, 325] on span "Discapacidad sin recupero" at bounding box center [135, 328] width 144 height 15
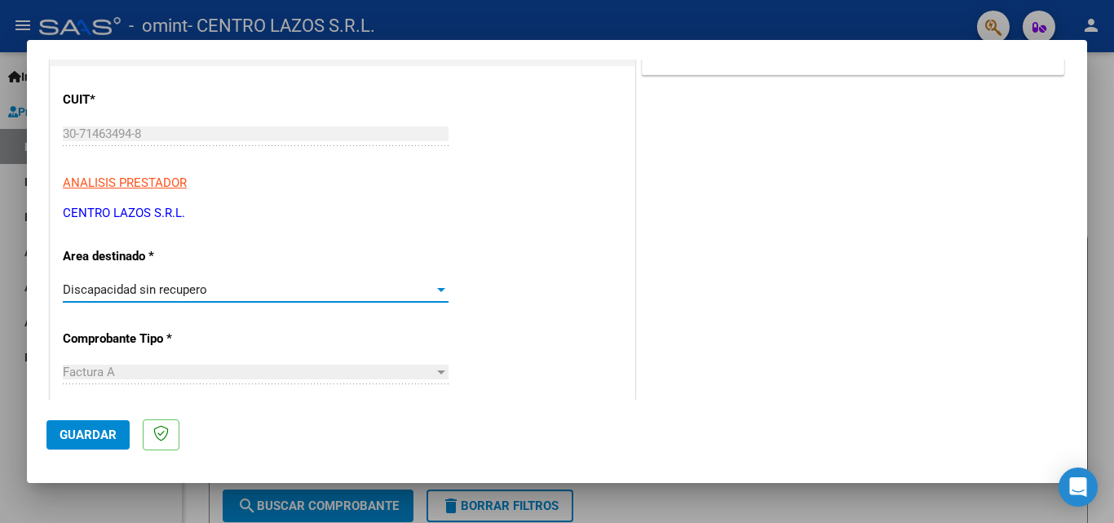
scroll to position [0, 0]
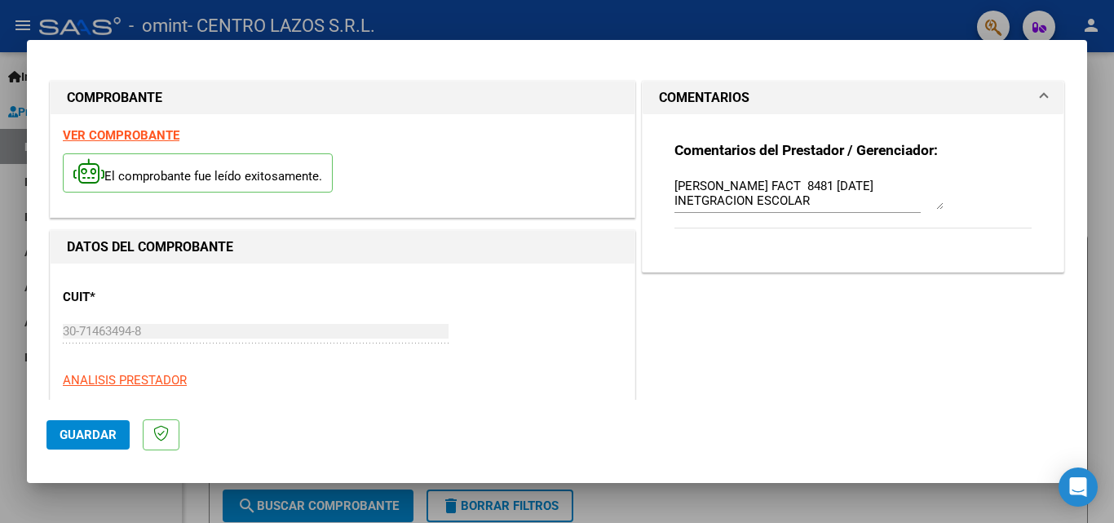
click at [847, 201] on textarea "[PERSON_NAME] FACT 8481 [DATE] INETGRACION ESCOLAR" at bounding box center [809, 193] width 269 height 33
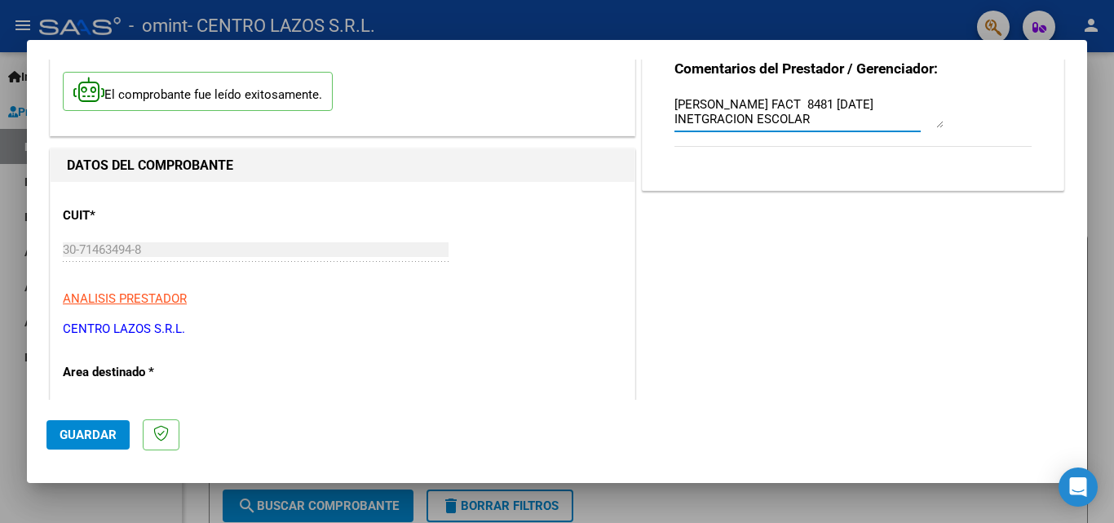
scroll to position [163, 0]
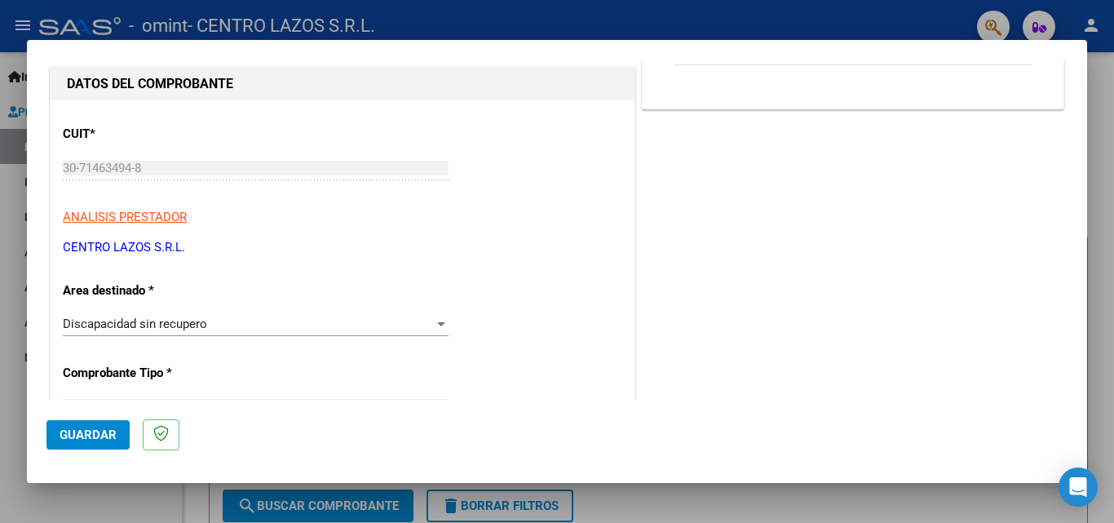
click at [144, 315] on div "Discapacidad sin recupero Seleccionar Area" at bounding box center [256, 324] width 386 height 24
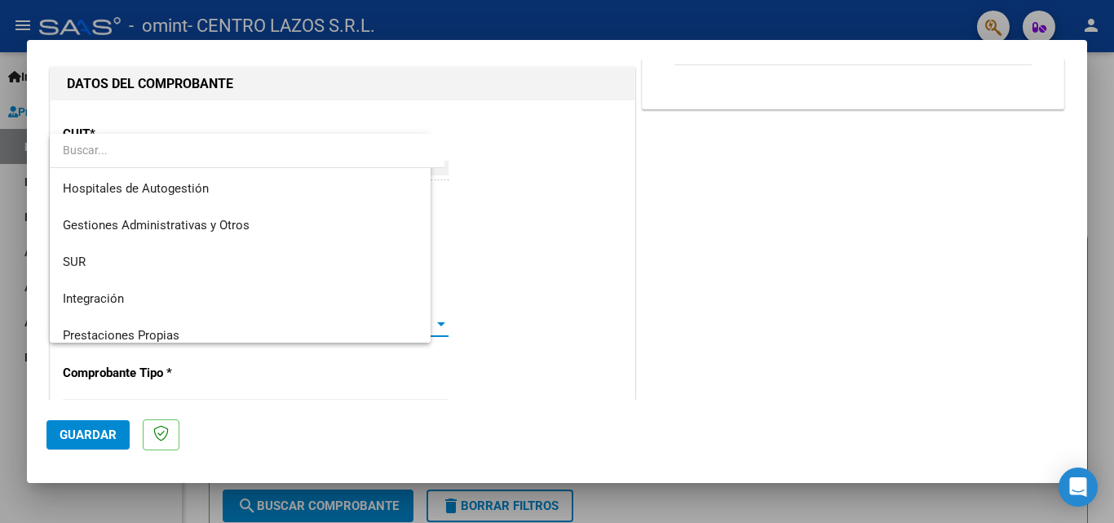
scroll to position [122, 0]
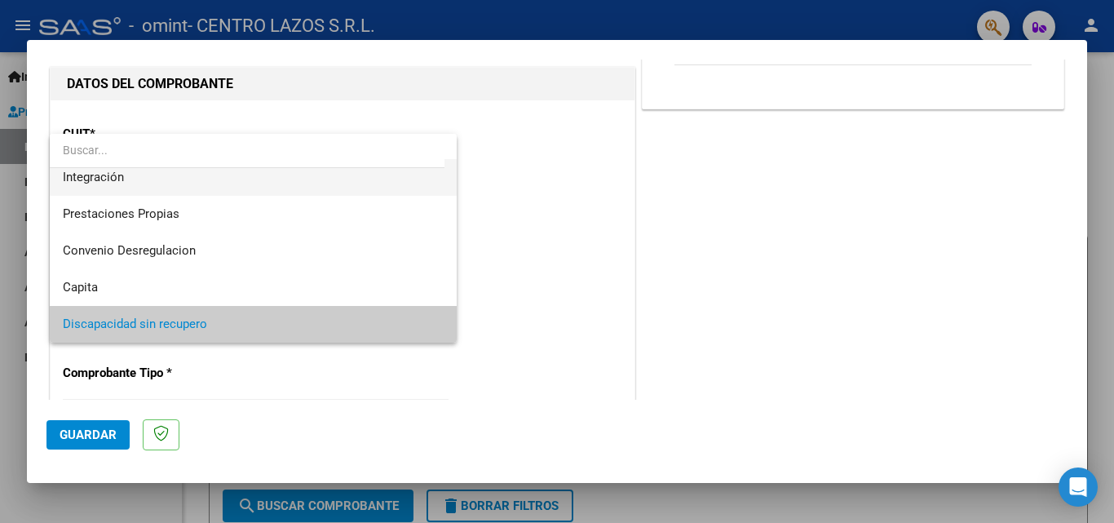
click at [179, 187] on span "Integración" at bounding box center [253, 177] width 381 height 37
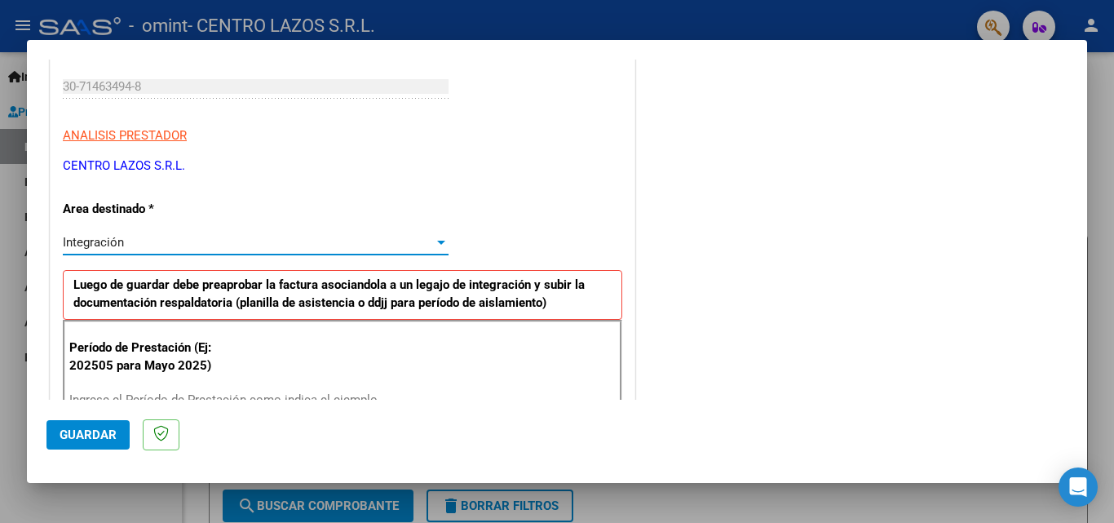
scroll to position [326, 0]
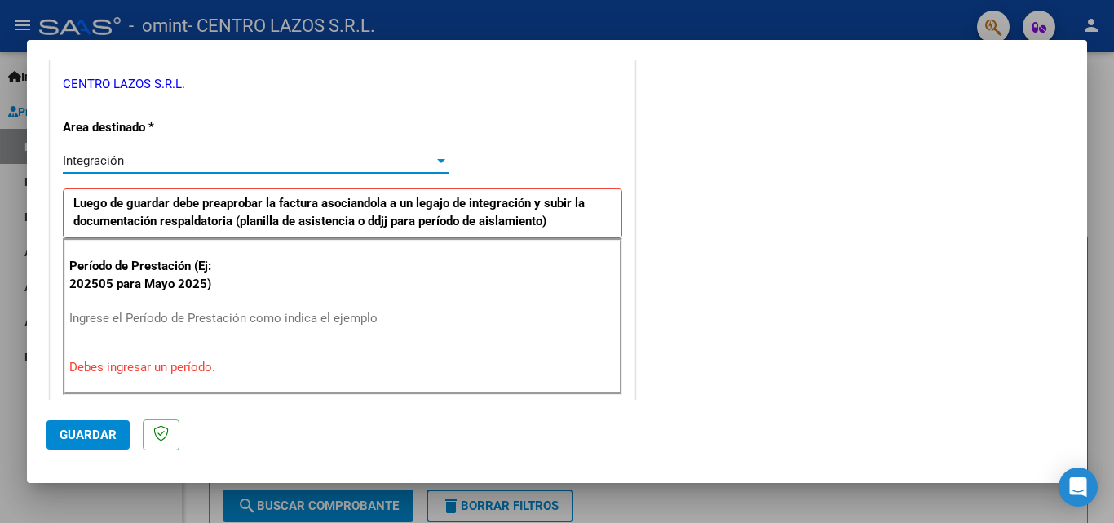
click at [221, 312] on input "Ingrese el Período de Prestación como indica el ejemplo" at bounding box center [257, 318] width 377 height 15
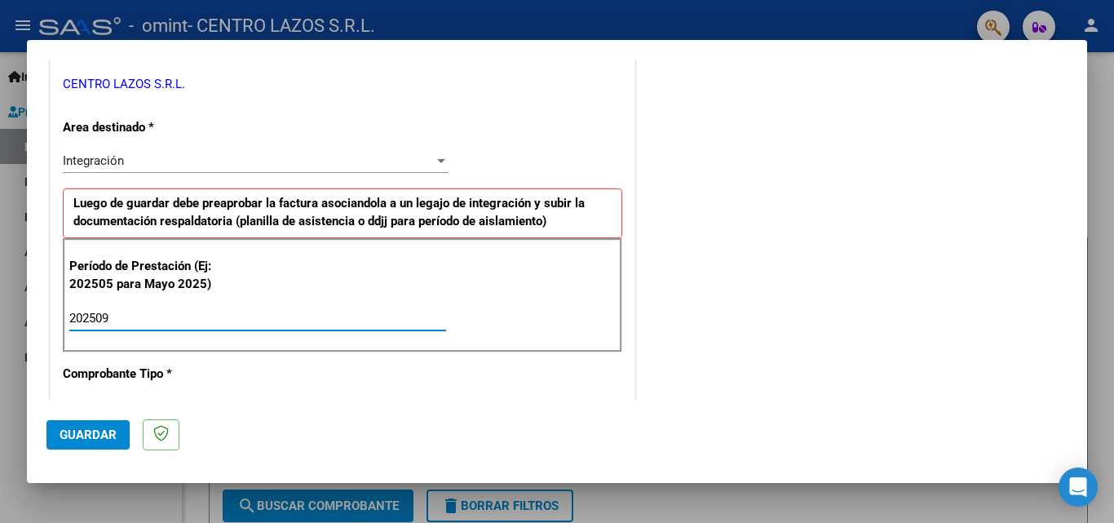
type input "202509"
drag, startPoint x: 850, startPoint y: 382, endPoint x: 856, endPoint y: 365, distance: 18.3
click at [851, 382] on div "COMENTARIOS Comentarios del Prestador / Gerenciador: [PERSON_NAME] FACT 8481 [D…" at bounding box center [853, 460] width 429 height 1418
click at [96, 443] on button "Guardar" at bounding box center [87, 434] width 83 height 29
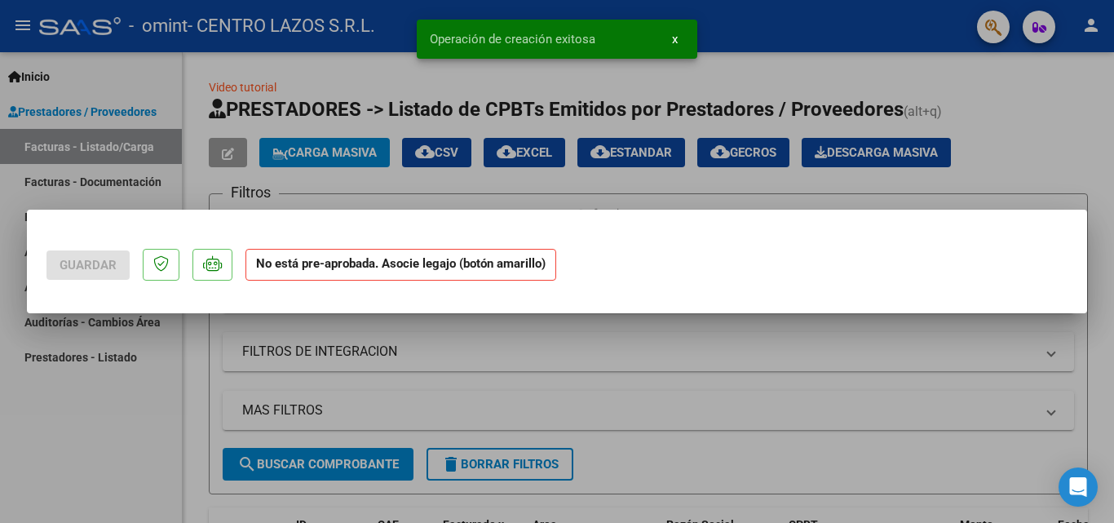
scroll to position [0, 0]
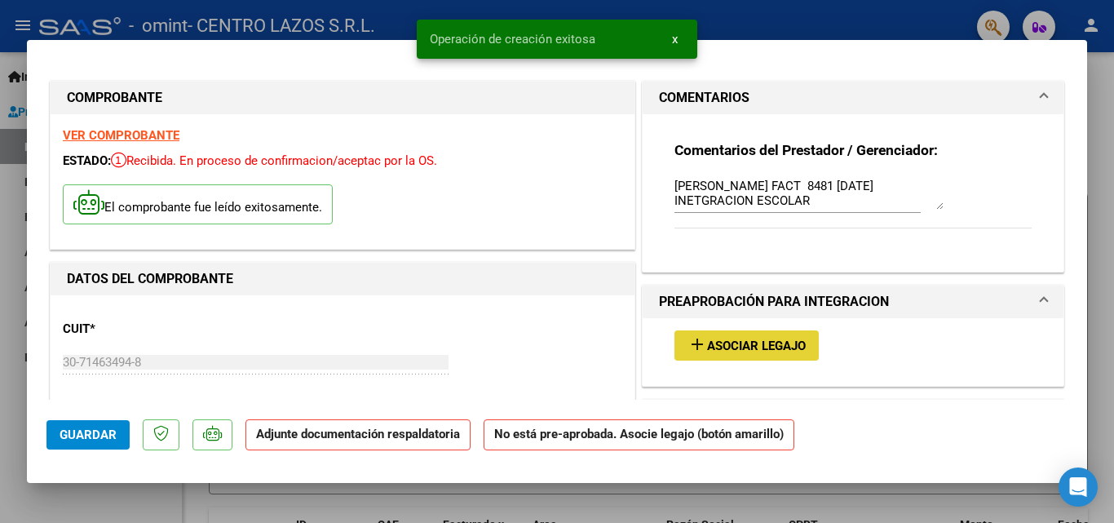
click at [756, 352] on span "Asociar Legajo" at bounding box center [756, 345] width 99 height 15
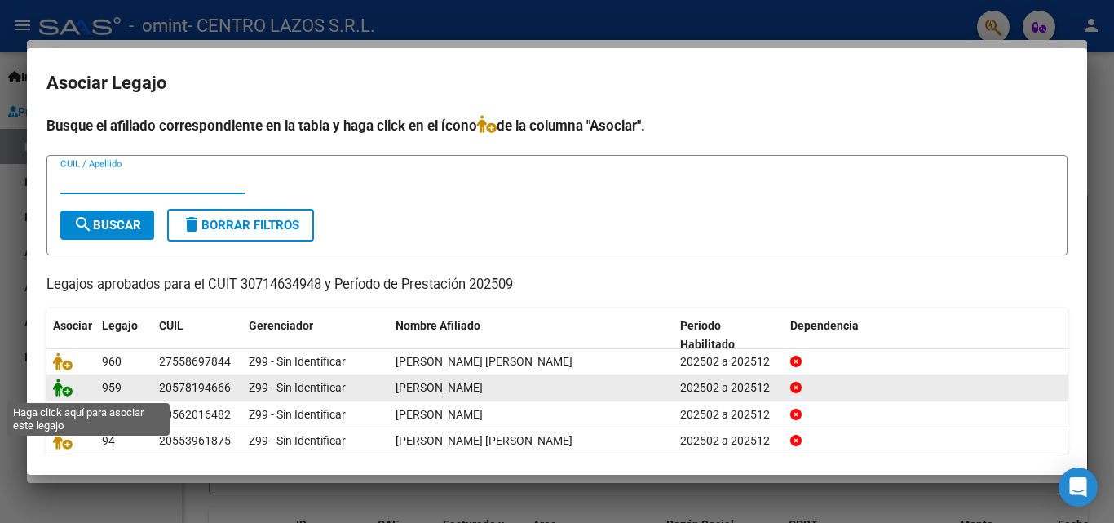
click at [60, 383] on icon at bounding box center [63, 387] width 20 height 18
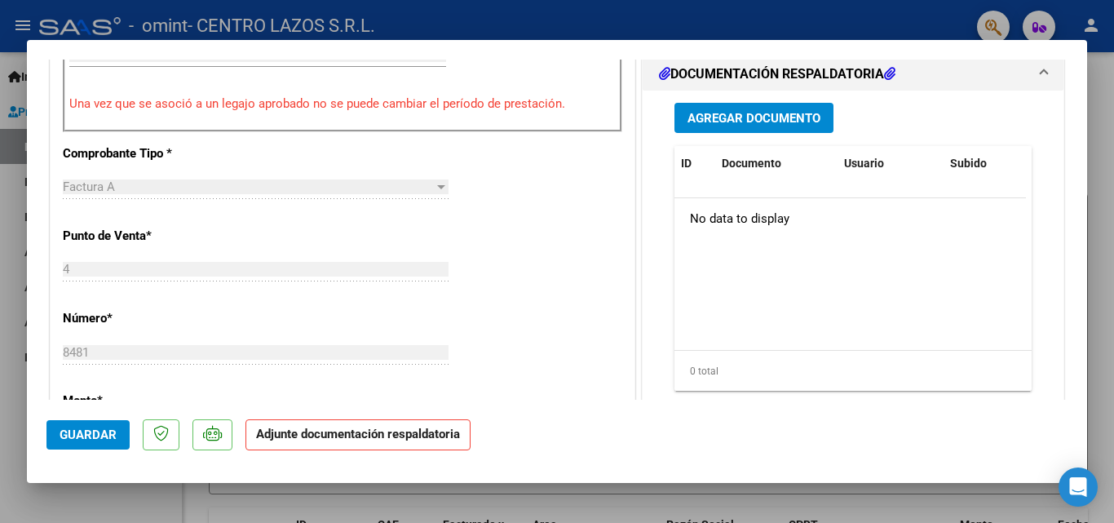
scroll to position [489, 0]
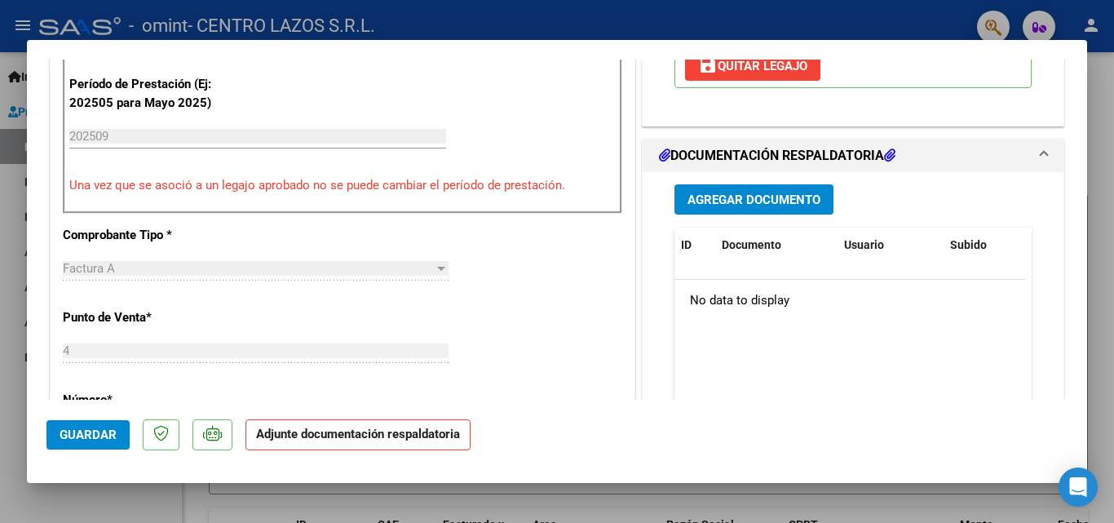
click at [729, 289] on div "No data to display" at bounding box center [851, 300] width 352 height 41
click at [752, 210] on button "Agregar Documento" at bounding box center [754, 199] width 159 height 30
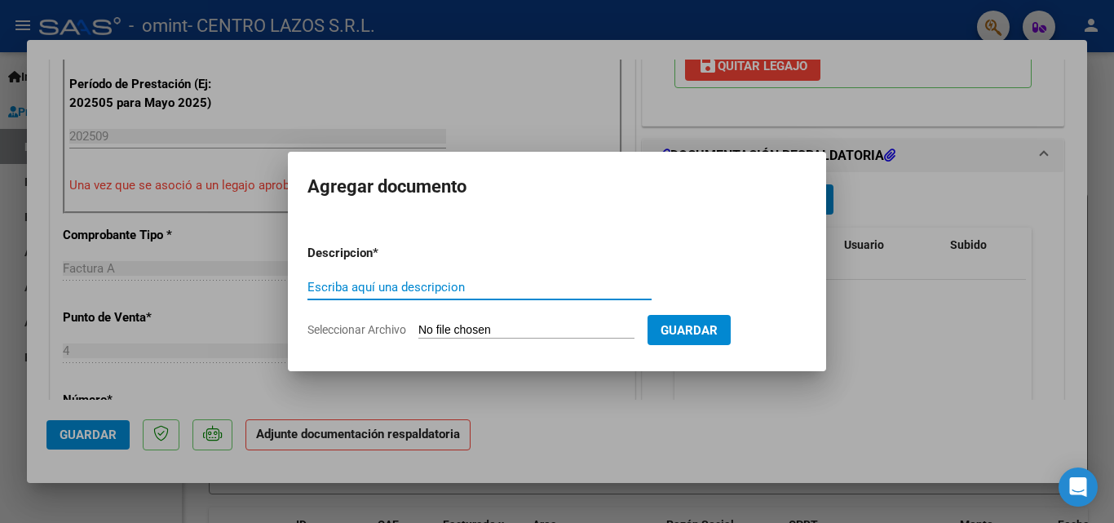
click at [373, 280] on input "Escriba aquí una descripcion" at bounding box center [479, 287] width 344 height 15
type input "[PERSON_NAME] PA [DATE]"
click at [546, 336] on input "Seleccionar Archivo" at bounding box center [526, 330] width 216 height 15
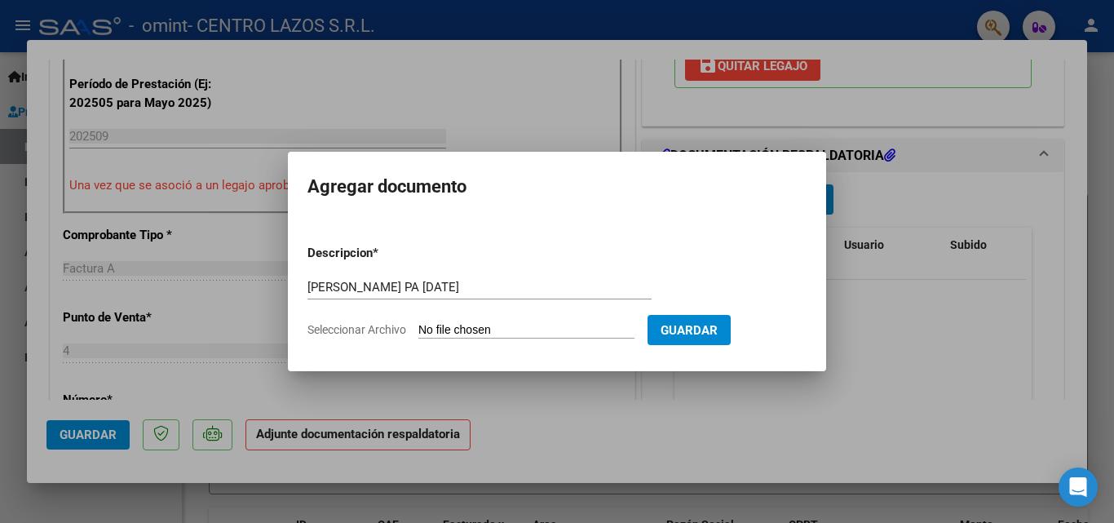
type input "C:\fakepath\[PERSON_NAME] PA [DATE].pdf"
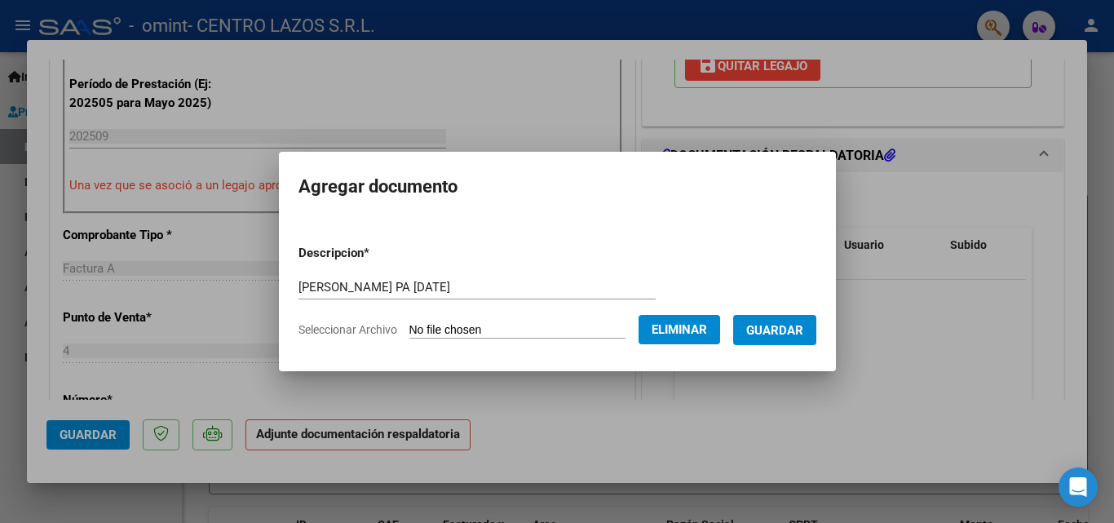
click at [794, 327] on span "Guardar" at bounding box center [774, 330] width 57 height 15
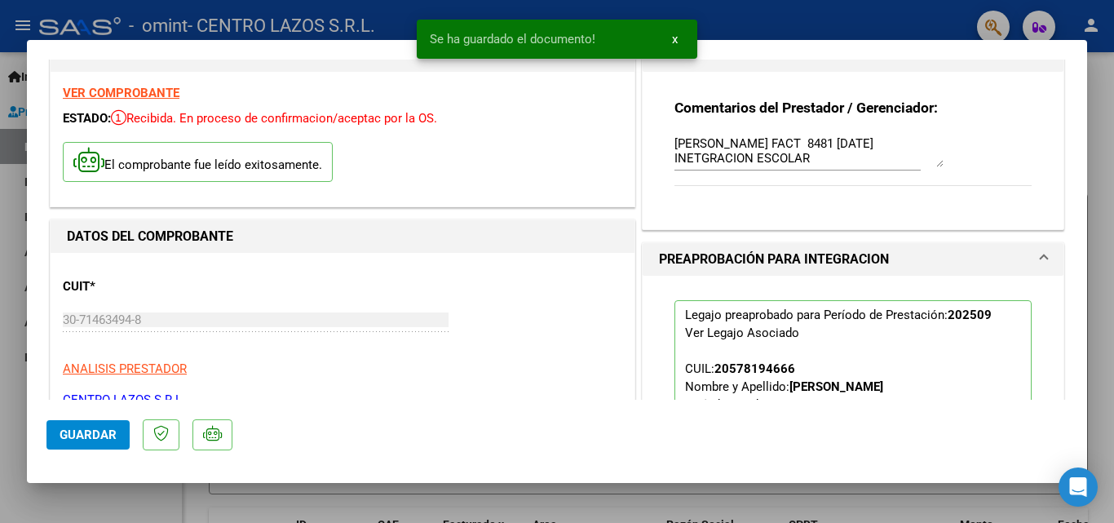
scroll to position [0, 0]
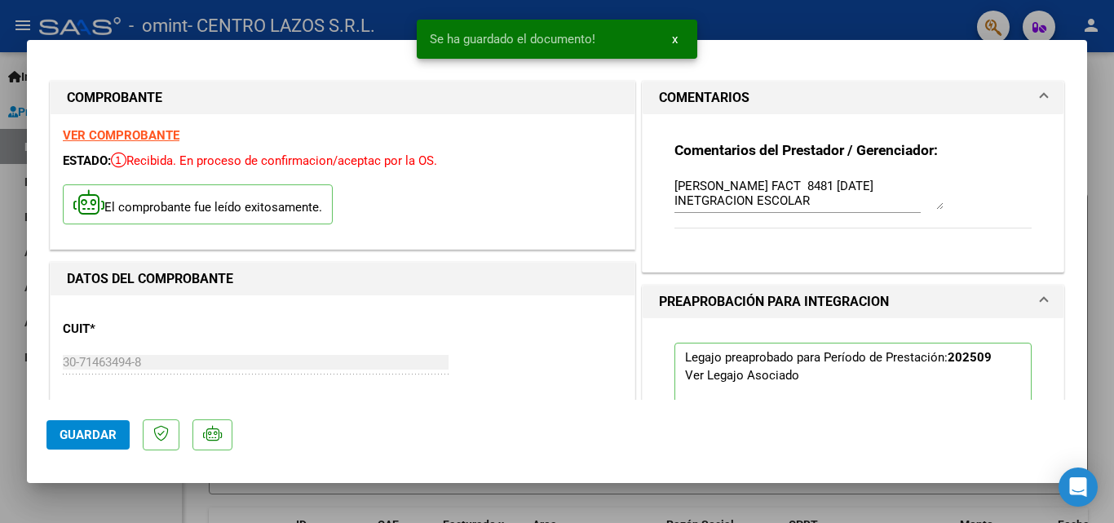
click at [788, 187] on textarea "[PERSON_NAME] FACT 8481 [DATE] INETGRACION ESCOLAR" at bounding box center [809, 193] width 269 height 33
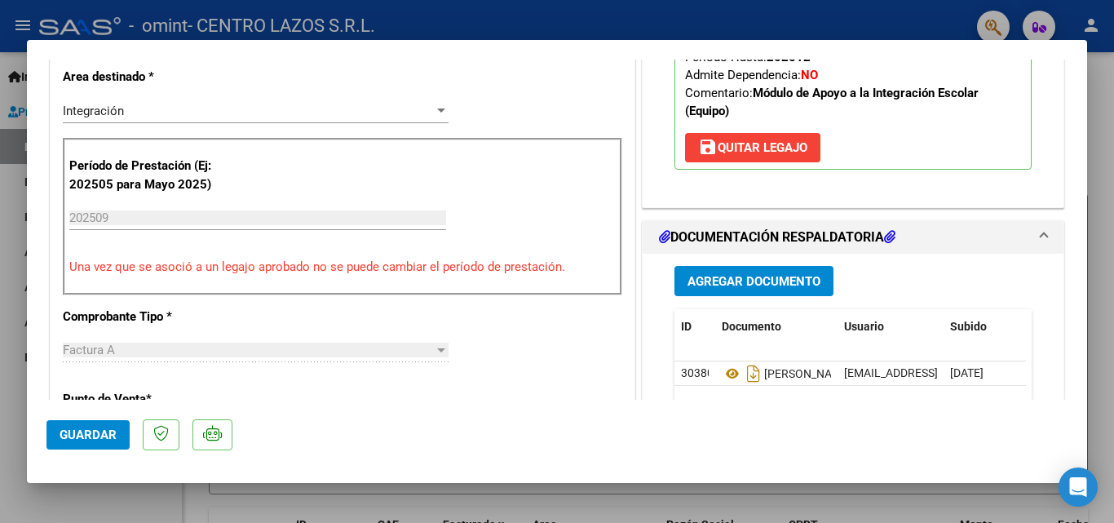
scroll to position [489, 0]
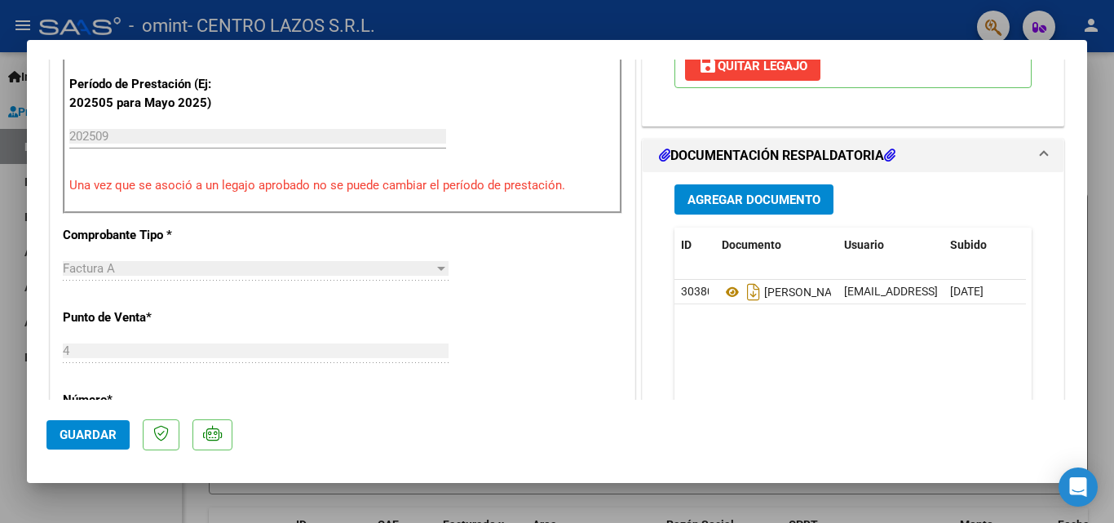
type textarea "[PERSON_NAME] FACT 8481 [DATE] INETGRACION ESCOLAR"
click at [75, 428] on span "Guardar" at bounding box center [88, 434] width 57 height 15
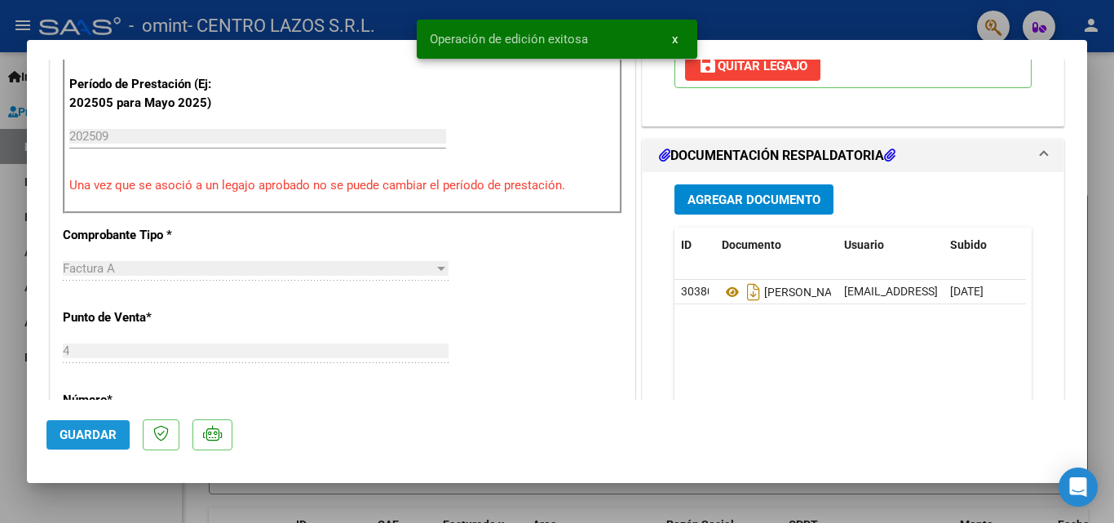
click at [75, 428] on span "Guardar" at bounding box center [88, 434] width 57 height 15
click at [13, 502] on div at bounding box center [557, 261] width 1114 height 523
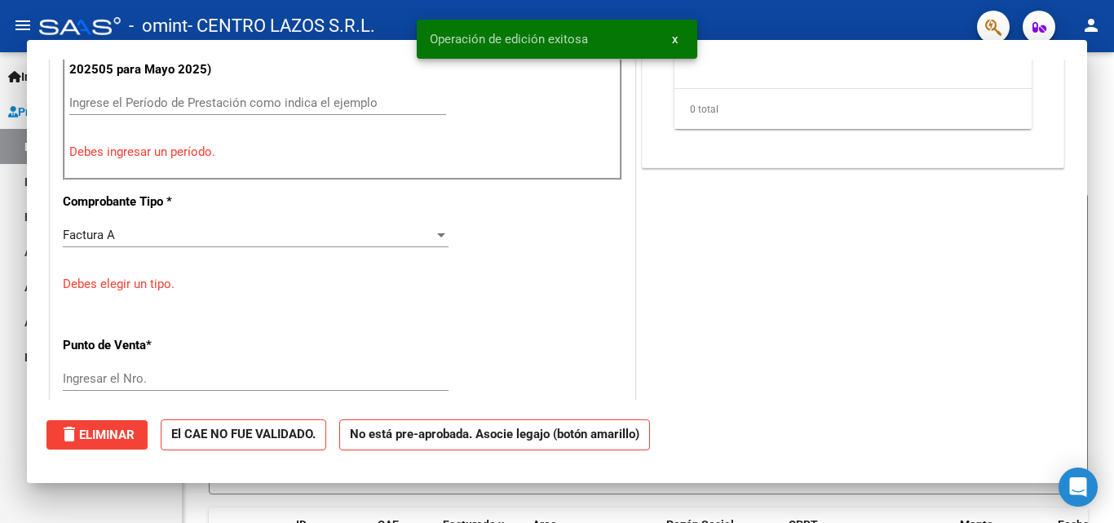
scroll to position [0, 0]
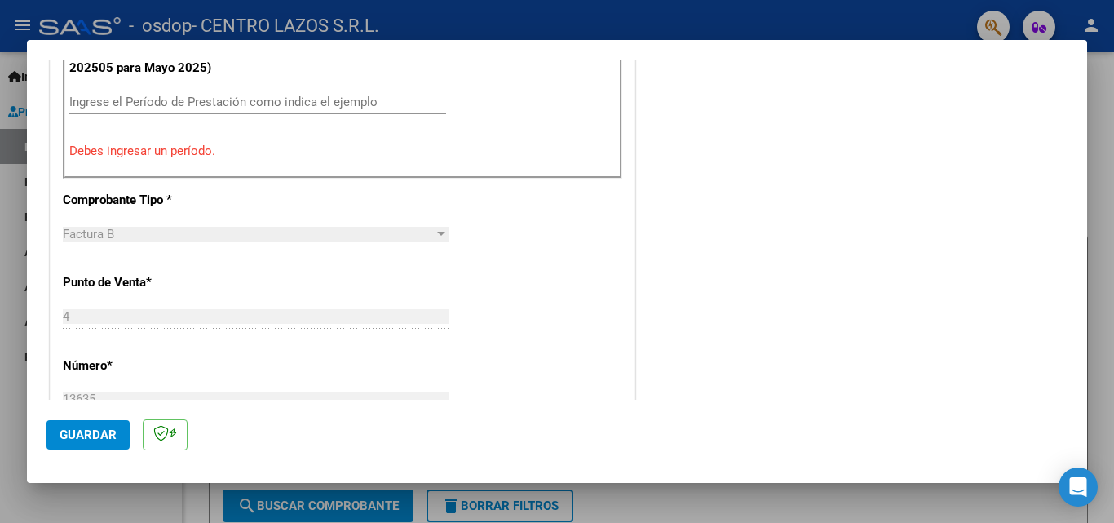
scroll to position [571, 0]
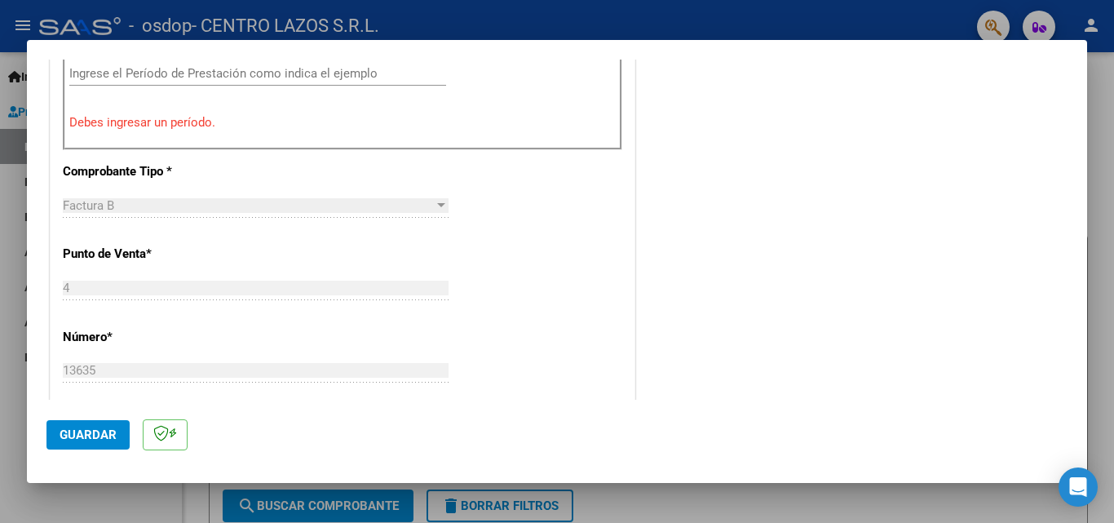
click at [82, 379] on div "13635 Ingresar el Nro." at bounding box center [256, 370] width 386 height 24
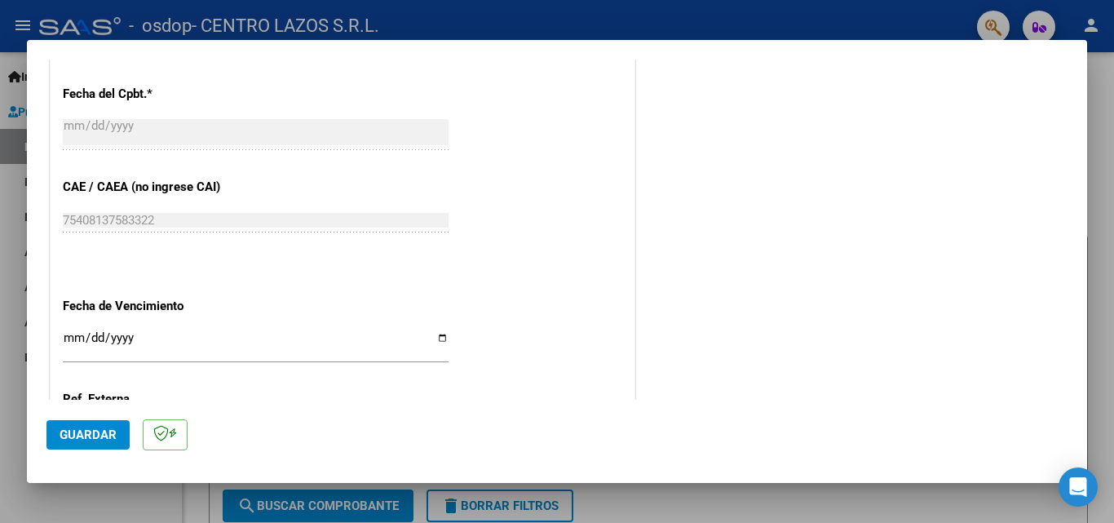
scroll to position [1138, 0]
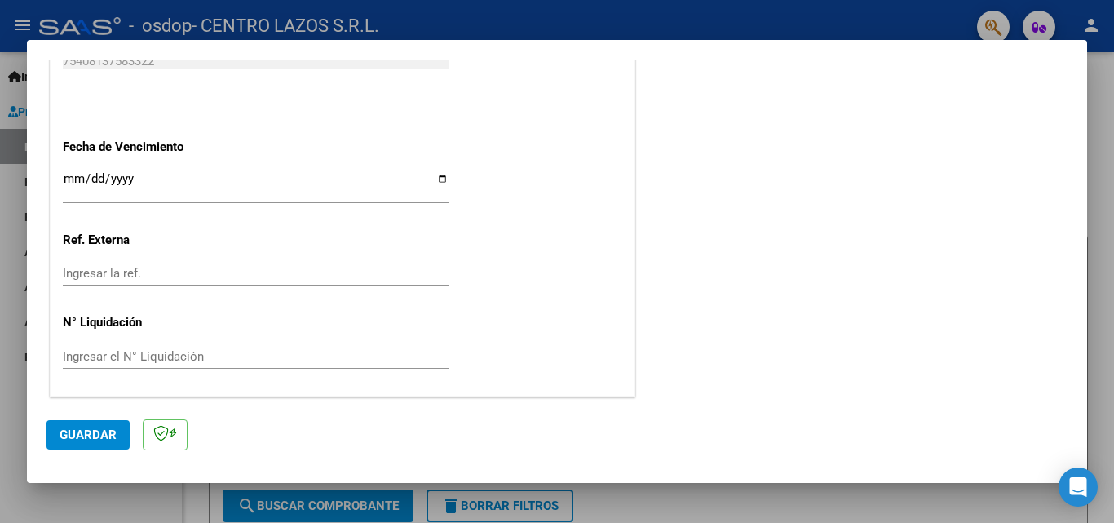
click at [440, 181] on input "Ingresar la fecha" at bounding box center [256, 185] width 386 height 26
type input "[DATE]"
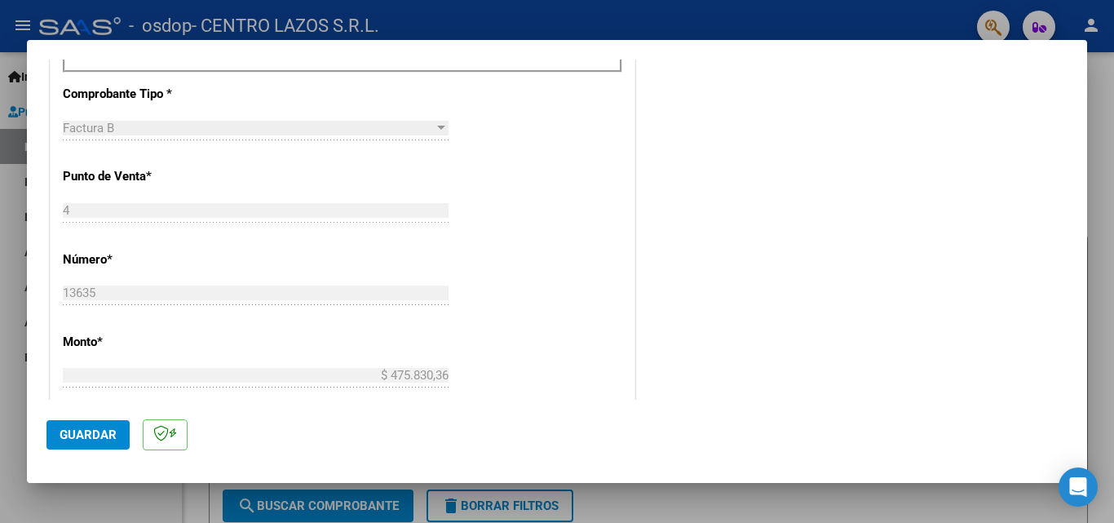
scroll to position [485, 0]
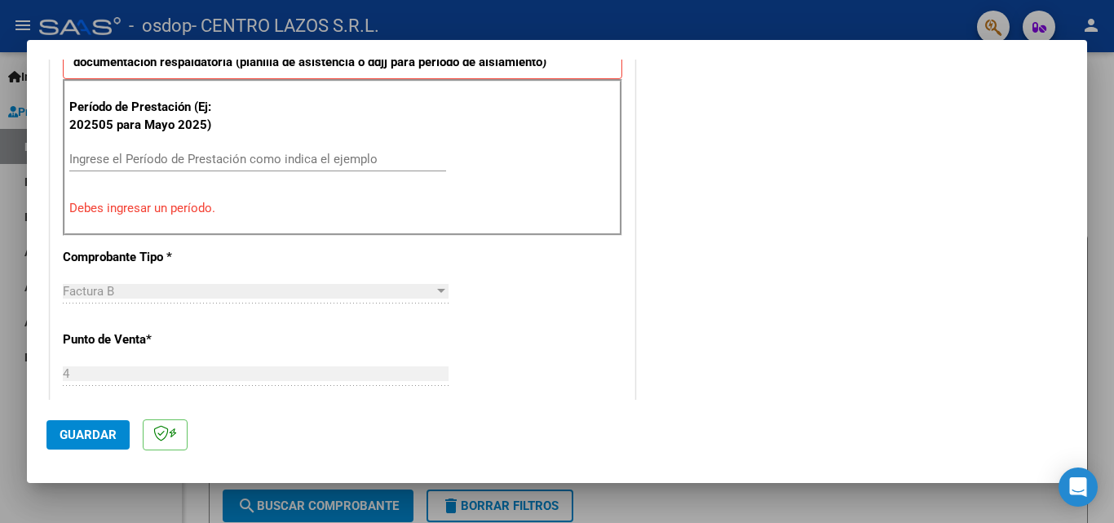
click at [202, 156] on input "Ingrese el Período de Prestación como indica el ejemplo" at bounding box center [257, 159] width 377 height 15
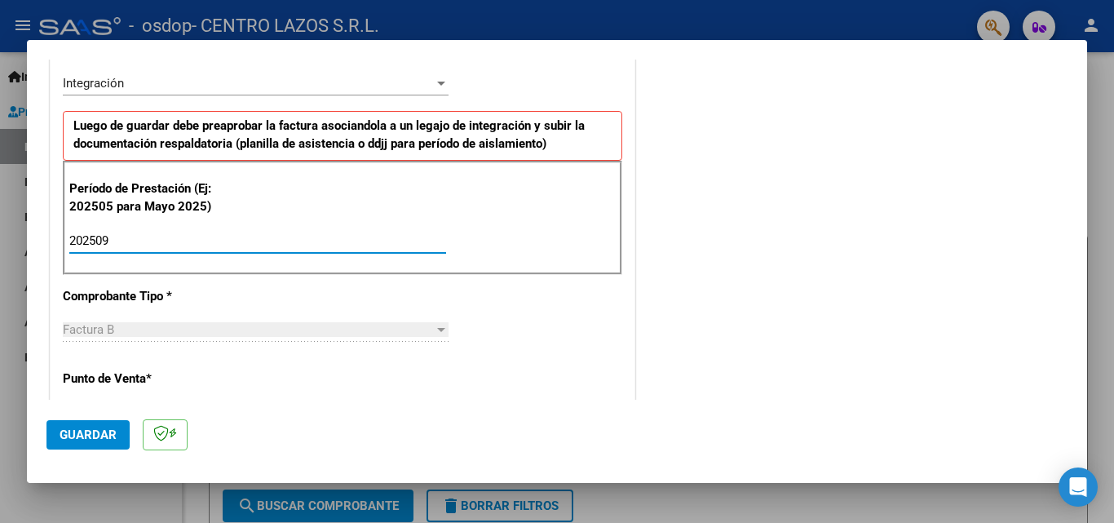
scroll to position [322, 0]
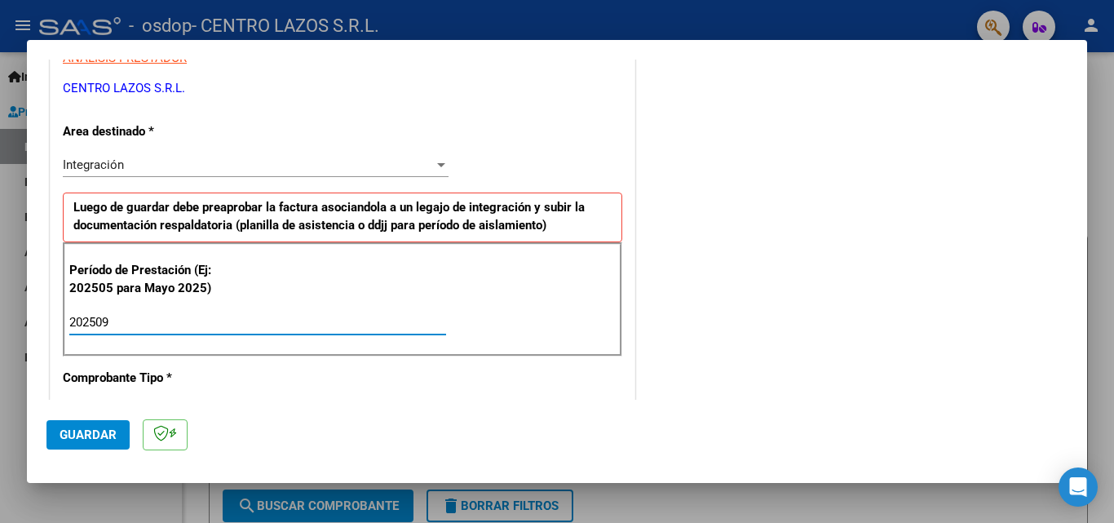
type input "202509"
click at [140, 164] on div "Integración" at bounding box center [248, 164] width 371 height 15
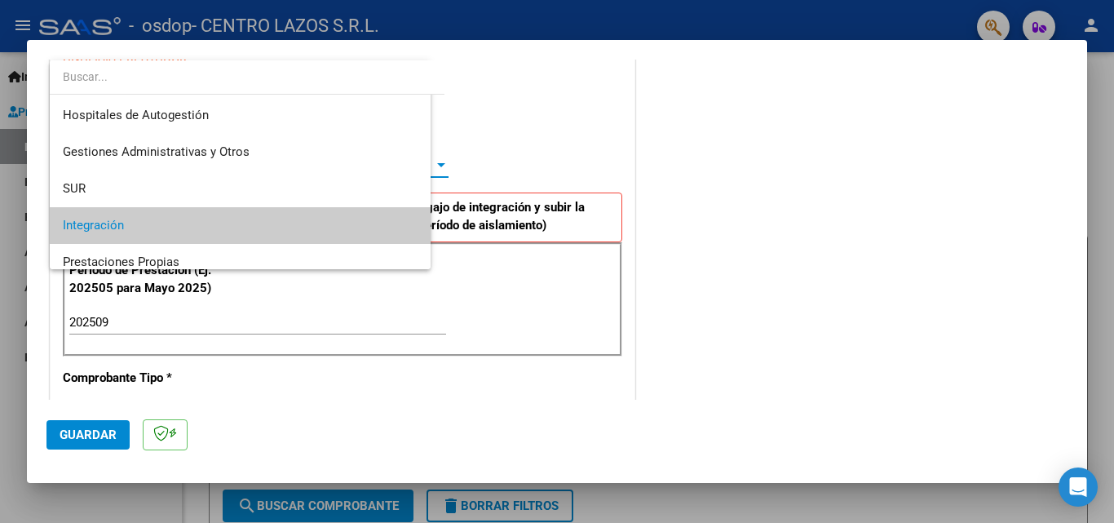
scroll to position [61, 0]
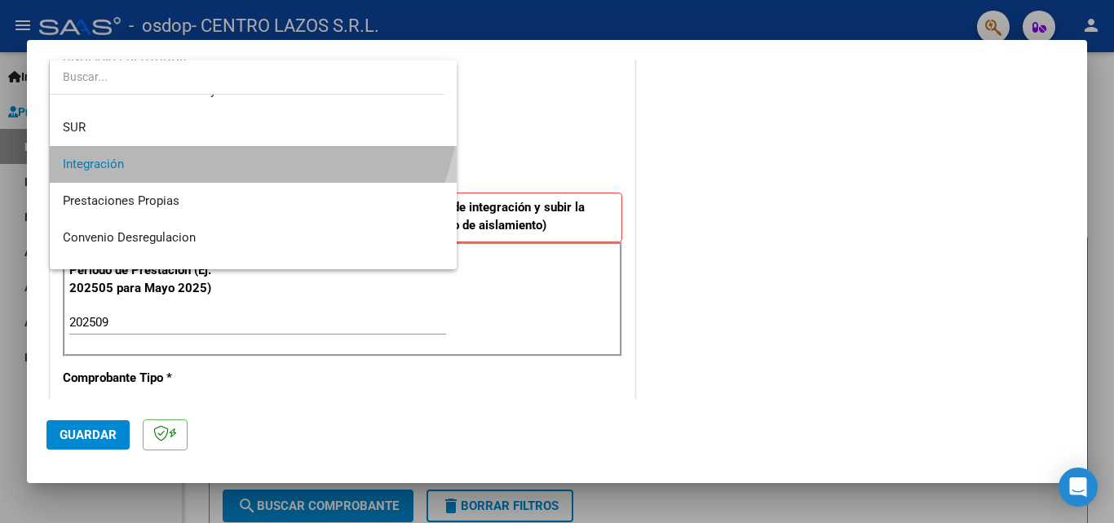
click at [139, 165] on span "Integración" at bounding box center [253, 164] width 381 height 37
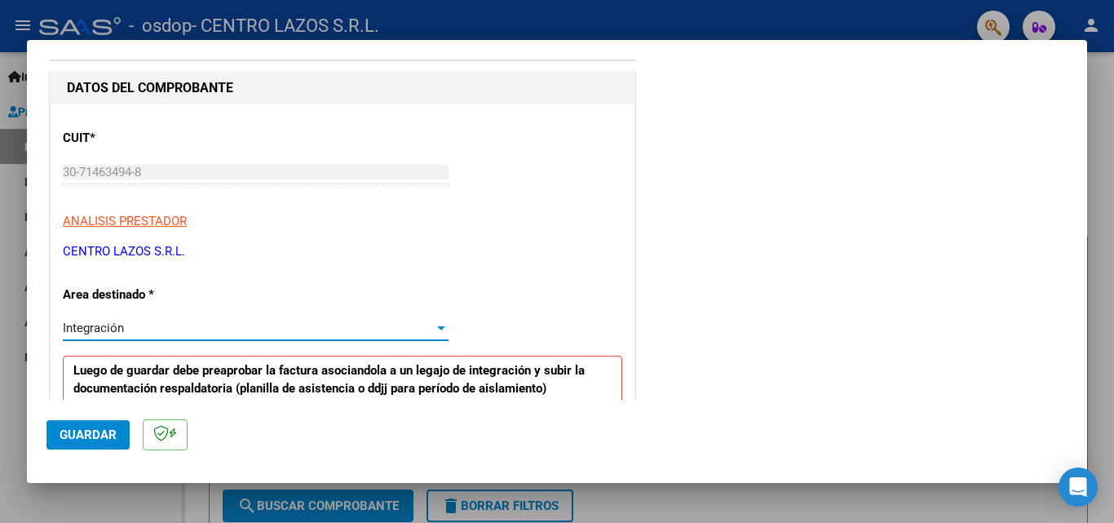
scroll to position [0, 0]
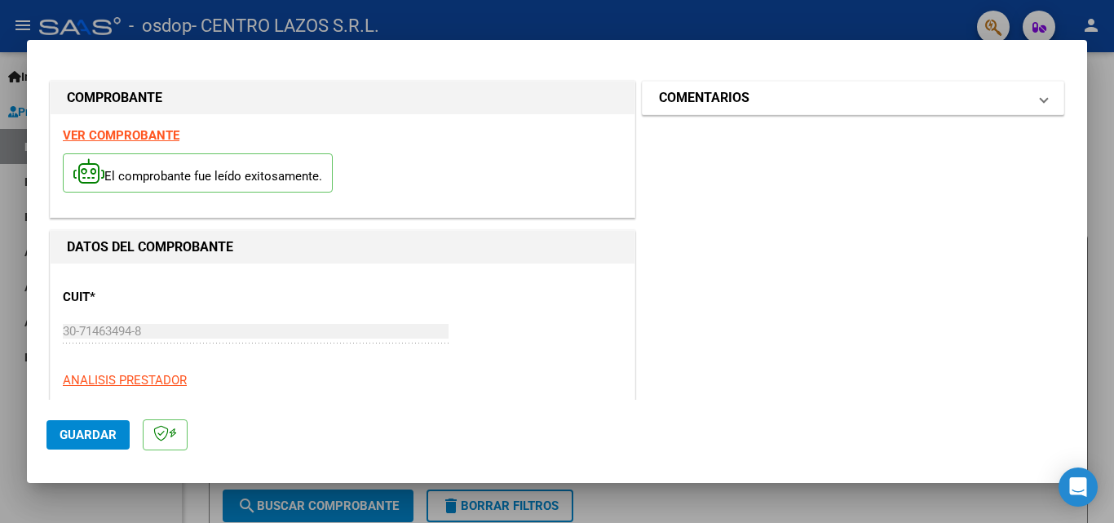
click at [824, 89] on mat-panel-title "COMENTARIOS" at bounding box center [843, 98] width 369 height 20
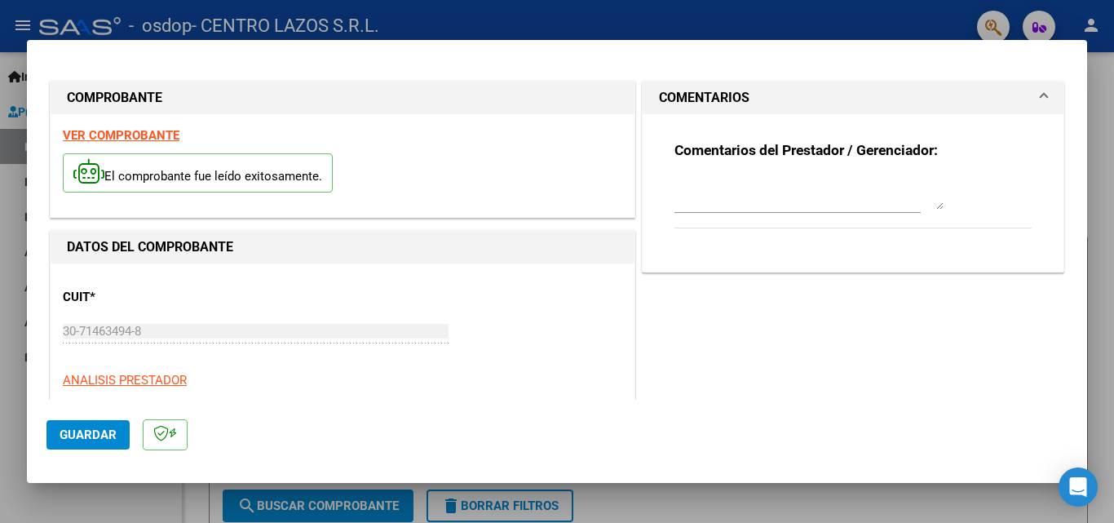
click at [785, 189] on textarea at bounding box center [809, 193] width 269 height 33
type textarea "d"
click at [785, 189] on textarea at bounding box center [809, 193] width 269 height 33
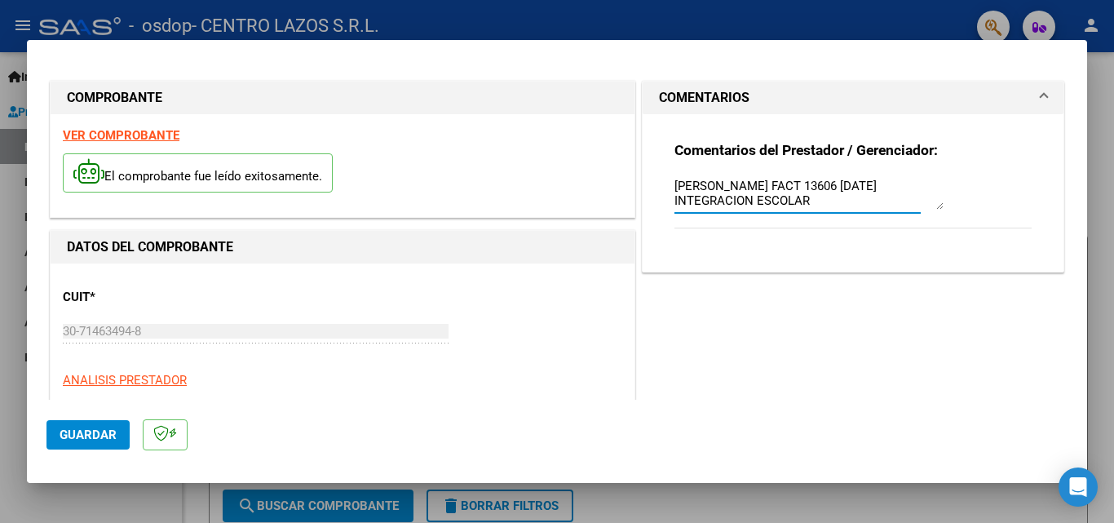
click at [796, 183] on textarea "DIAZ JUAN FACT 13606 SEPTIEMBRE 2025 INTEGRACION ESCOLAR" at bounding box center [809, 193] width 269 height 33
click at [797, 188] on textarea "DIAZ JUAN FACT 13635 SEPTIEMBRE 2025 INTEGRACION ESCOLAR" at bounding box center [809, 193] width 269 height 33
type textarea "DIAZ JUAN FACT 13635 SEPTIEMBRE 2025 INTEGRACION ESCOLAR"
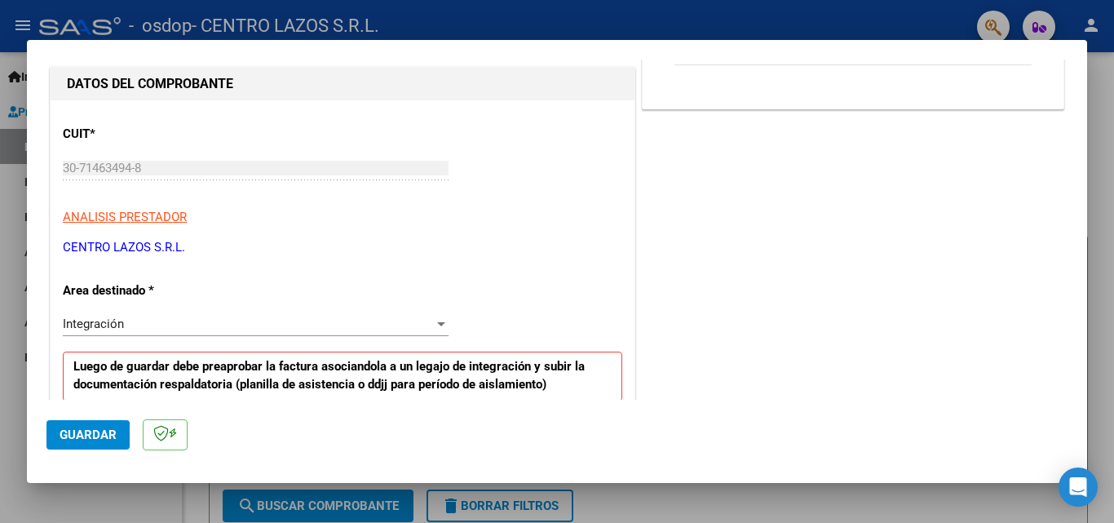
scroll to position [326, 0]
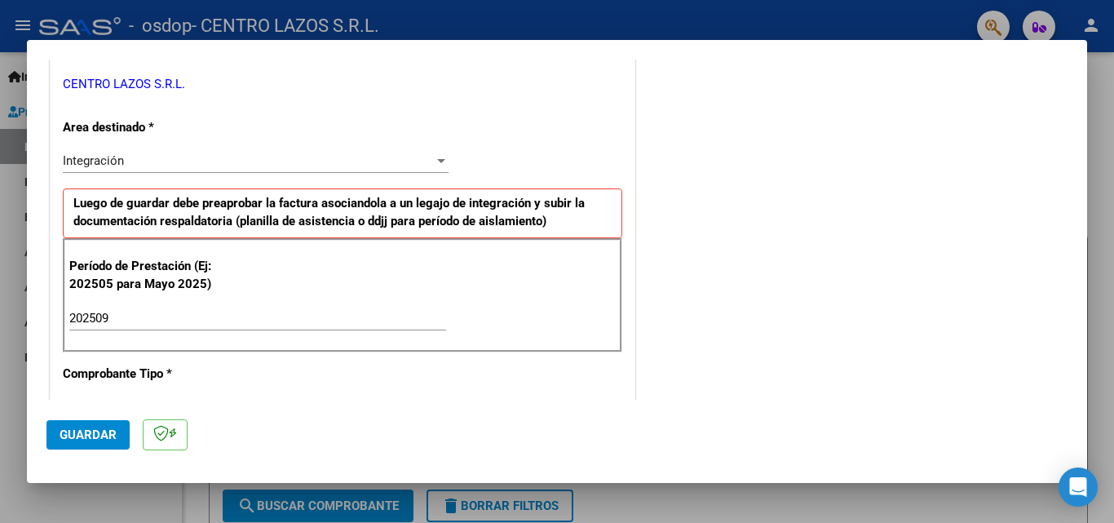
click at [83, 430] on span "Guardar" at bounding box center [88, 434] width 57 height 15
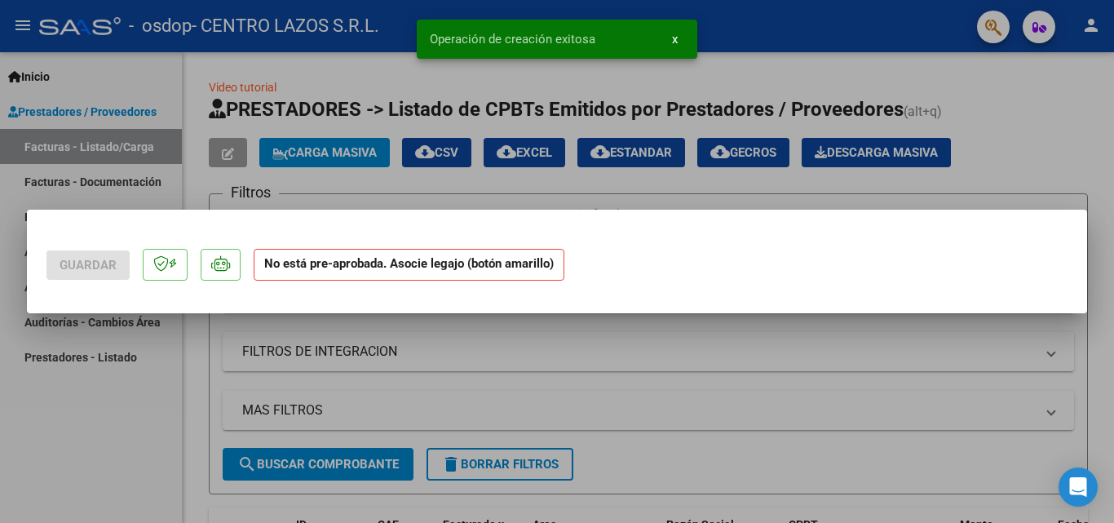
scroll to position [0, 0]
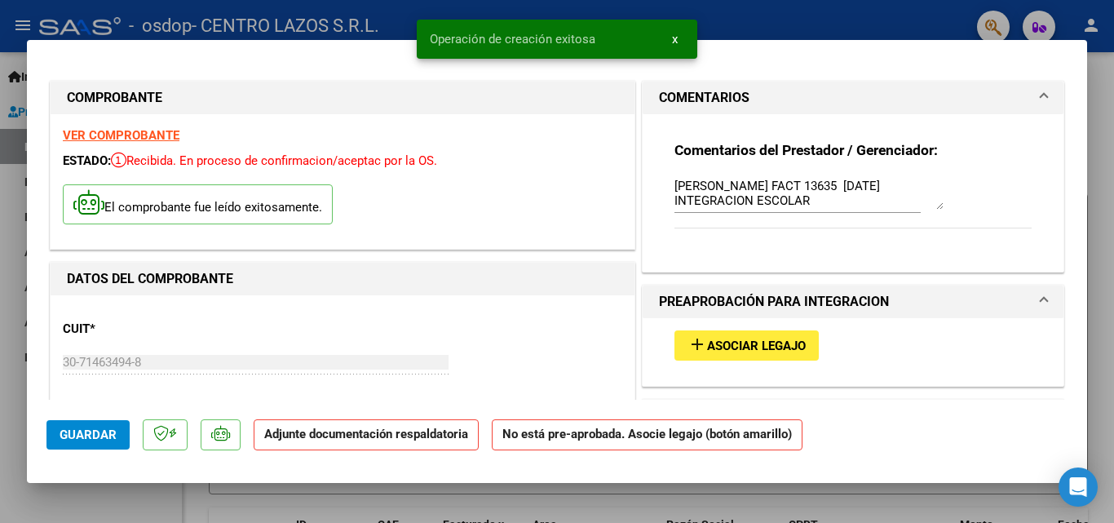
click at [809, 344] on button "add Asociar Legajo" at bounding box center [747, 345] width 144 height 30
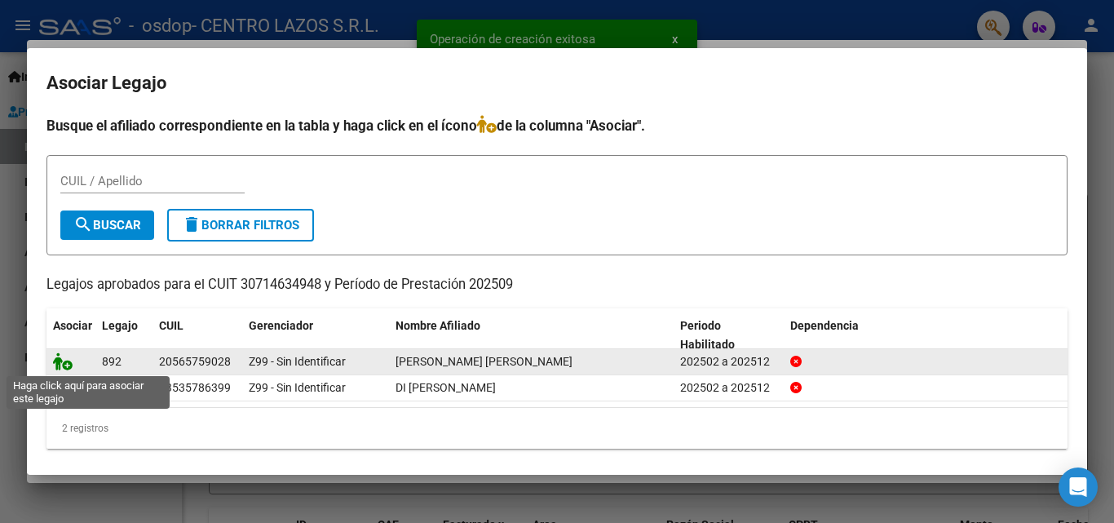
click at [55, 363] on icon at bounding box center [63, 361] width 20 height 18
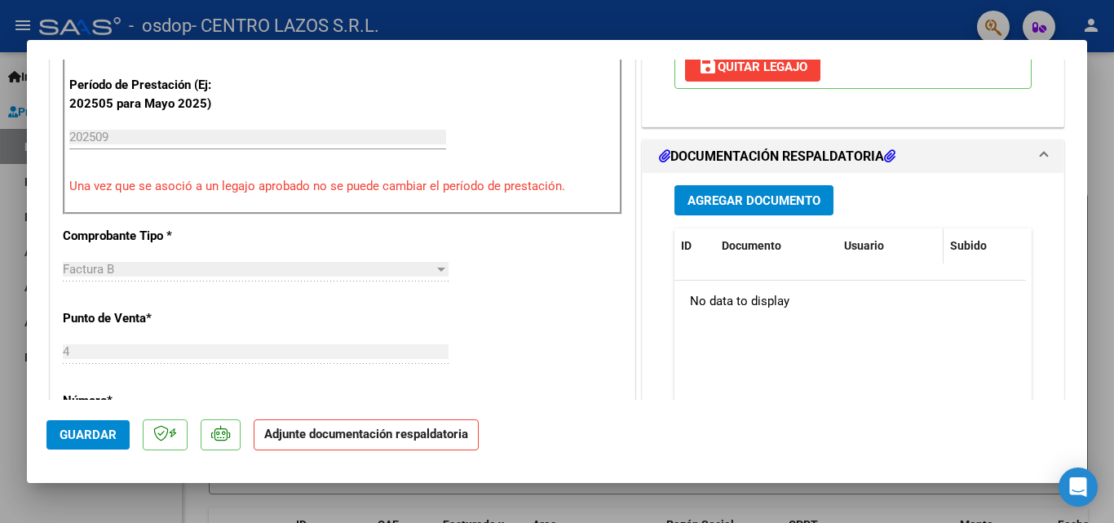
scroll to position [489, 0]
click at [805, 201] on span "Agregar Documento" at bounding box center [754, 199] width 133 height 15
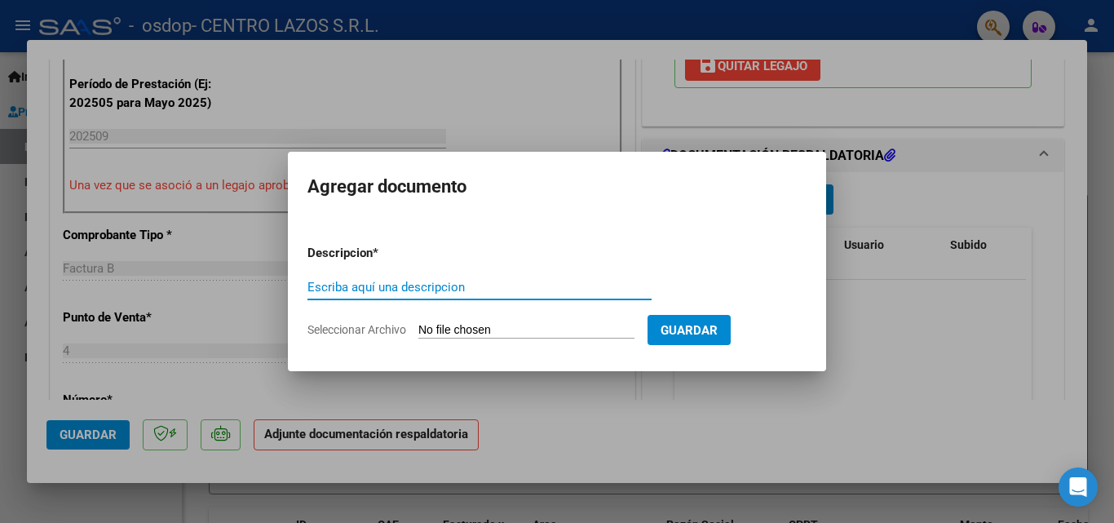
click at [364, 294] on input "Escriba aquí una descripcion" at bounding box center [479, 287] width 344 height 15
type input "DIAZ JUAN PA SEPTIEMBRE 25"
click at [509, 321] on form "Descripcion * DIAZ JUAN PA SEPTIEMBRE 25 Escriba aquí una descripcion Seleccion…" at bounding box center [556, 291] width 499 height 119
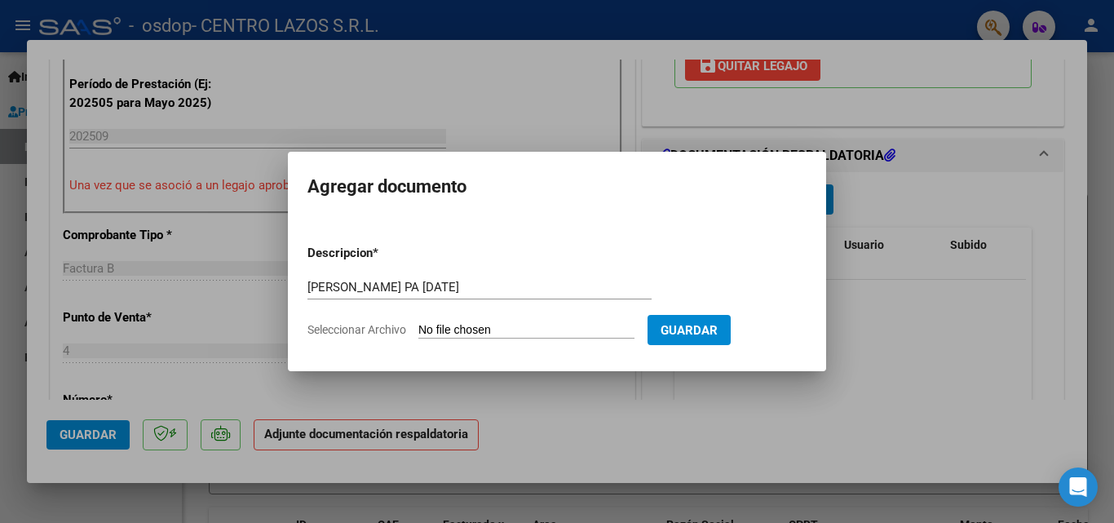
click at [506, 327] on input "Seleccionar Archivo" at bounding box center [526, 330] width 216 height 15
type input "C:\fakepath\DIAZ JUAN PA SEP 25.pdf"
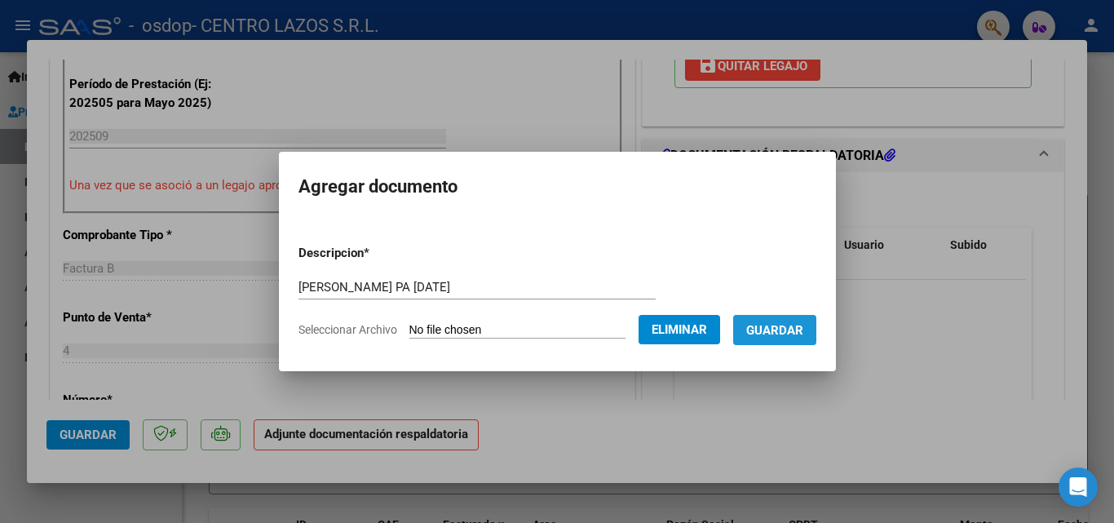
click at [794, 342] on button "Guardar" at bounding box center [774, 330] width 83 height 30
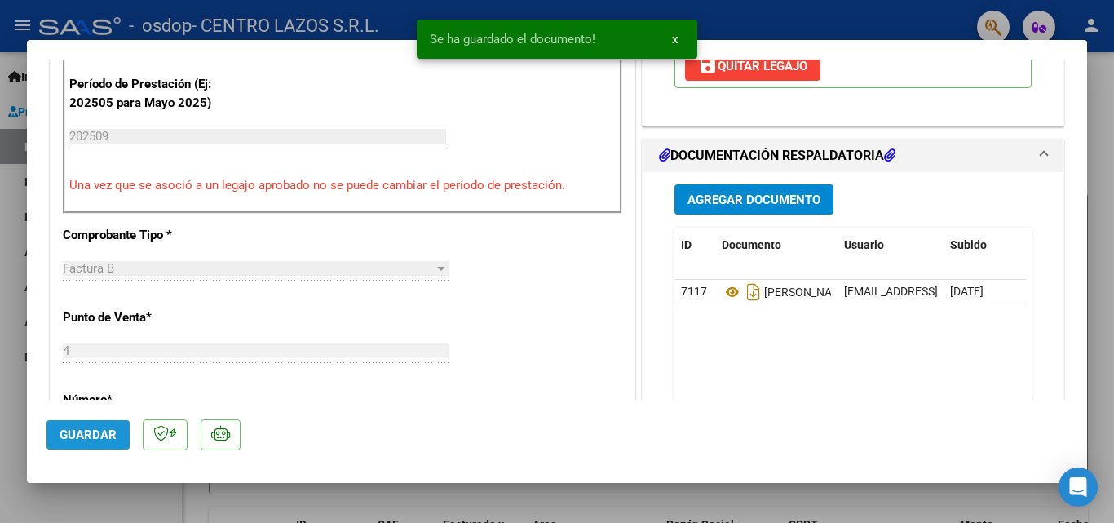
click at [78, 440] on span "Guardar" at bounding box center [88, 434] width 57 height 15
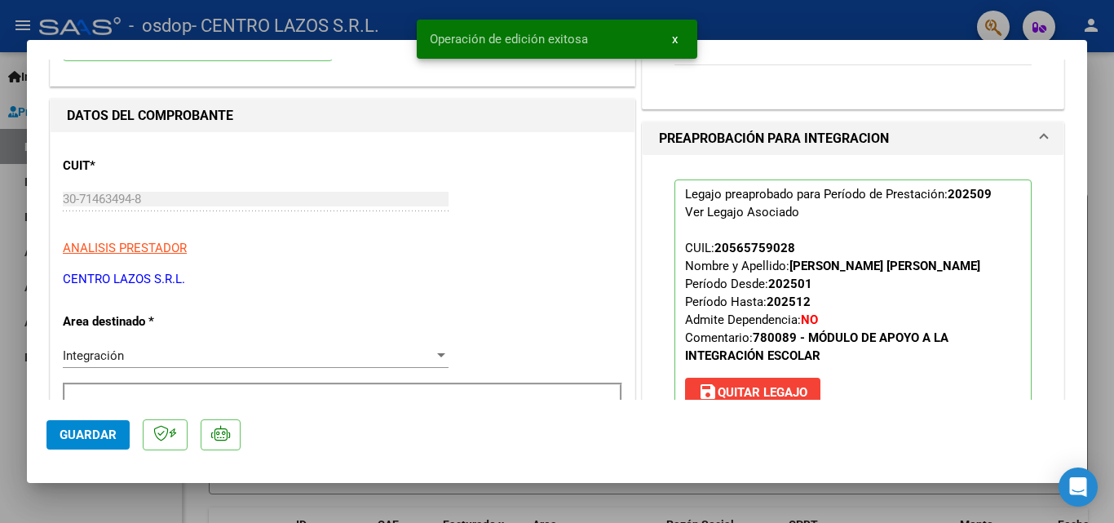
scroll to position [0, 0]
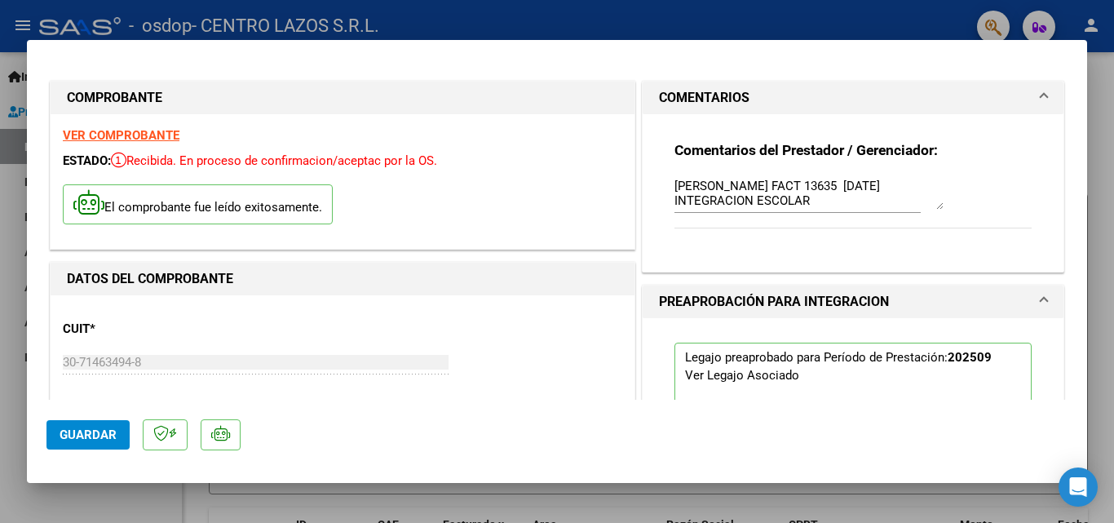
click at [114, 439] on span "Guardar" at bounding box center [88, 434] width 57 height 15
click at [95, 483] on div "COMPROBANTE VER COMPROBANTE ESTADO: Recibida. En proceso de confirmacion/acepta…" at bounding box center [557, 261] width 1114 height 523
click at [2, 422] on div at bounding box center [557, 261] width 1114 height 523
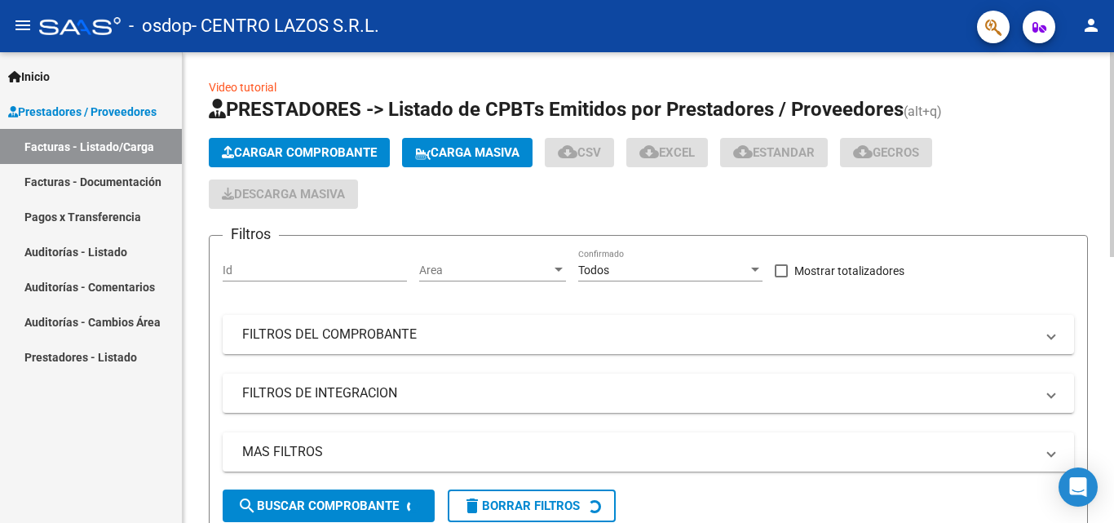
click at [339, 146] on span "Cargar Comprobante" at bounding box center [299, 152] width 155 height 15
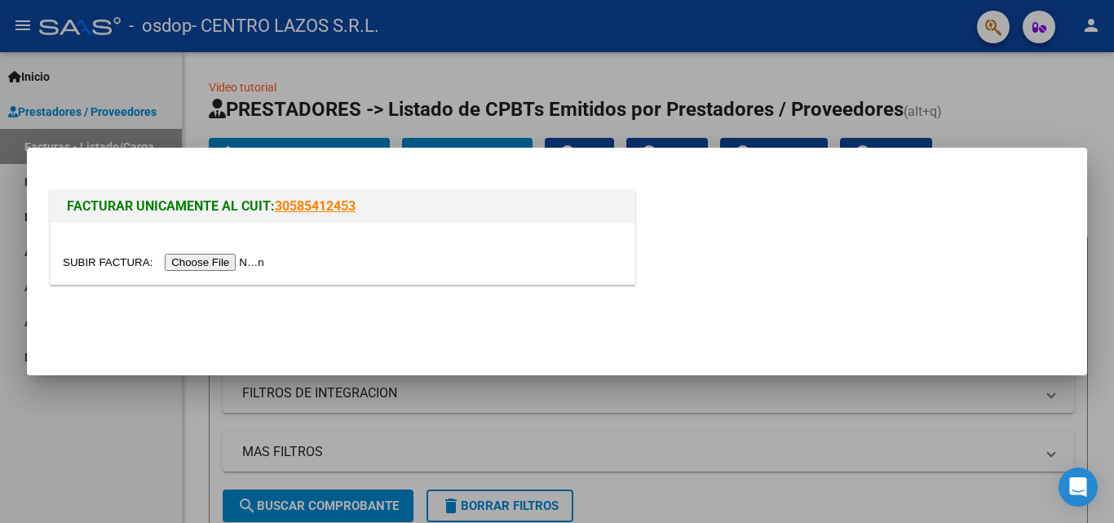
click at [254, 267] on input "file" at bounding box center [166, 262] width 206 height 17
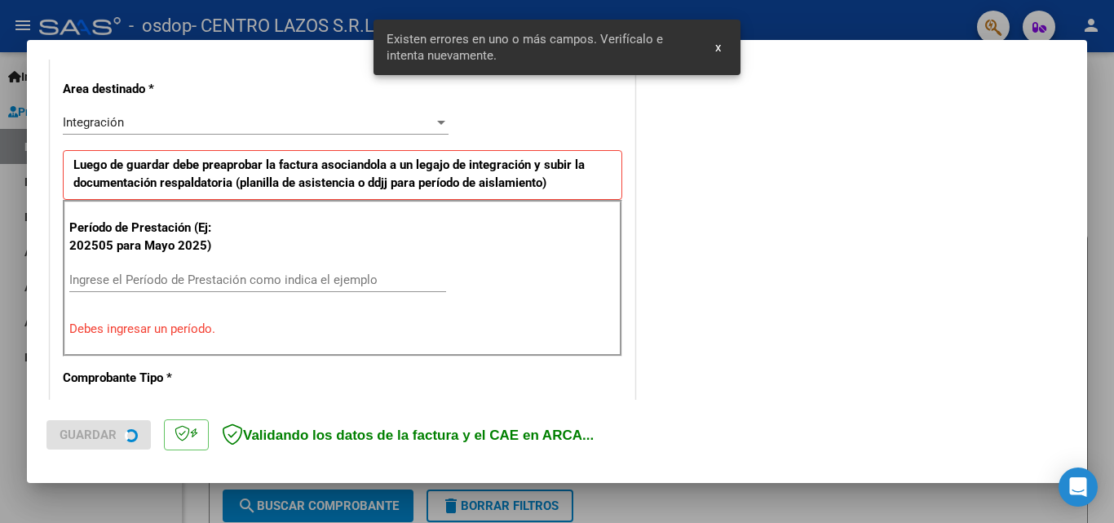
scroll to position [368, 0]
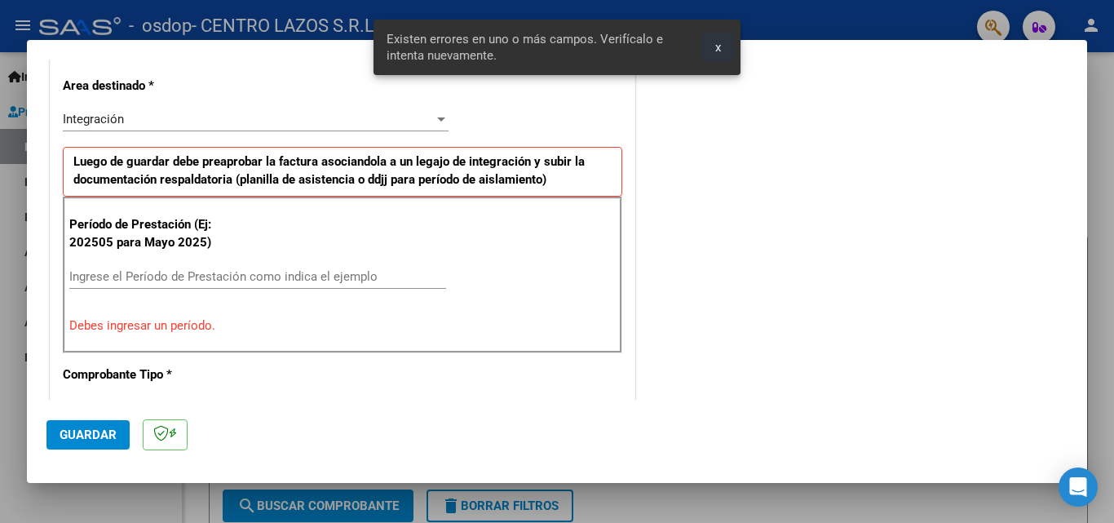
click at [719, 51] on span "x" at bounding box center [718, 47] width 6 height 15
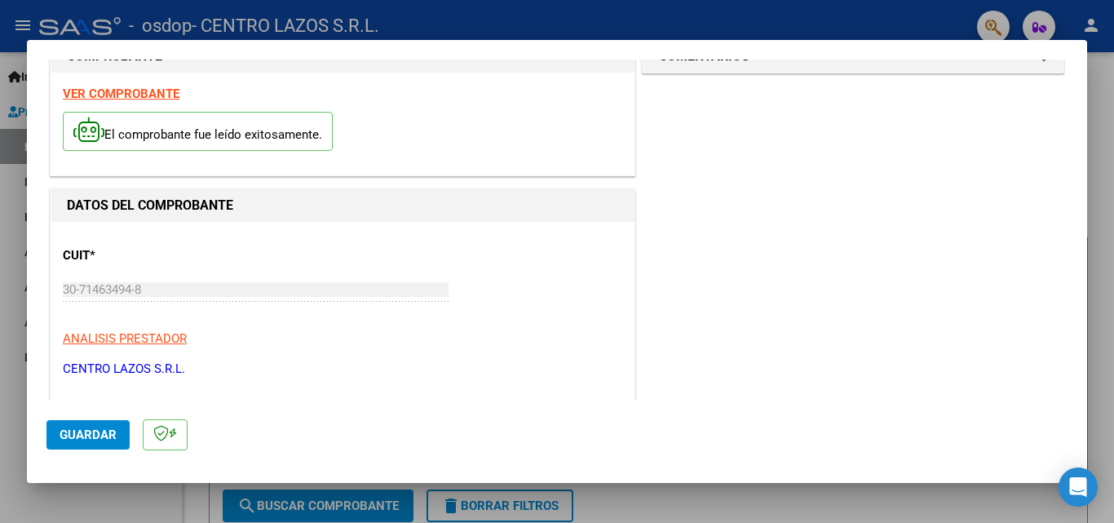
scroll to position [0, 0]
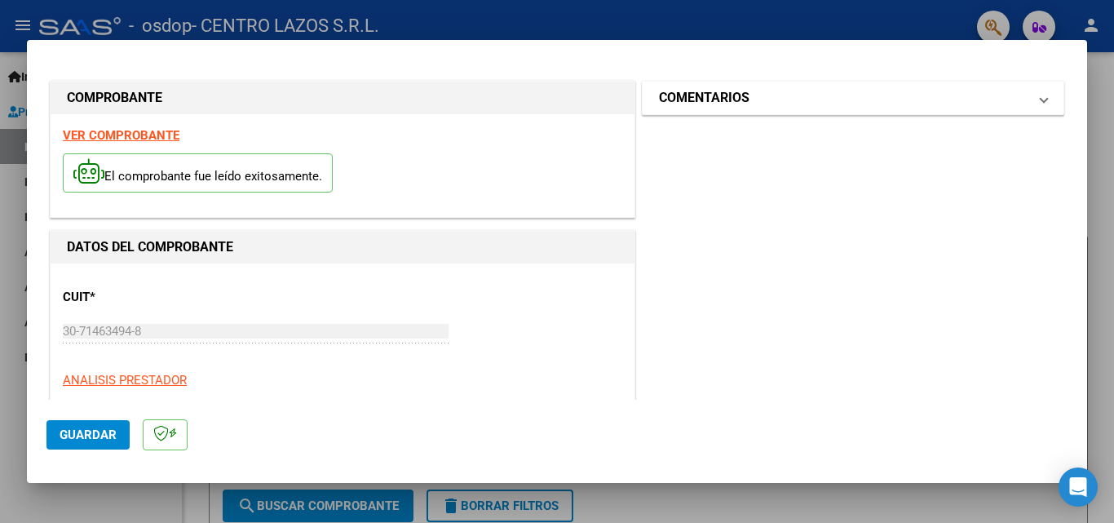
click at [720, 108] on h1 "COMENTARIOS" at bounding box center [704, 98] width 91 height 20
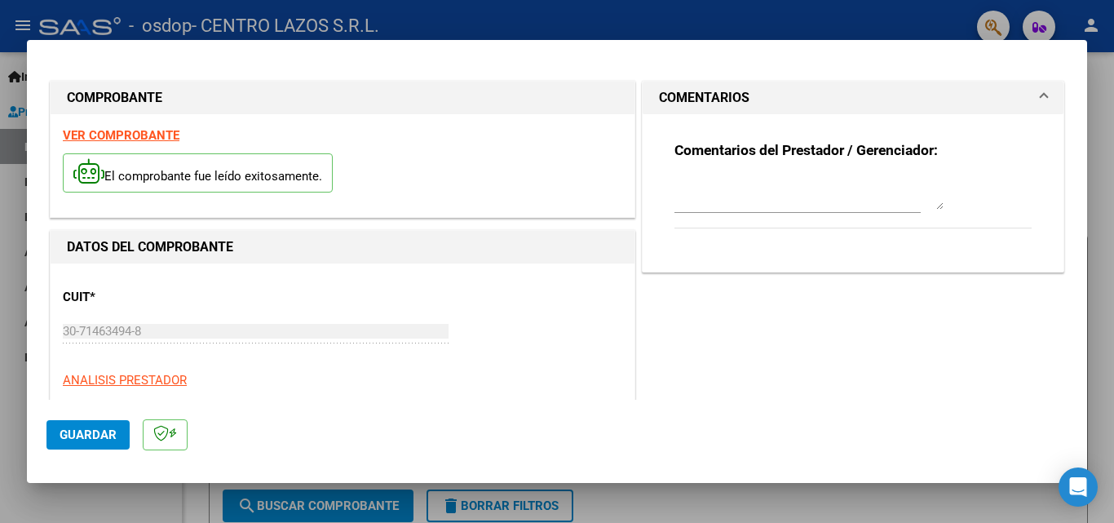
click at [695, 202] on textarea at bounding box center [809, 193] width 269 height 33
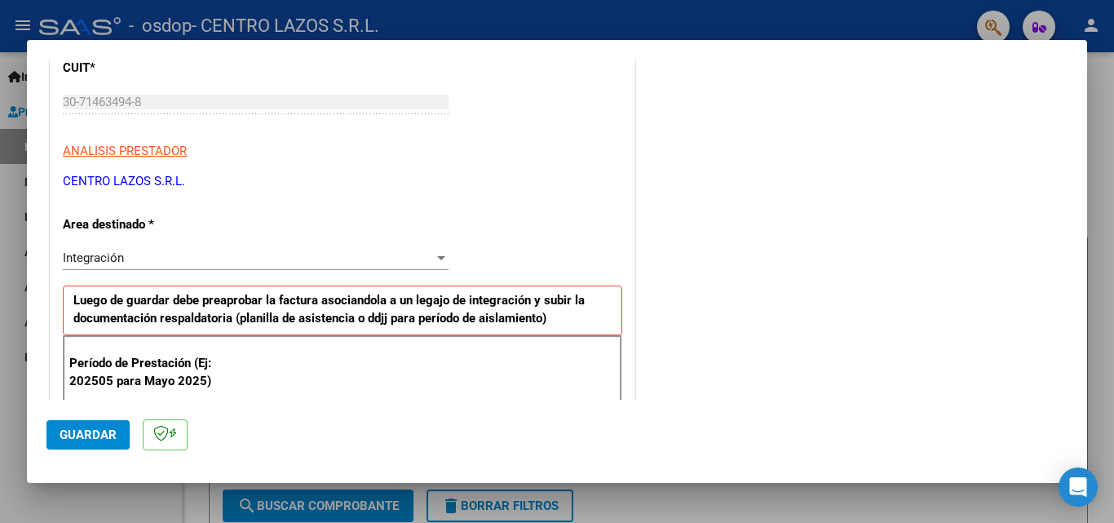
scroll to position [245, 0]
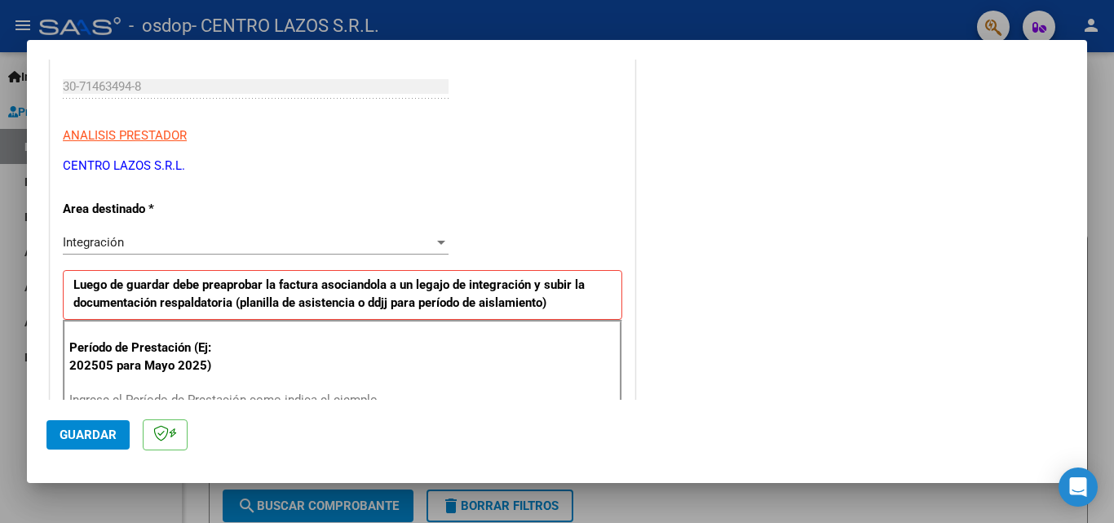
type textarea "DI ROSA NAZARENO FACT 13634 SEPTIEMBRE 25 INTEGRACION ESCOLAR"
click at [156, 235] on div "Integración" at bounding box center [248, 242] width 371 height 15
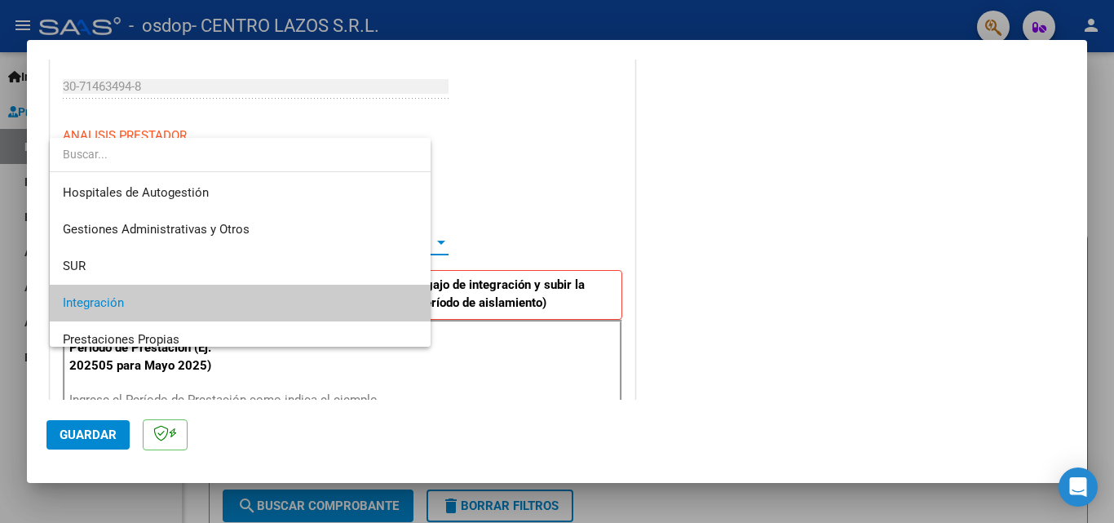
scroll to position [61, 0]
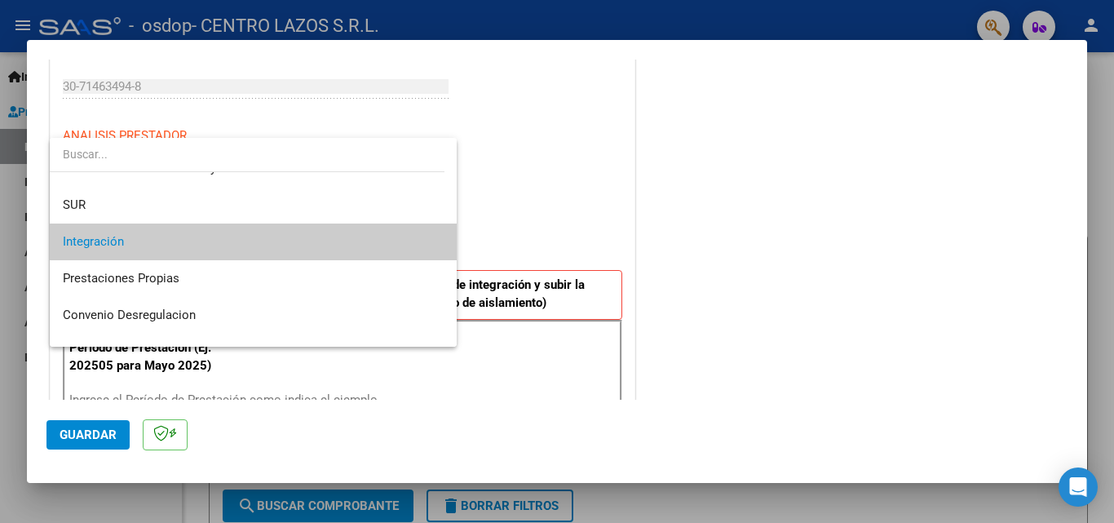
click at [155, 240] on span "Integración" at bounding box center [253, 241] width 381 height 37
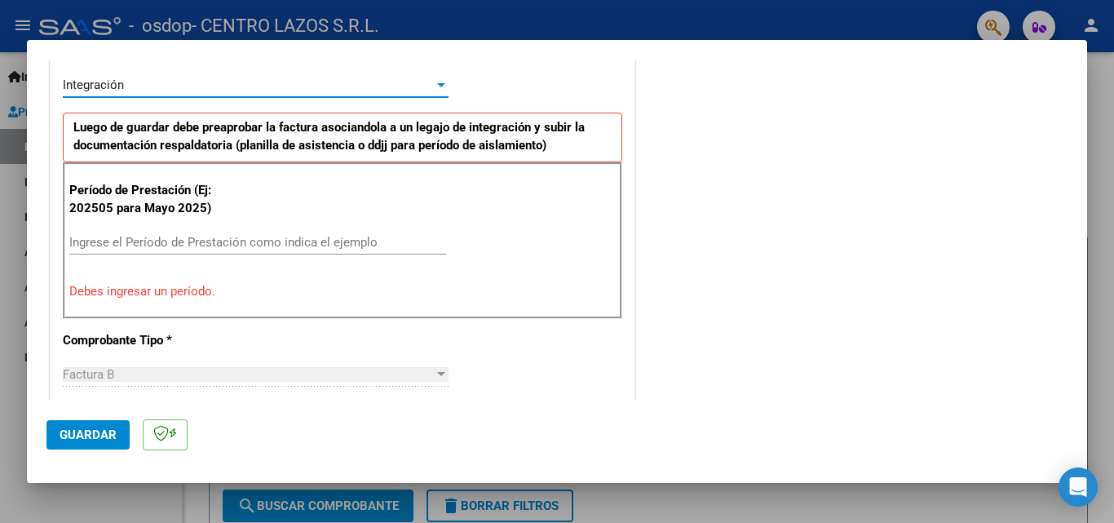
scroll to position [408, 0]
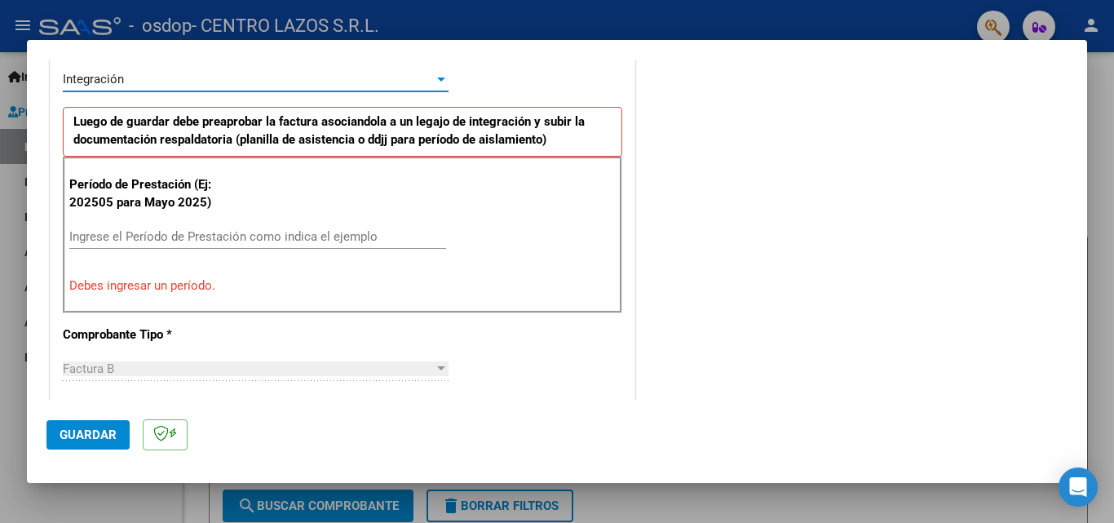
click at [110, 242] on input "Ingrese el Período de Prestación como indica el ejemplo" at bounding box center [257, 236] width 377 height 15
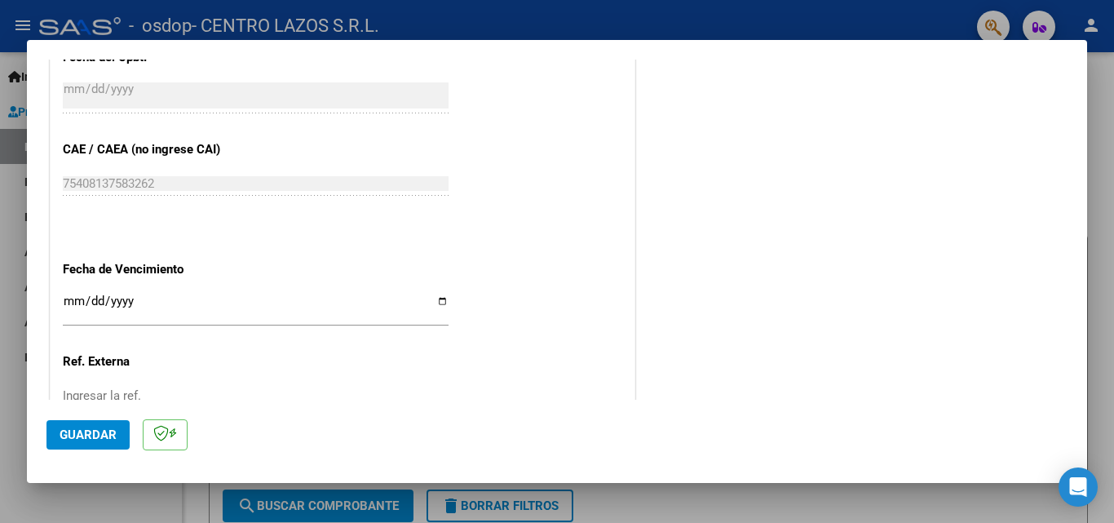
scroll to position [979, 0]
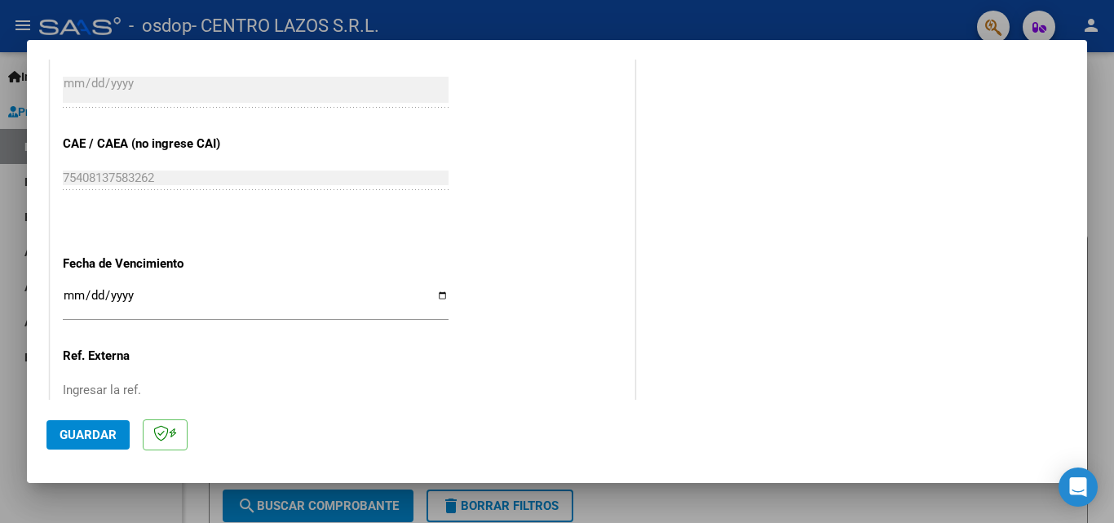
type input "202509"
click at [431, 299] on input "Ingresar la fecha" at bounding box center [256, 302] width 386 height 26
type input "[DATE]"
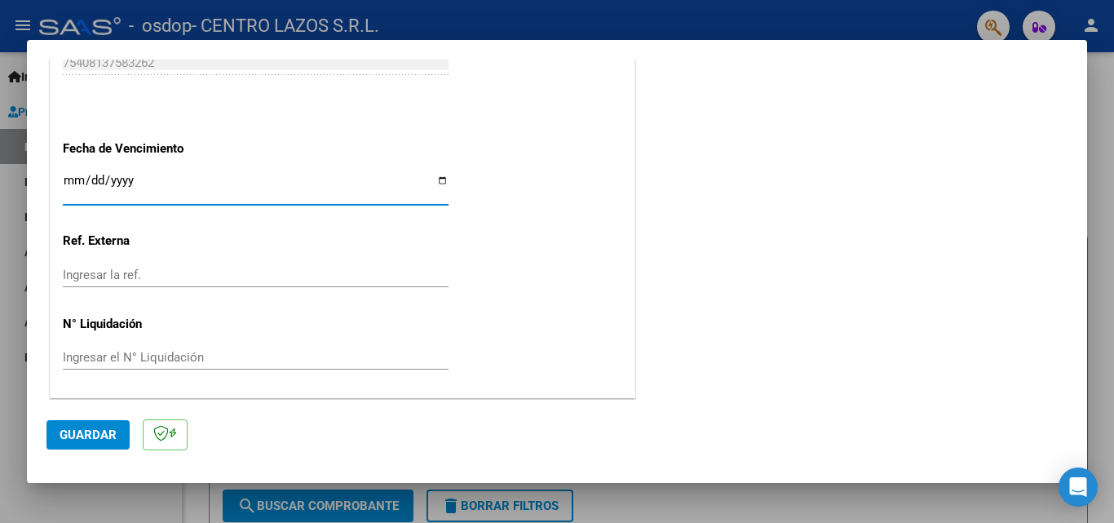
scroll to position [1095, 0]
click at [85, 428] on span "Guardar" at bounding box center [88, 434] width 57 height 15
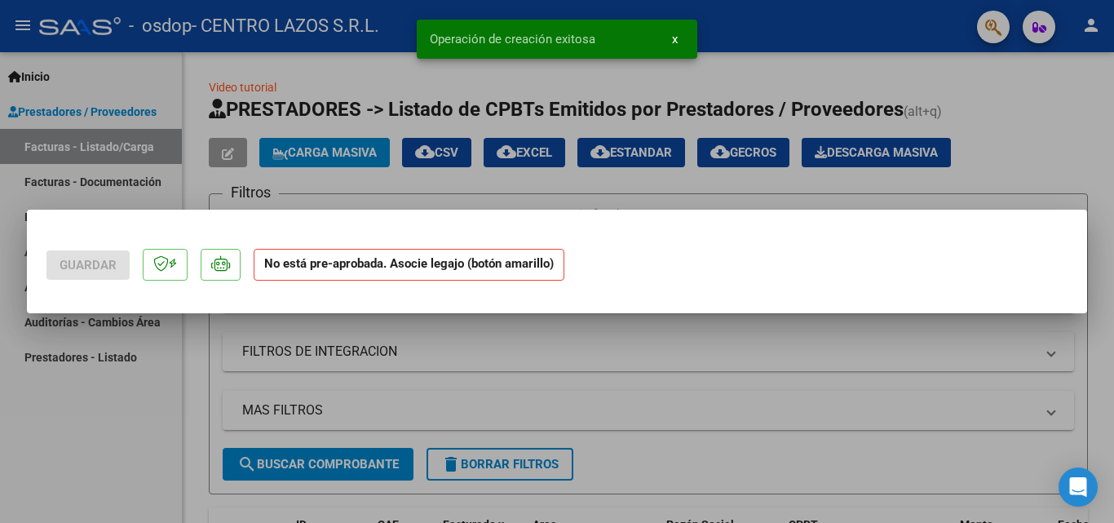
scroll to position [0, 0]
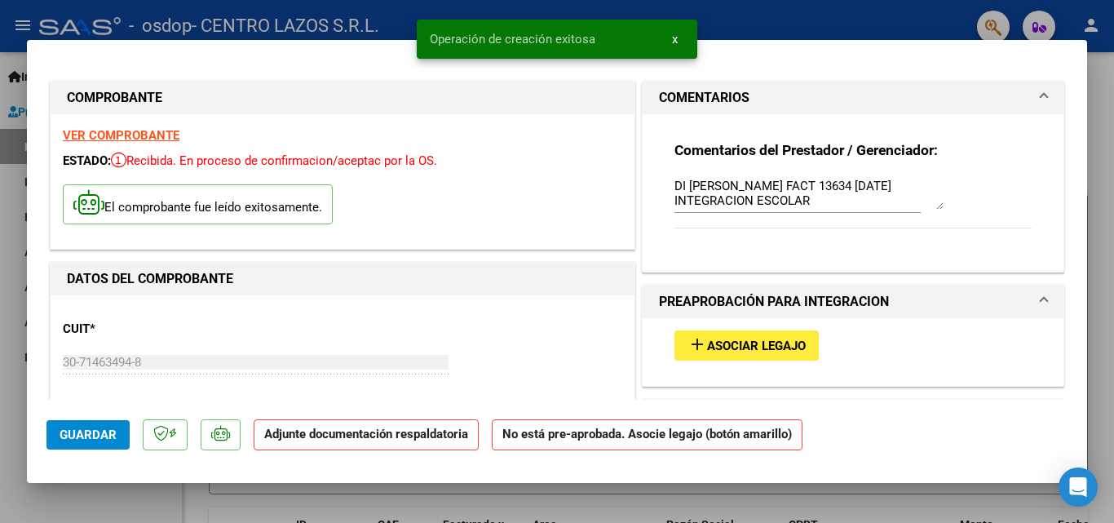
click at [734, 359] on button "add Asociar Legajo" at bounding box center [747, 345] width 144 height 30
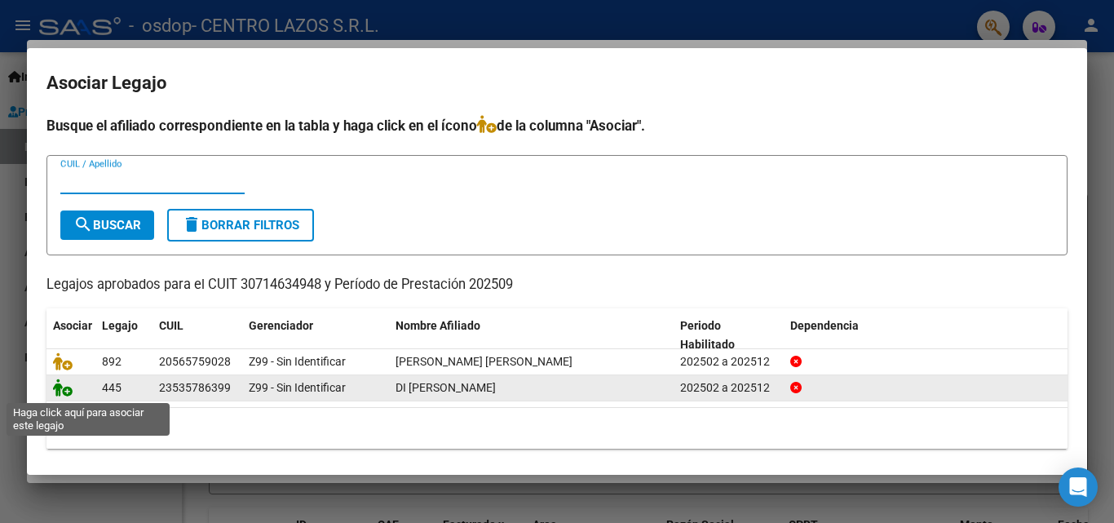
click at [58, 392] on icon at bounding box center [63, 387] width 20 height 18
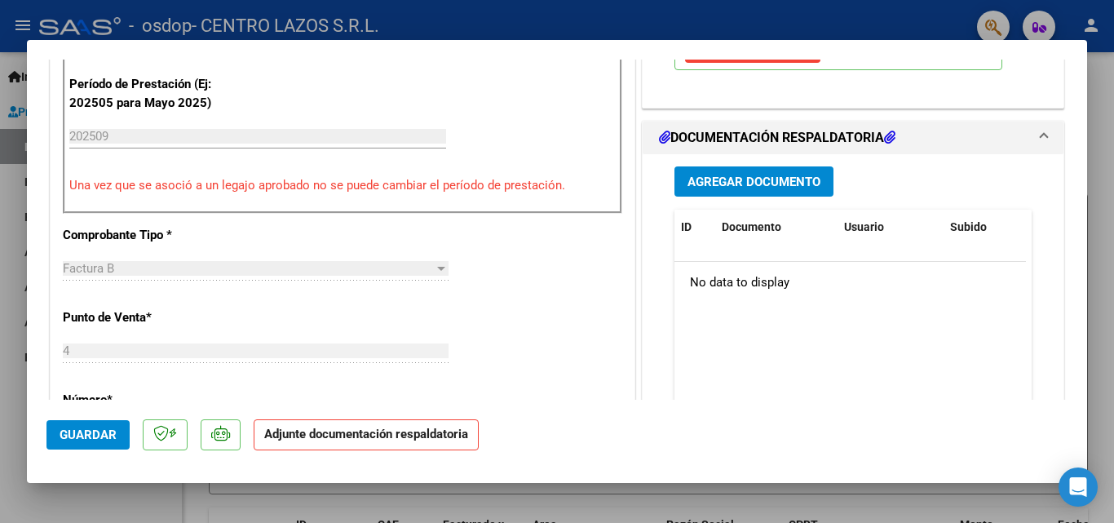
scroll to position [408, 0]
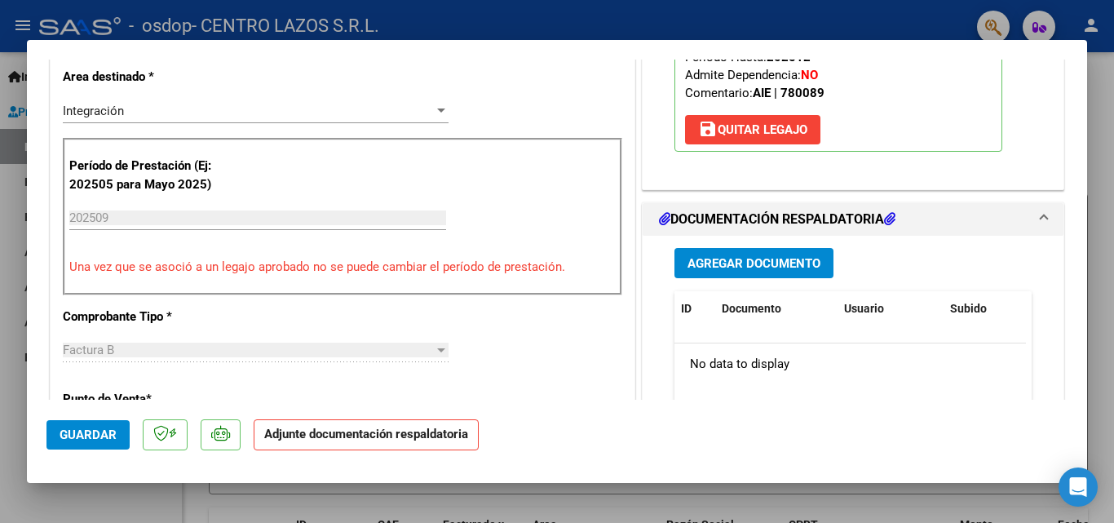
click at [768, 268] on span "Agregar Documento" at bounding box center [754, 263] width 133 height 15
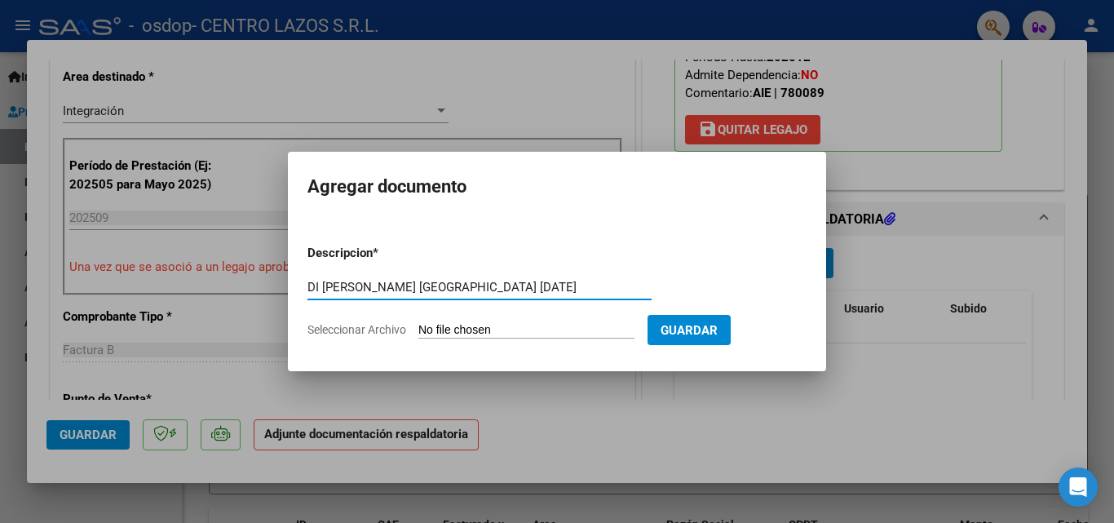
type input "DI ROSA NAZARENO PA SEPTIEMBRE 2025"
click at [458, 328] on input "Seleccionar Archivo" at bounding box center [526, 330] width 216 height 15
type input "C:\fakepath\DI ROSA NAZARENO PA SEPTIEMBRE 25.pdf"
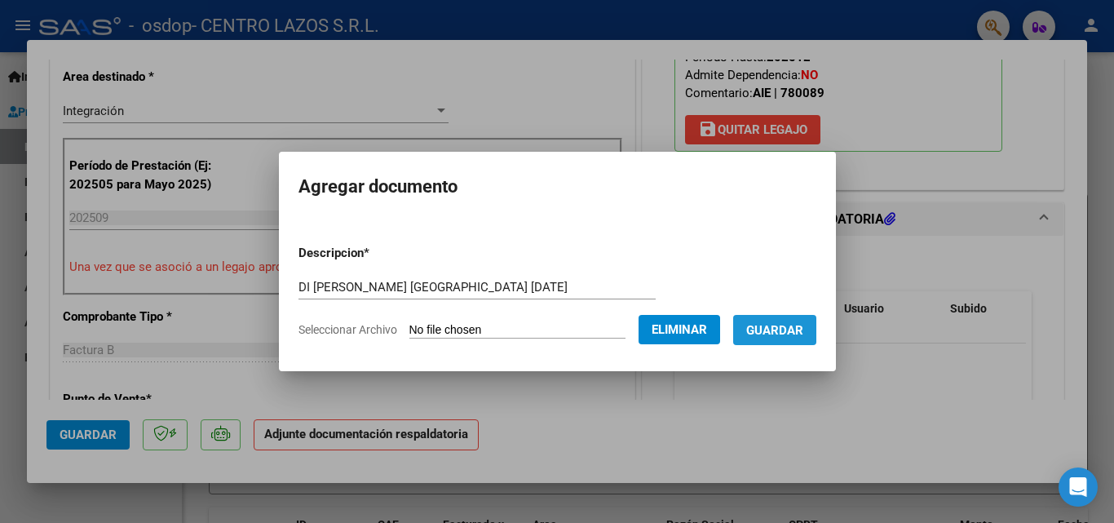
click at [803, 330] on span "Guardar" at bounding box center [774, 330] width 57 height 15
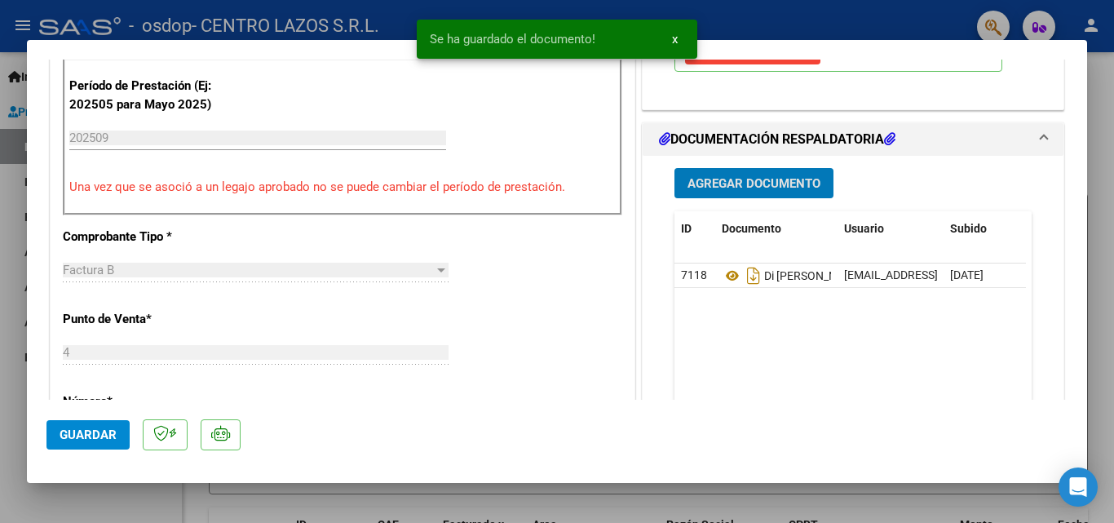
scroll to position [489, 0]
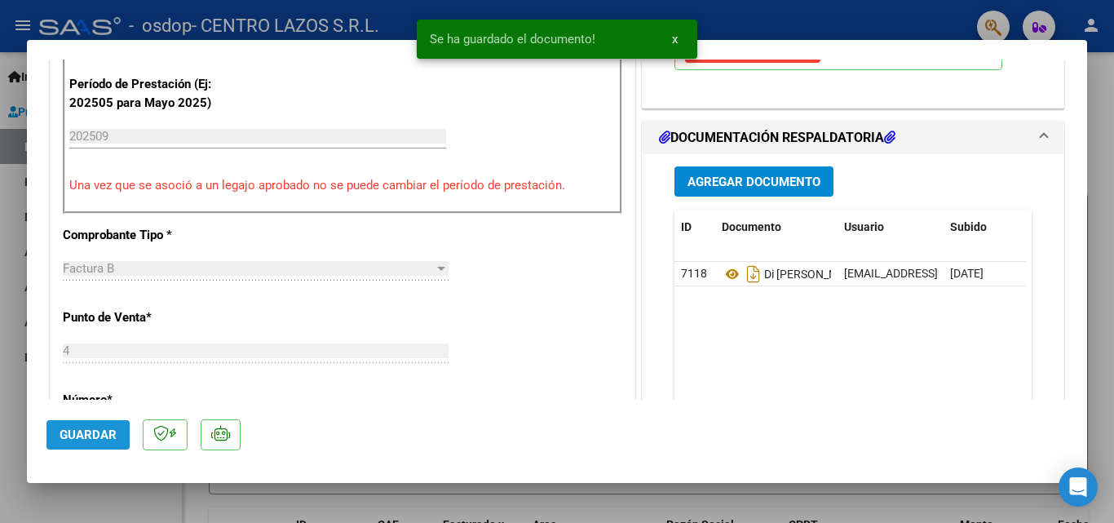
click at [73, 446] on button "Guardar" at bounding box center [87, 434] width 83 height 29
drag, startPoint x: 87, startPoint y: 431, endPoint x: 94, endPoint y: 493, distance: 62.3
click at [87, 432] on span "Guardar" at bounding box center [88, 434] width 57 height 15
click at [86, 455] on mat-dialog-actions "Guardar" at bounding box center [556, 432] width 1021 height 64
click at [15, 422] on div at bounding box center [557, 261] width 1114 height 523
